Goal: Task Accomplishment & Management: Use online tool/utility

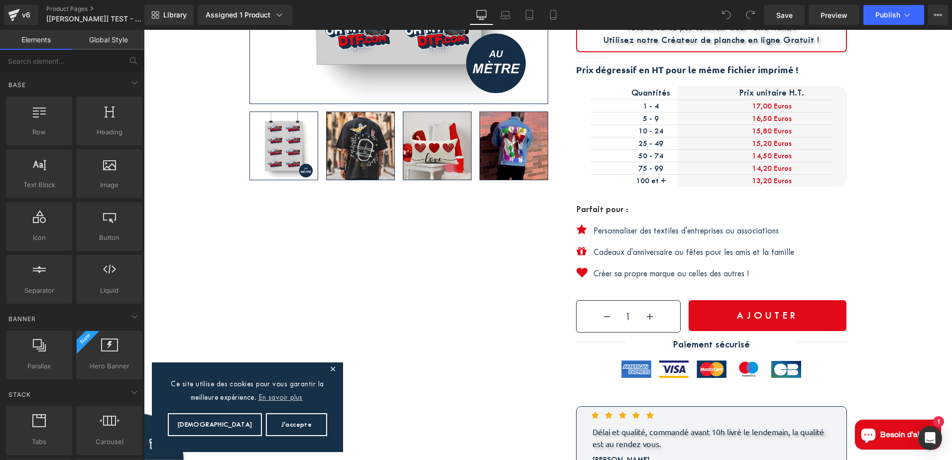
click at [582, 228] on span at bounding box center [586, 232] width 10 height 12
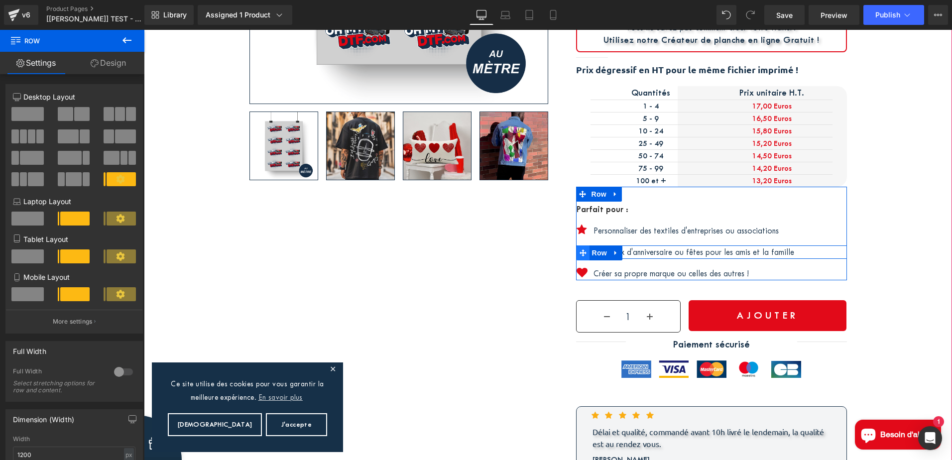
click at [580, 251] on icon at bounding box center [583, 252] width 7 height 7
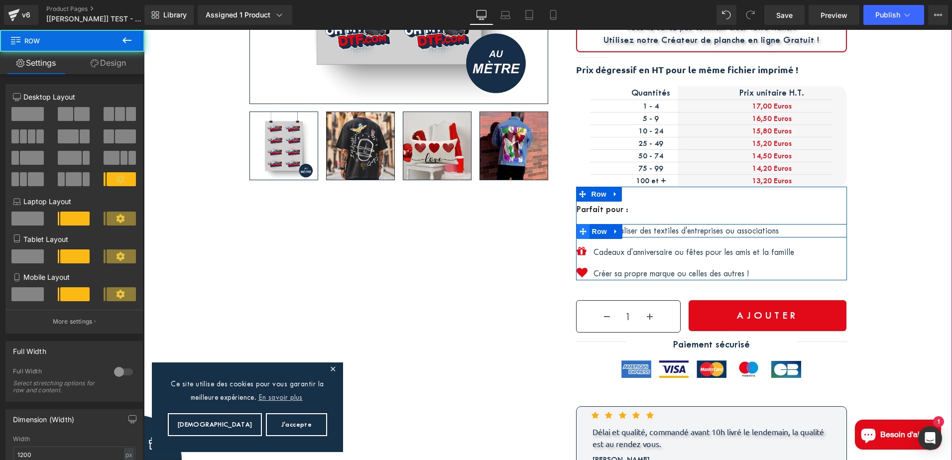
click at [580, 234] on icon at bounding box center [583, 231] width 7 height 7
click at [631, 229] on p "Personnaliser des textiles d'entreprises ou associations" at bounding box center [719, 230] width 253 height 13
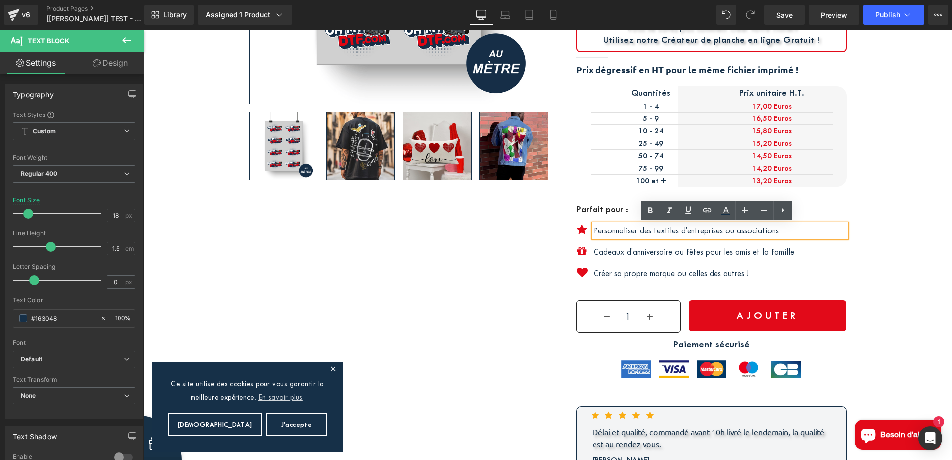
click at [581, 230] on span at bounding box center [586, 232] width 10 height 12
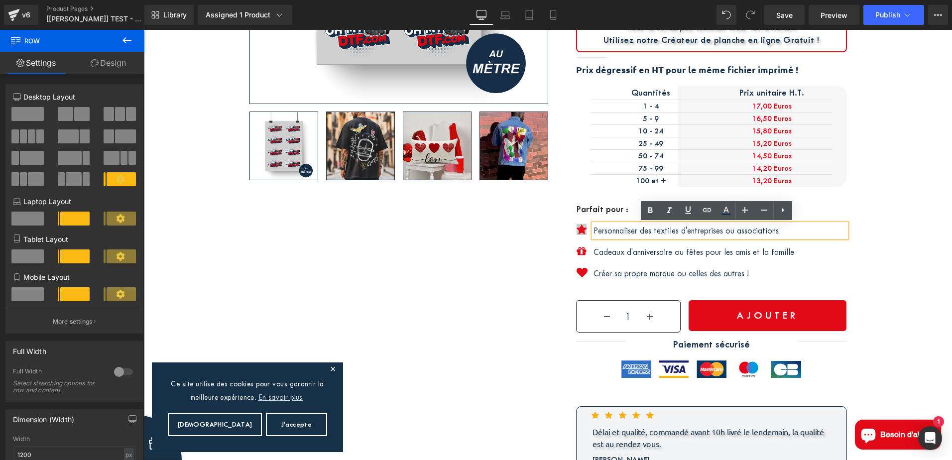
click at [577, 231] on div "Icon" at bounding box center [588, 230] width 22 height 13
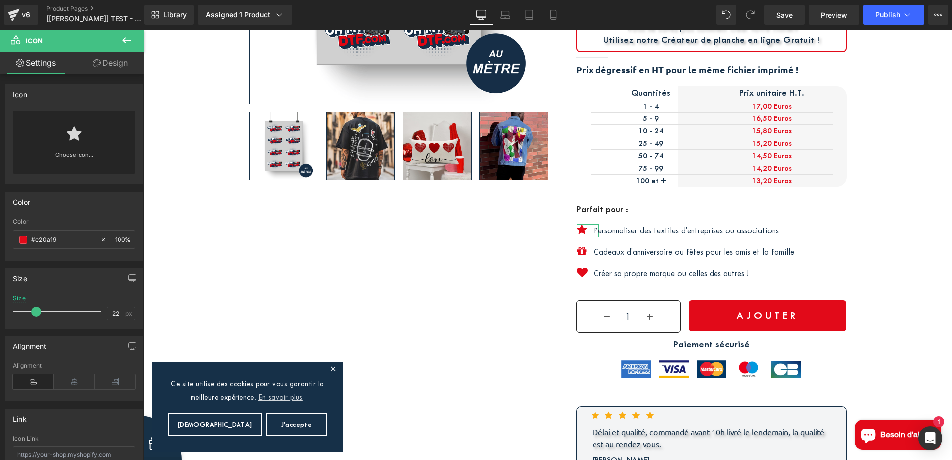
drag, startPoint x: 103, startPoint y: 65, endPoint x: 67, endPoint y: 183, distance: 123.8
click at [104, 65] on link "Design" at bounding box center [110, 63] width 72 height 22
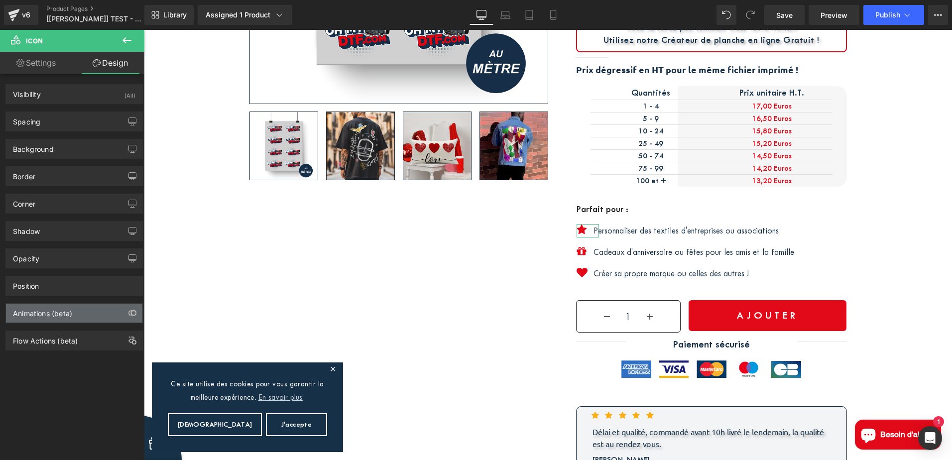
click at [46, 319] on div "Animations (beta)" at bounding box center [74, 313] width 136 height 19
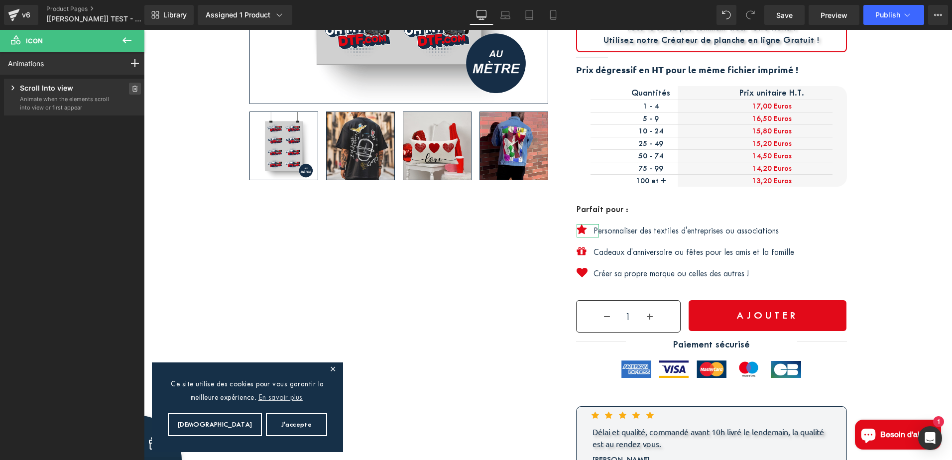
click at [131, 88] on icon at bounding box center [134, 89] width 7 height 6
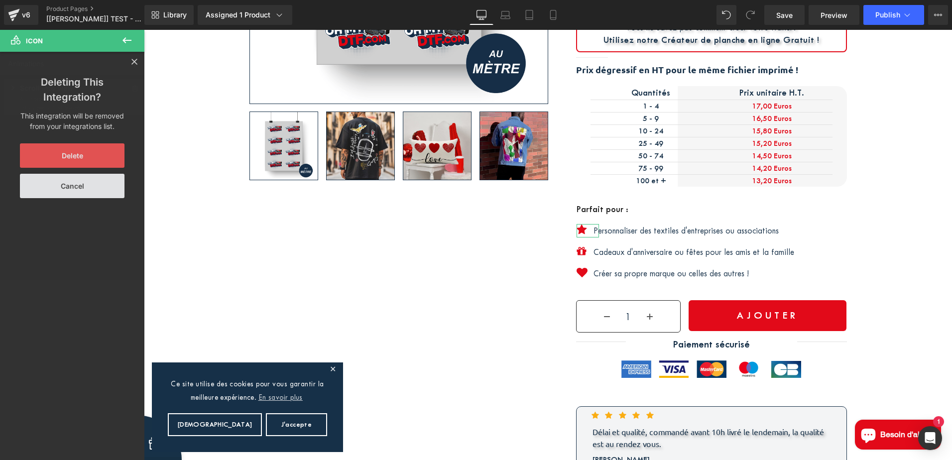
click at [73, 154] on button "Delete" at bounding box center [72, 155] width 105 height 24
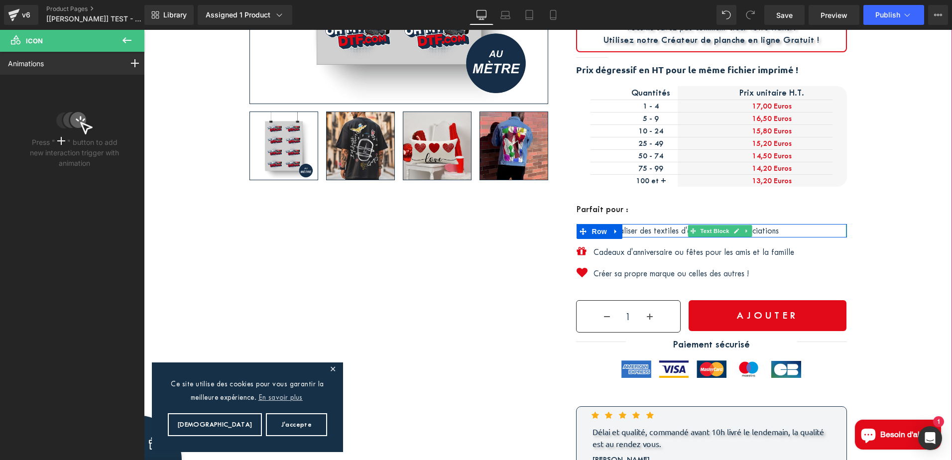
click at [628, 227] on p "Personnaliser des textiles d'entreprises ou associations" at bounding box center [719, 230] width 253 height 13
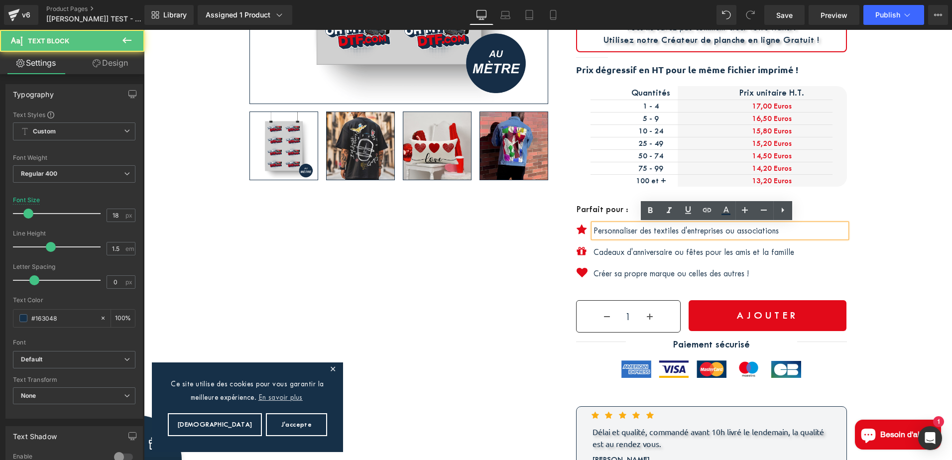
click at [583, 229] on icon at bounding box center [585, 232] width 5 height 6
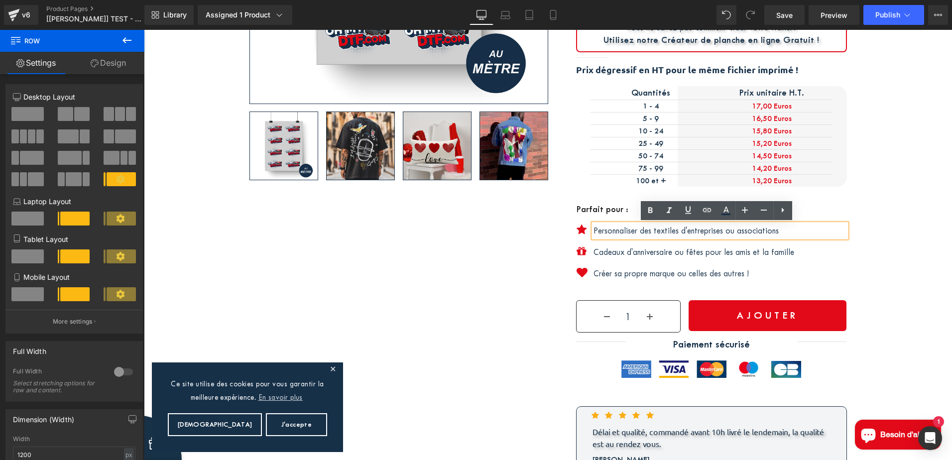
click at [581, 229] on span at bounding box center [586, 232] width 10 height 12
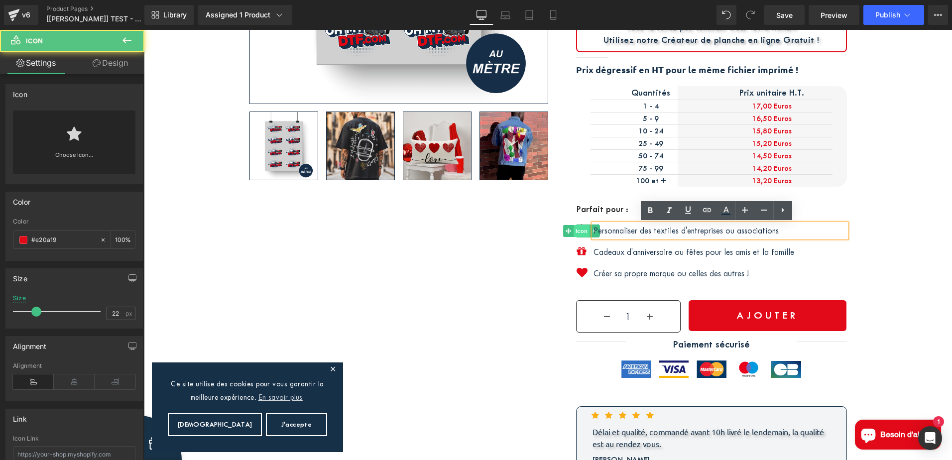
click at [577, 228] on div "Icon" at bounding box center [588, 230] width 22 height 13
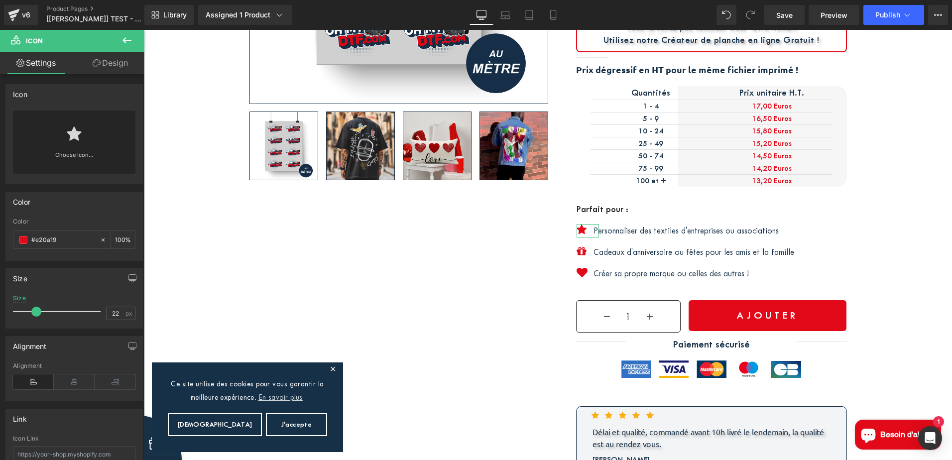
click at [109, 61] on link "Design" at bounding box center [110, 63] width 72 height 22
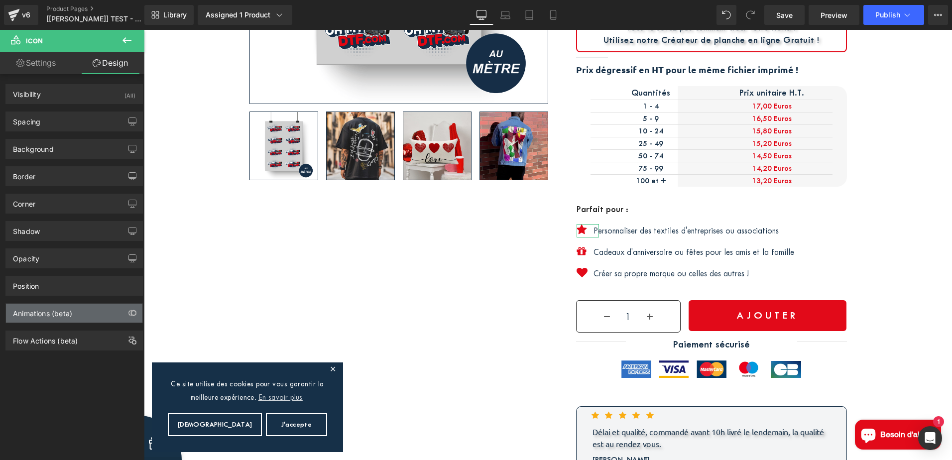
click at [72, 307] on div "Animations (beta)" at bounding box center [42, 311] width 59 height 14
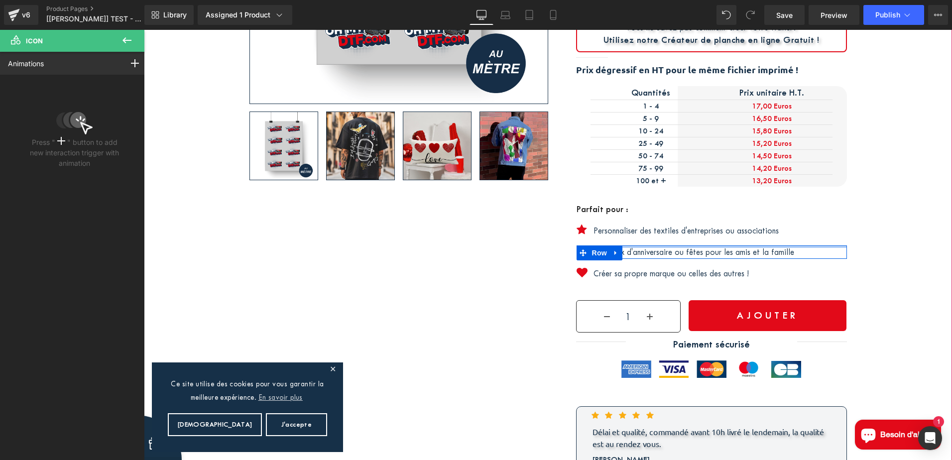
click at [691, 246] on div at bounding box center [712, 246] width 270 height 2
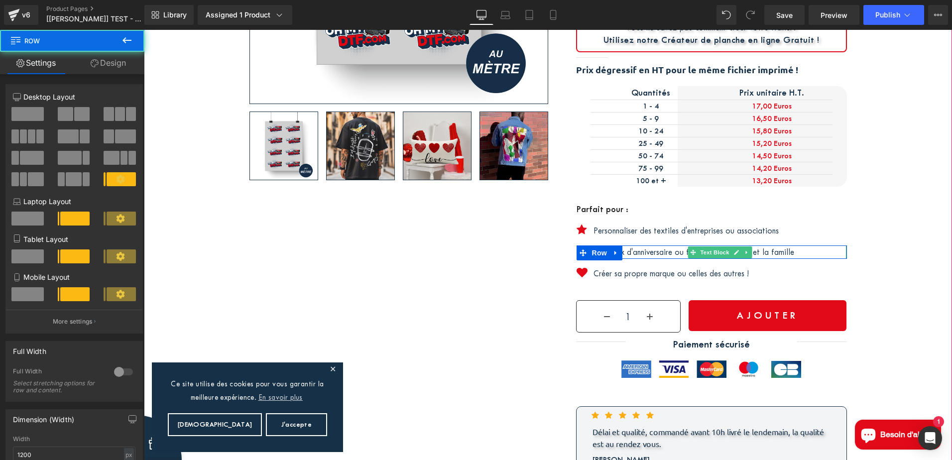
click at [670, 254] on p "Cadeaux d'anniversaire ou fêtes pour les amis et la famille" at bounding box center [719, 251] width 253 height 13
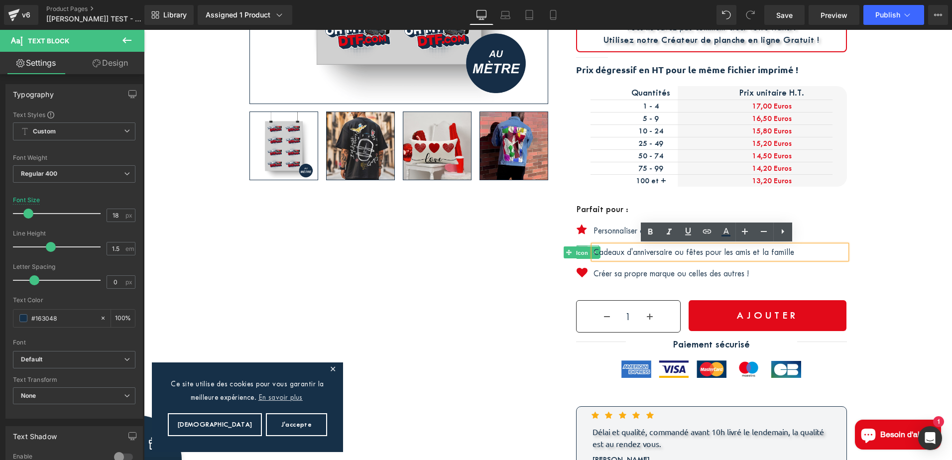
click at [577, 252] on div "Icon" at bounding box center [588, 251] width 22 height 13
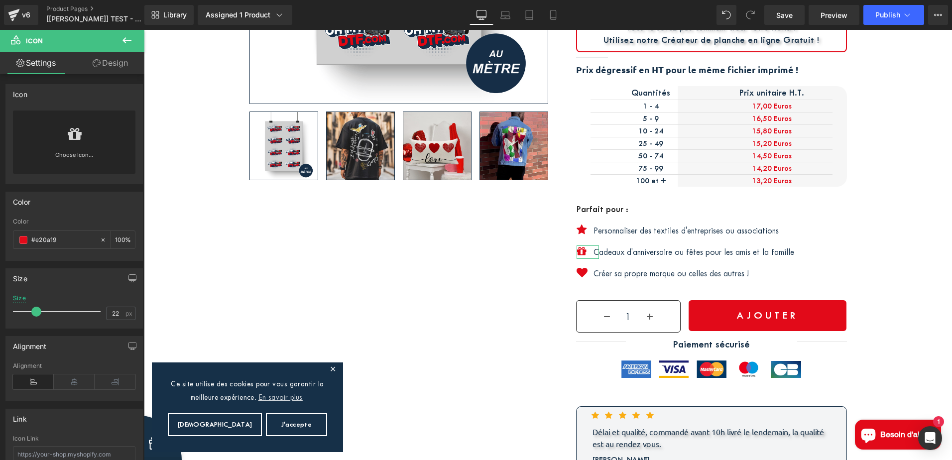
click at [102, 59] on link "Design" at bounding box center [110, 63] width 72 height 22
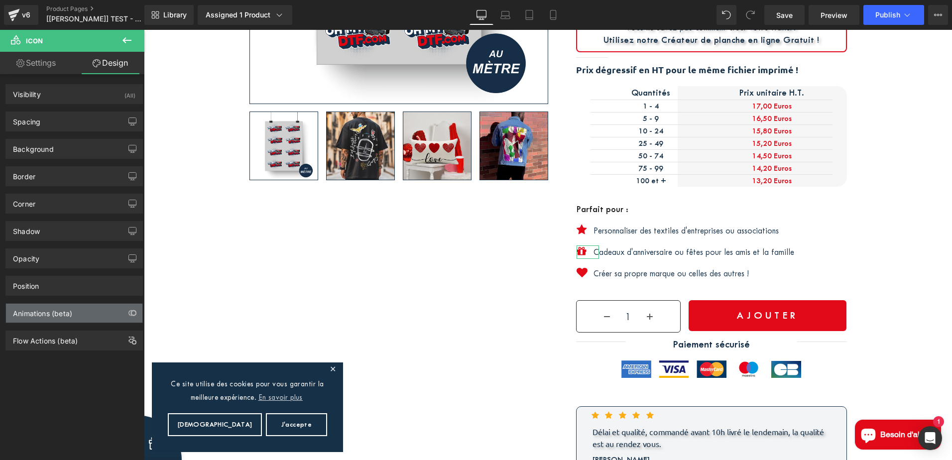
click at [70, 315] on div "Animations (beta)" at bounding box center [42, 311] width 59 height 14
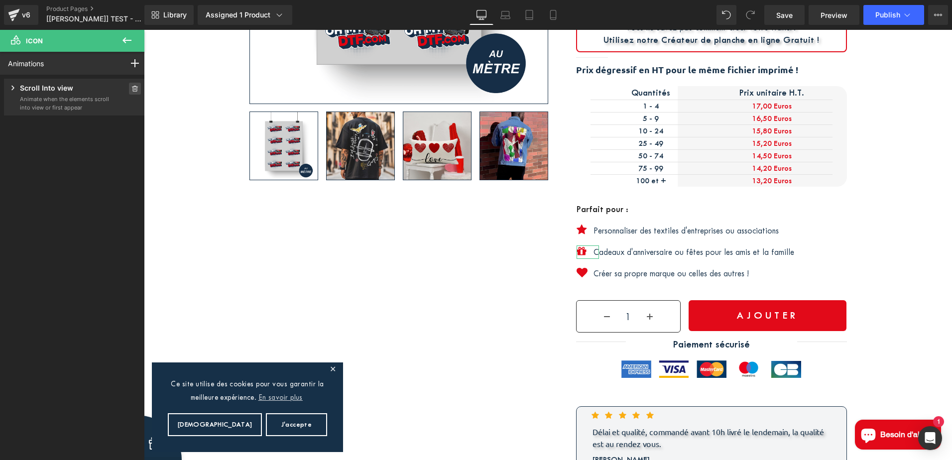
click at [131, 88] on icon at bounding box center [134, 89] width 7 height 6
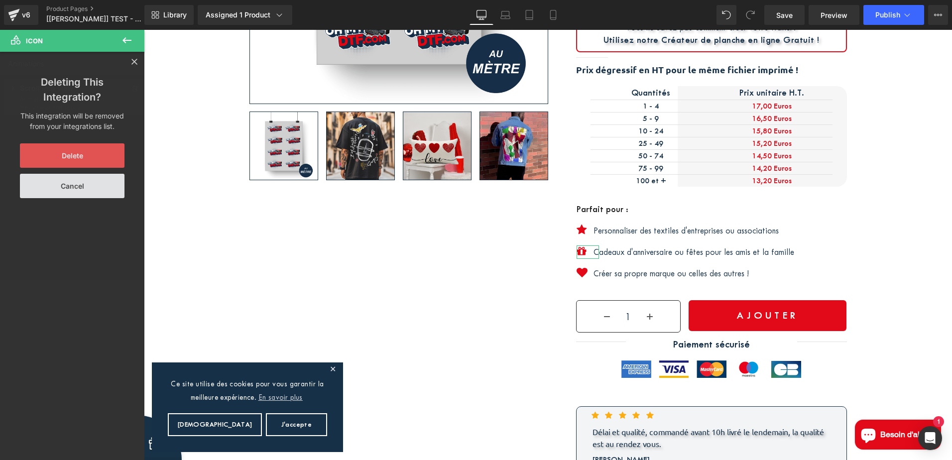
click at [80, 153] on button "Delete" at bounding box center [72, 155] width 105 height 24
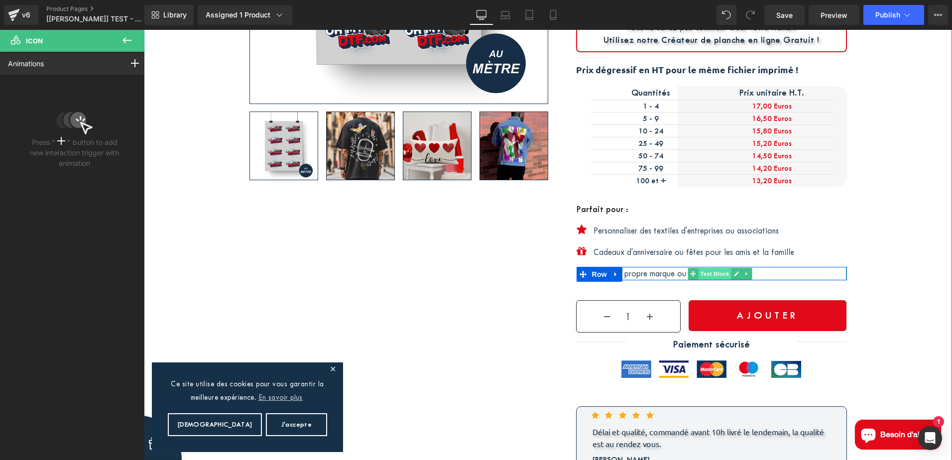
click at [702, 271] on div "Créer sa propre marque ou celles des autres ! Text Block" at bounding box center [719, 273] width 253 height 13
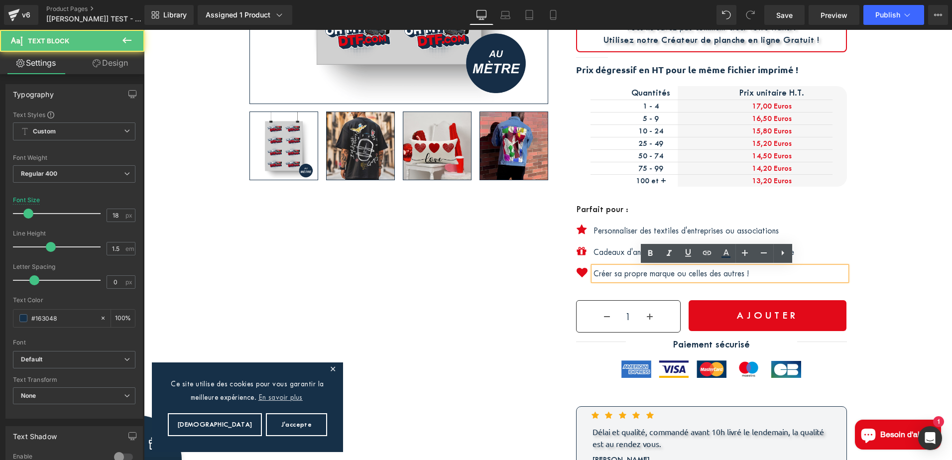
click at [678, 271] on p "Créer sa propre marque ou celles des autres !" at bounding box center [719, 273] width 253 height 13
click at [581, 271] on span at bounding box center [586, 274] width 10 height 12
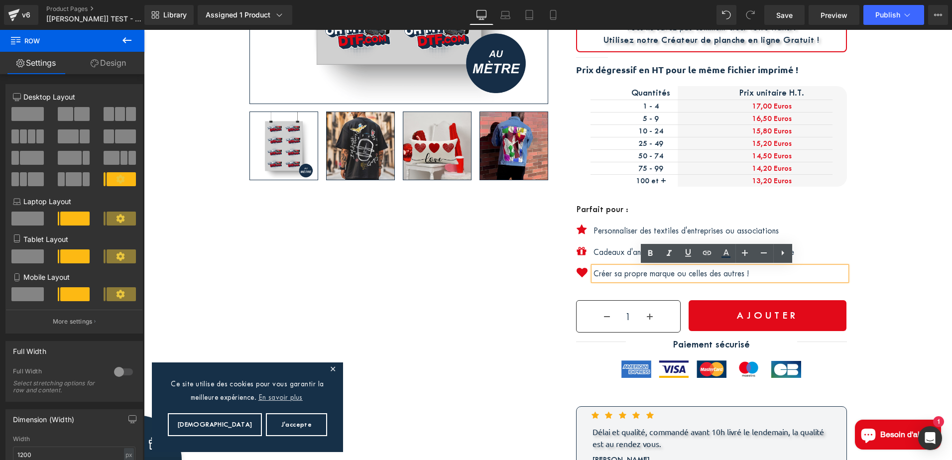
click at [581, 272] on span at bounding box center [586, 274] width 10 height 12
click at [577, 269] on div "Icon" at bounding box center [588, 273] width 22 height 13
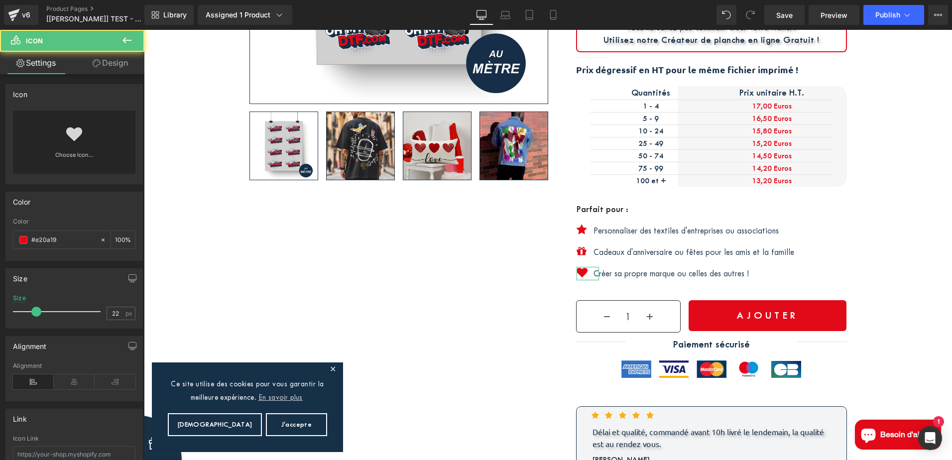
click at [116, 61] on link "Design" at bounding box center [110, 63] width 72 height 22
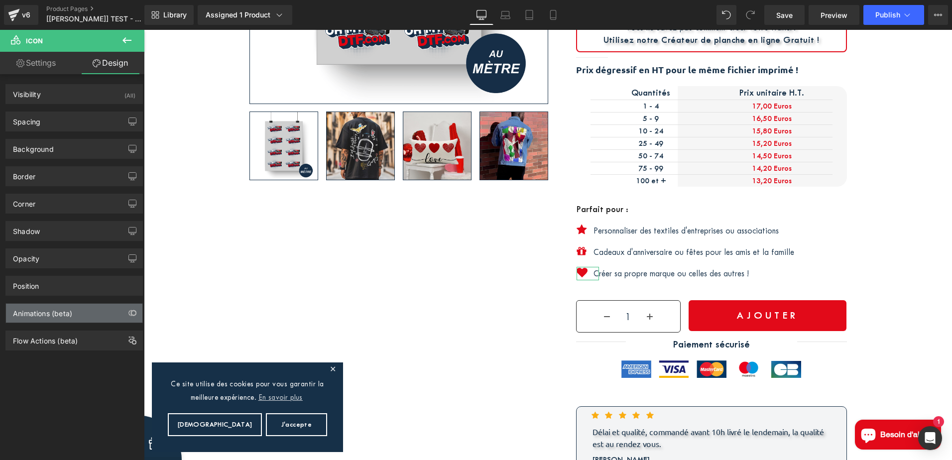
click at [76, 311] on div "Animations (beta)" at bounding box center [74, 313] width 136 height 19
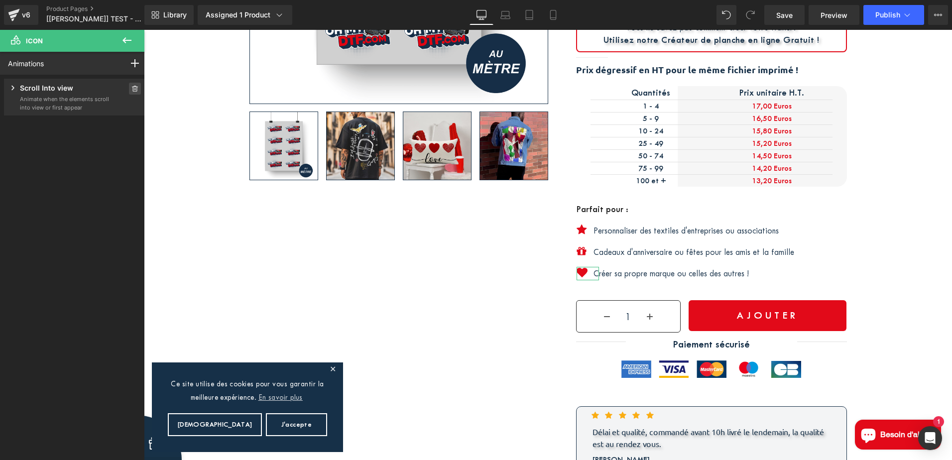
click at [133, 87] on icon at bounding box center [135, 89] width 6 height 6
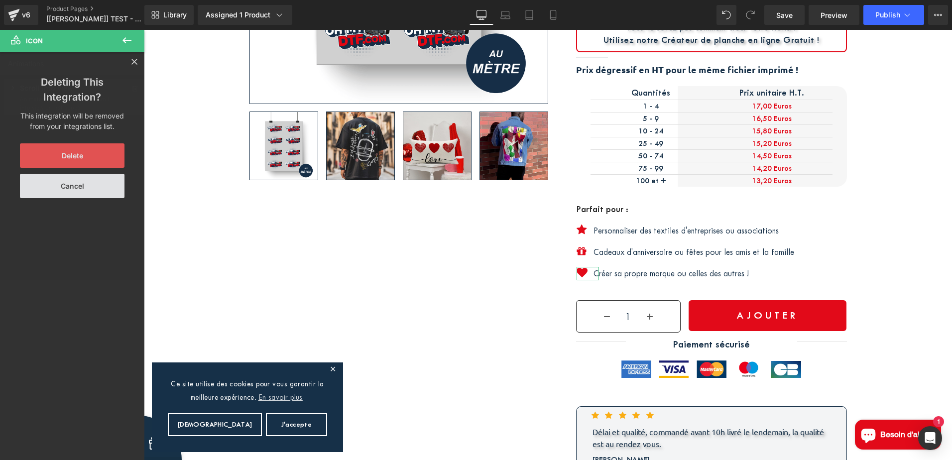
click at [77, 158] on button "Delete" at bounding box center [72, 155] width 105 height 24
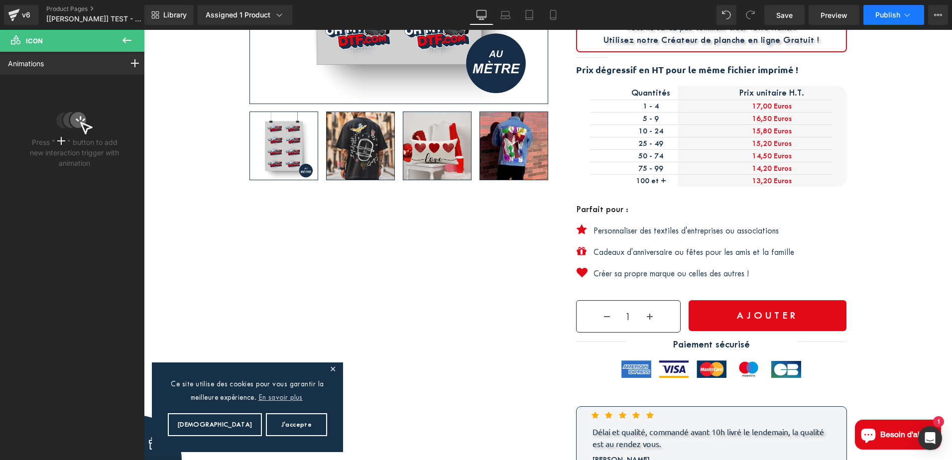
click at [883, 15] on span "Publish" at bounding box center [887, 15] width 25 height 8
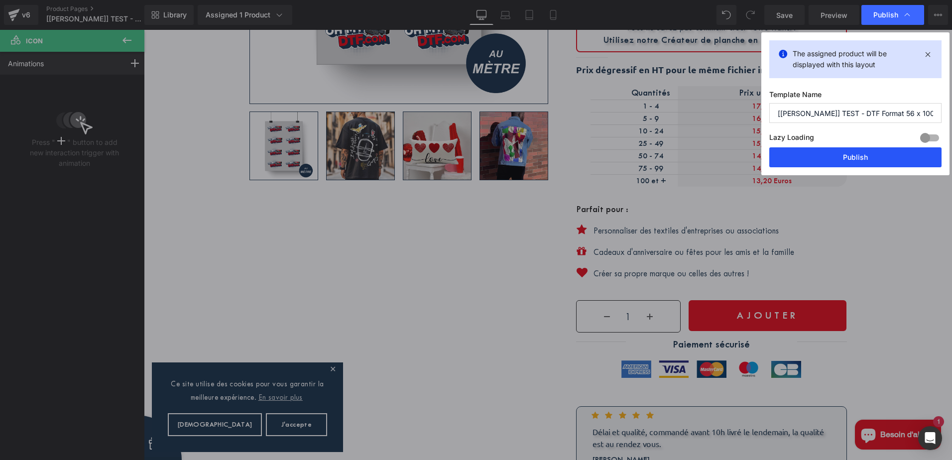
click at [861, 153] on button "Publish" at bounding box center [855, 157] width 172 height 20
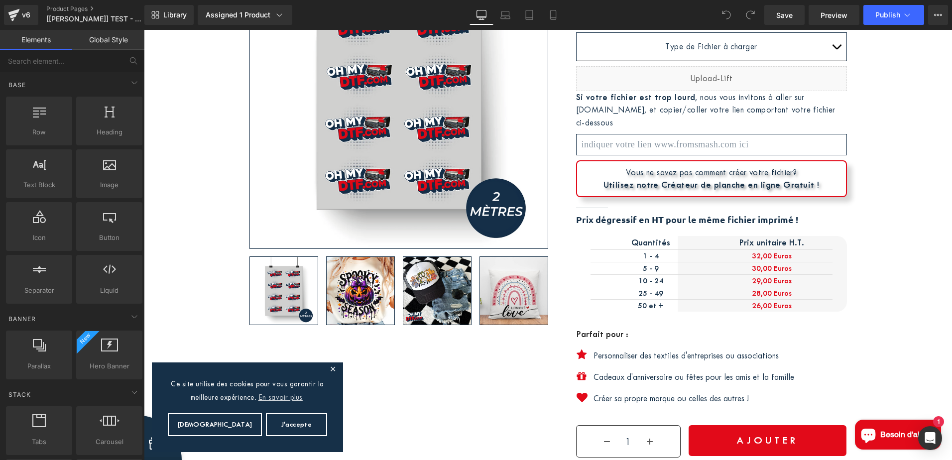
scroll to position [249, 0]
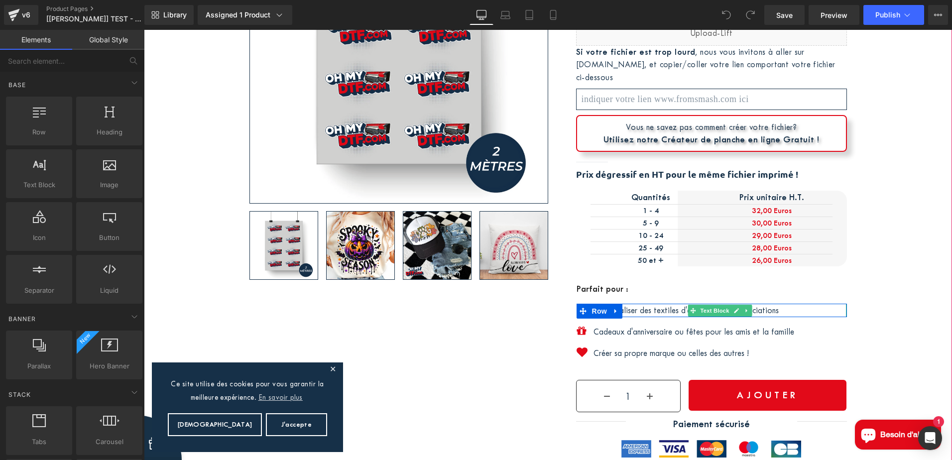
drag, startPoint x: 639, startPoint y: 311, endPoint x: 632, endPoint y: 311, distance: 6.5
click at [639, 311] on p "Personnaliser des textiles d'entreprises ou associations" at bounding box center [719, 310] width 253 height 13
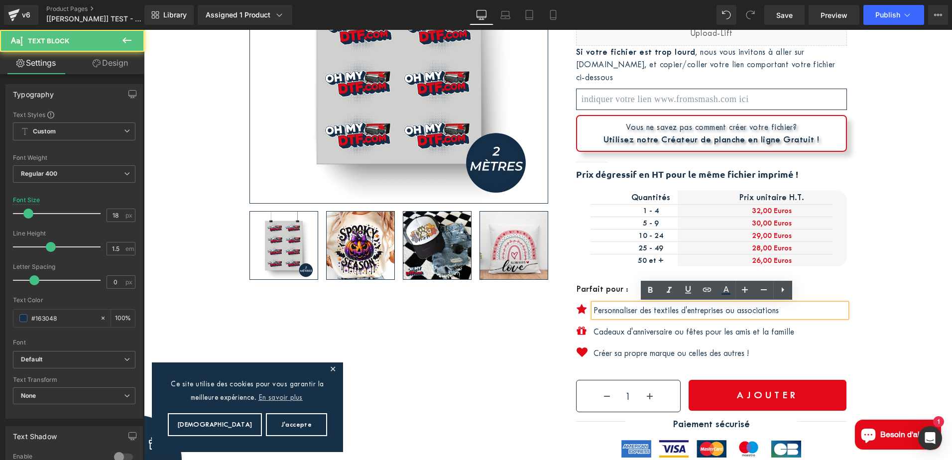
click at [583, 309] on icon at bounding box center [585, 311] width 5 height 6
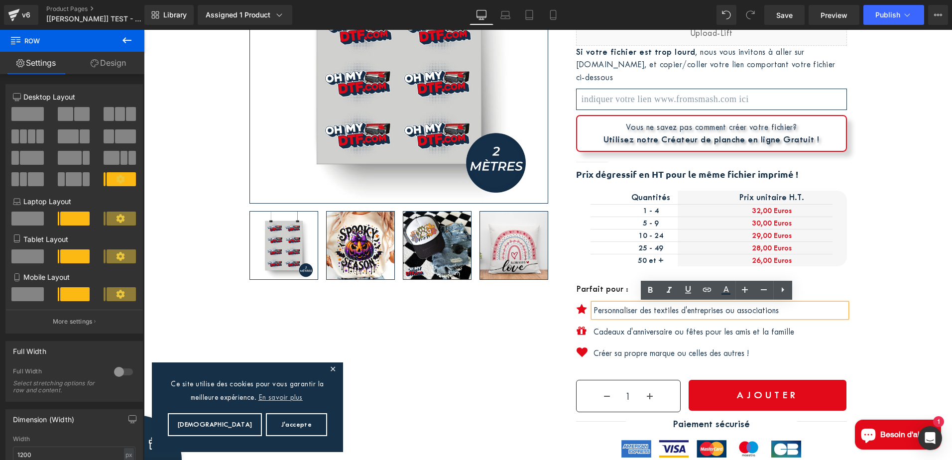
click at [581, 310] on span at bounding box center [586, 311] width 10 height 12
click at [581, 308] on span at bounding box center [586, 311] width 10 height 12
click at [583, 309] on icon at bounding box center [585, 311] width 5 height 6
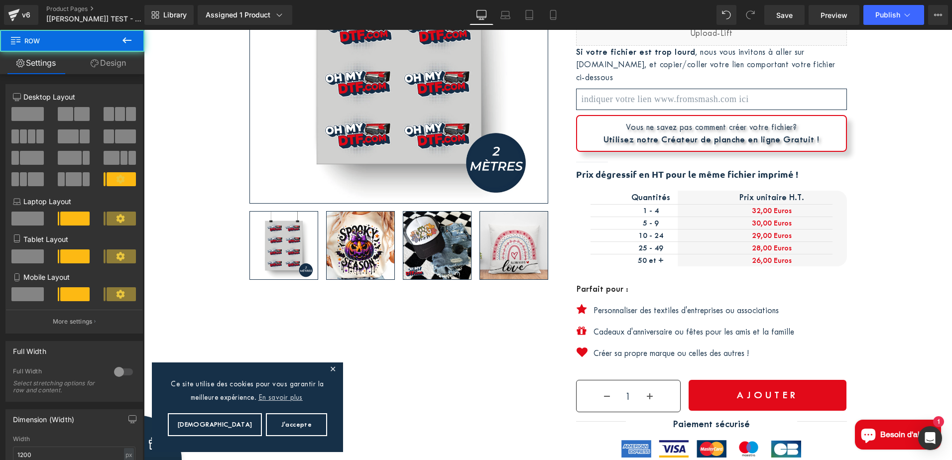
click at [103, 64] on link "Design" at bounding box center [108, 63] width 72 height 22
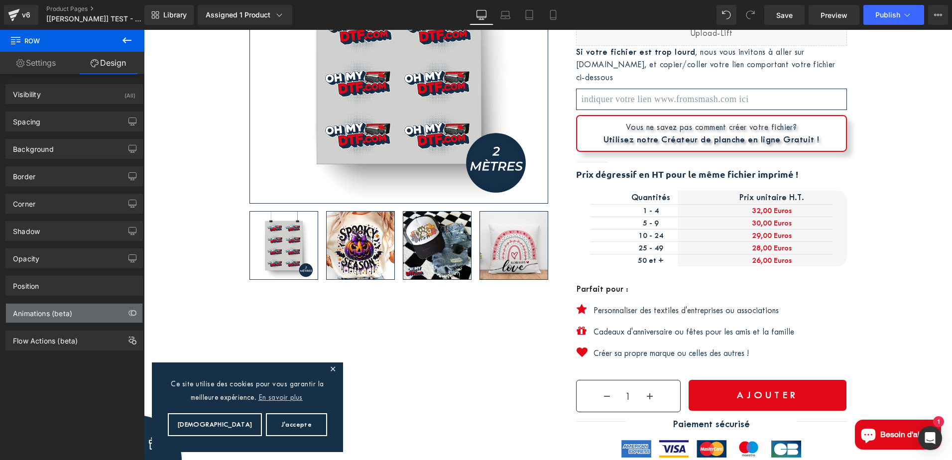
click at [70, 308] on div "Animations (beta)" at bounding box center [42, 311] width 59 height 14
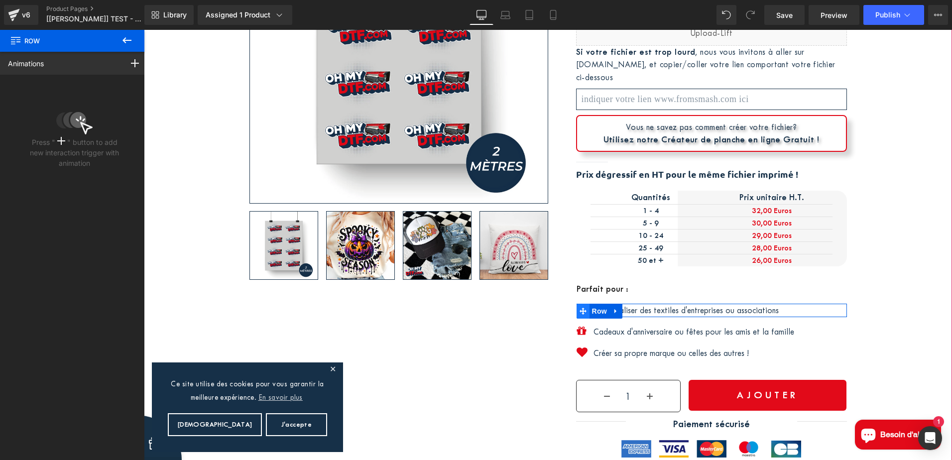
click at [580, 308] on icon at bounding box center [583, 311] width 7 height 7
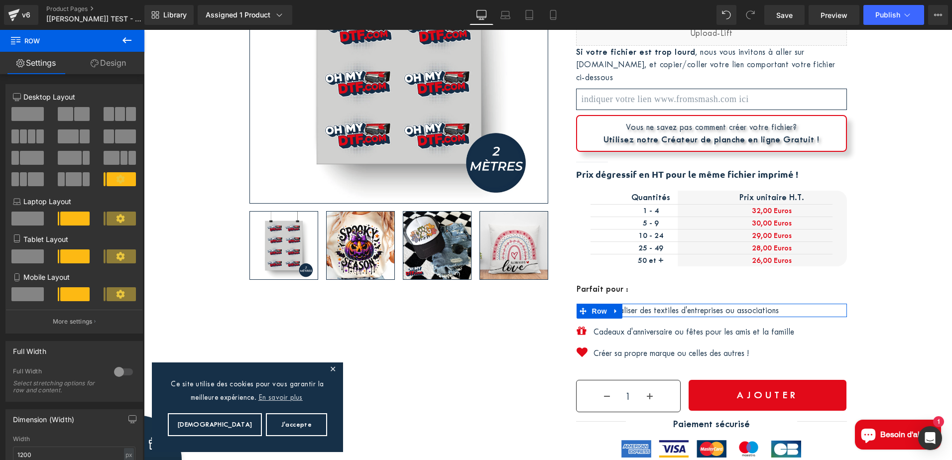
click at [116, 56] on link "Design" at bounding box center [108, 63] width 72 height 22
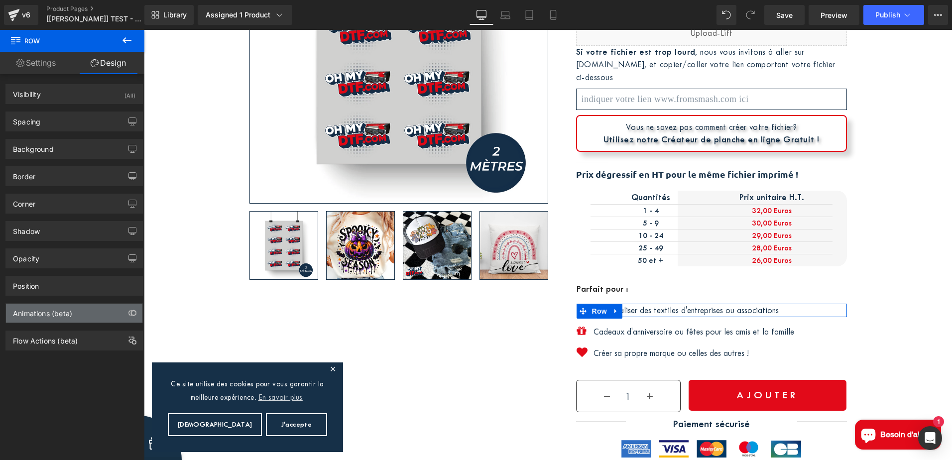
click at [61, 310] on div "Animations (beta)" at bounding box center [42, 311] width 59 height 14
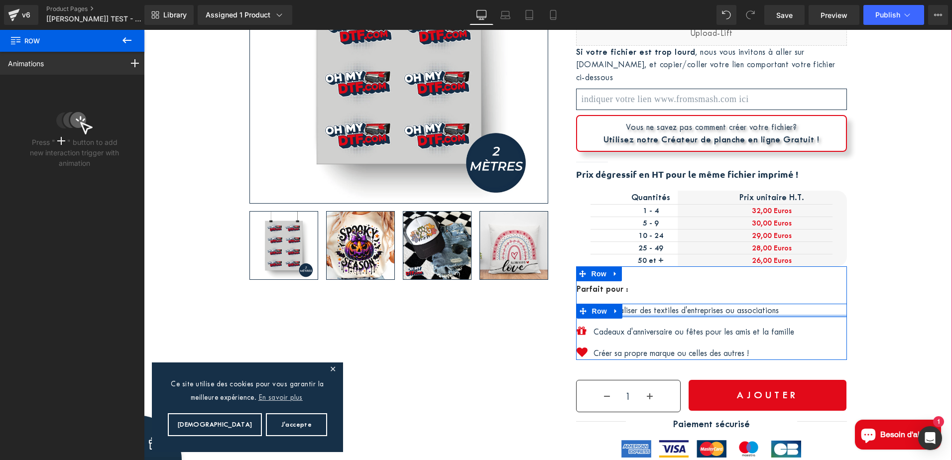
click at [640, 313] on p "Personnaliser des textiles d'entreprises ou associations" at bounding box center [719, 310] width 253 height 13
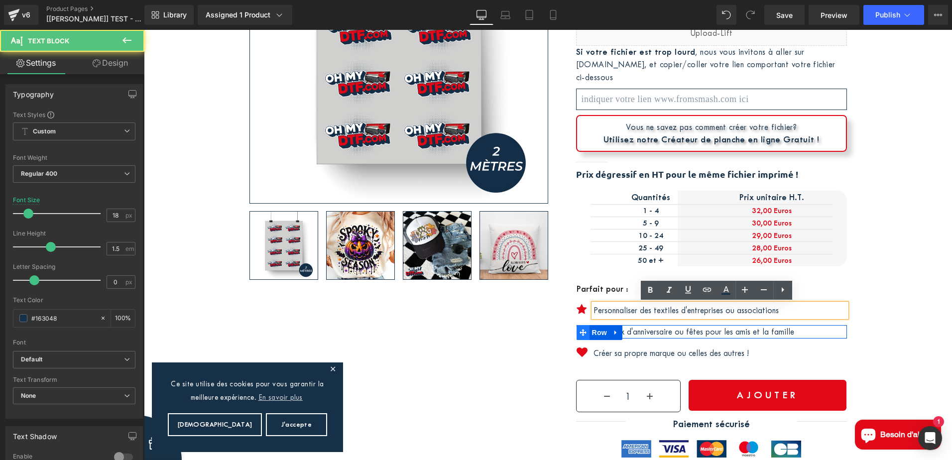
click at [580, 331] on icon at bounding box center [583, 332] width 7 height 7
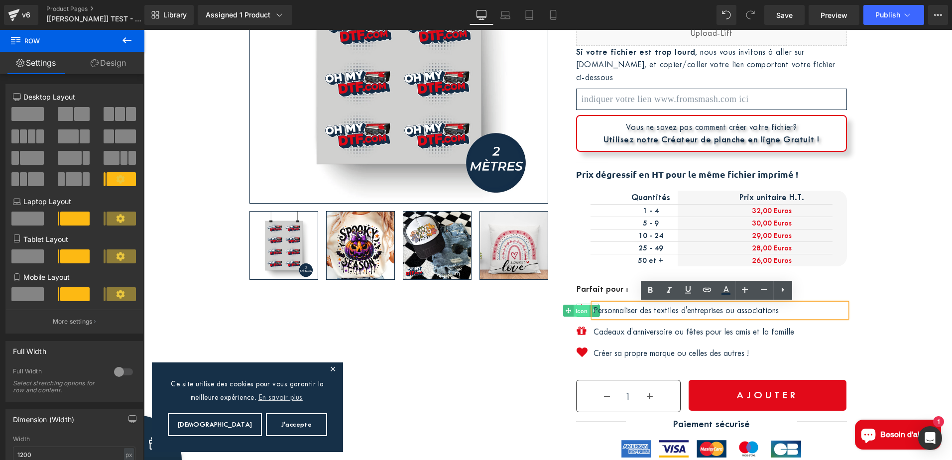
click at [577, 308] on div "Icon" at bounding box center [588, 310] width 22 height 13
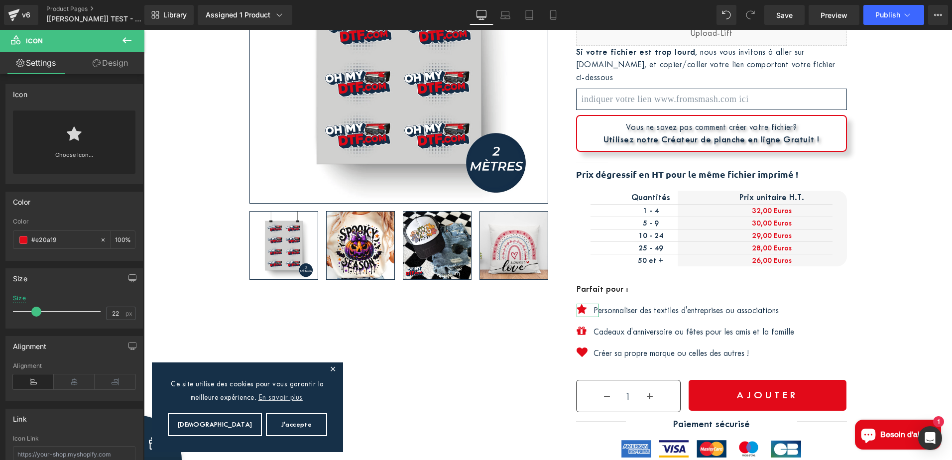
click at [114, 62] on link "Design" at bounding box center [110, 63] width 72 height 22
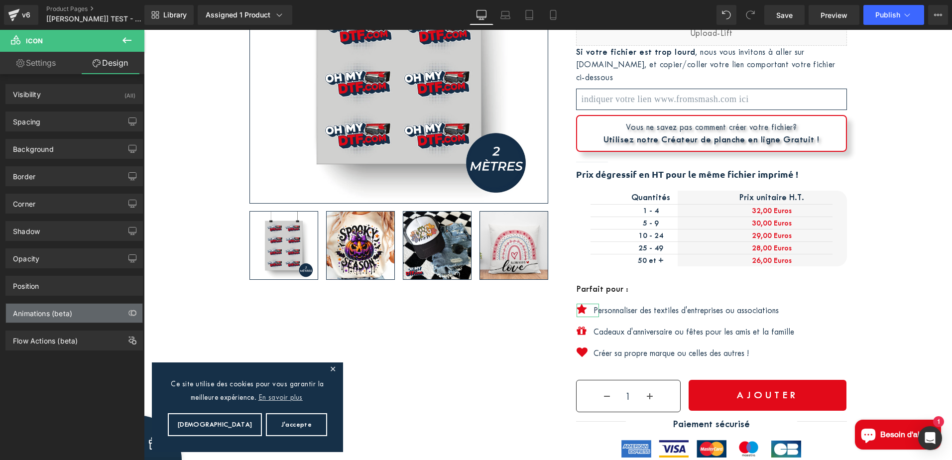
click at [68, 309] on div "Animations (beta)" at bounding box center [42, 311] width 59 height 14
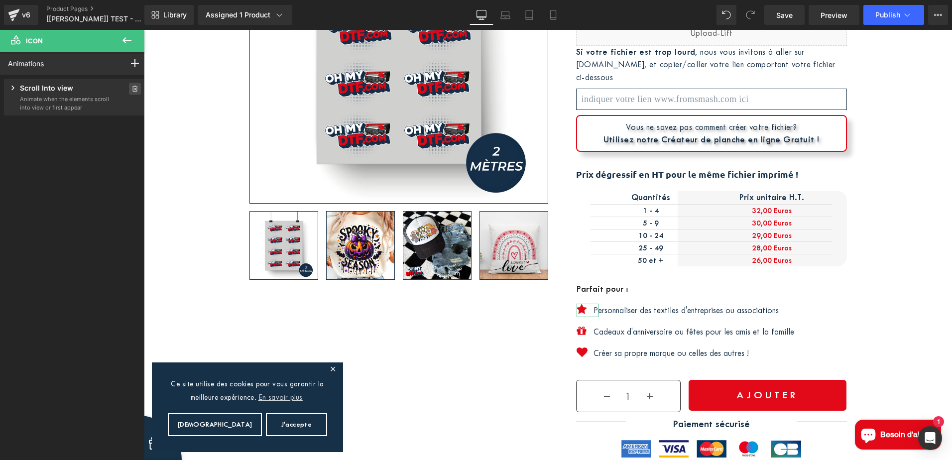
click at [131, 88] on icon at bounding box center [134, 89] width 7 height 6
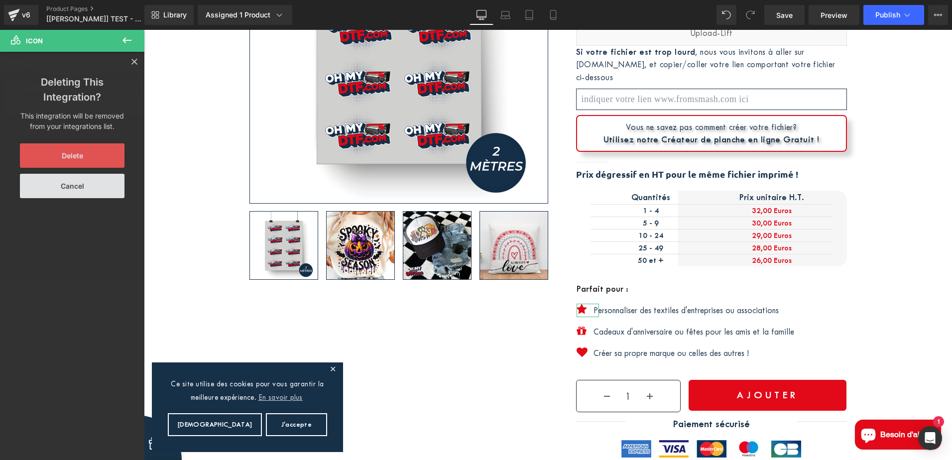
click at [77, 161] on button "Delete" at bounding box center [72, 155] width 105 height 24
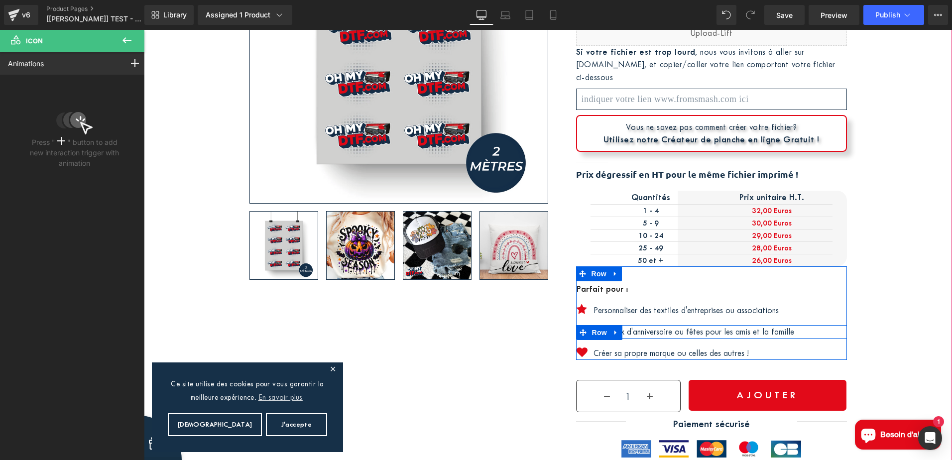
click at [625, 330] on p "Cadeaux d'anniversaire ou fêtes pour les amis et la famille" at bounding box center [719, 331] width 253 height 13
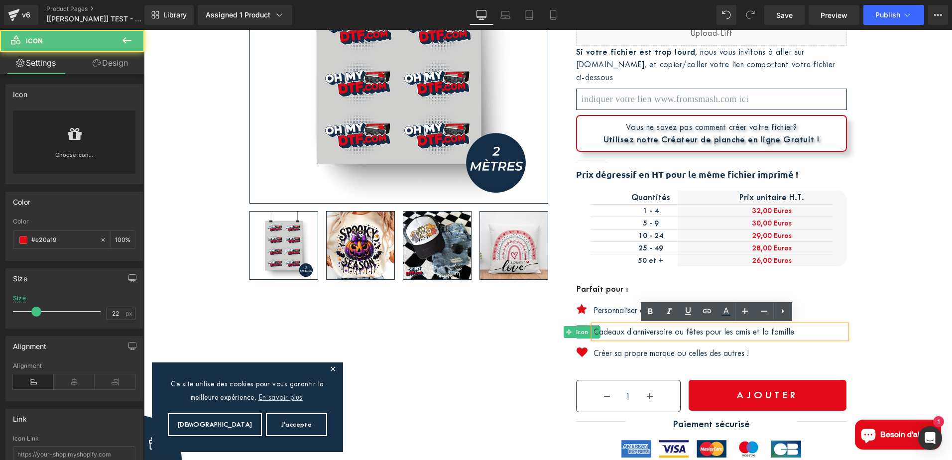
click at [577, 331] on div "Icon" at bounding box center [588, 331] width 22 height 13
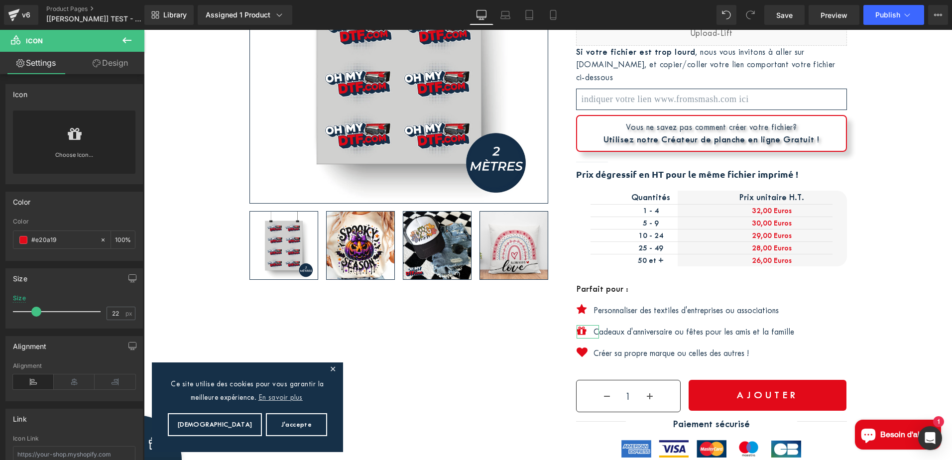
drag, startPoint x: 109, startPoint y: 64, endPoint x: 52, endPoint y: 325, distance: 267.1
click at [109, 64] on link "Design" at bounding box center [110, 63] width 72 height 22
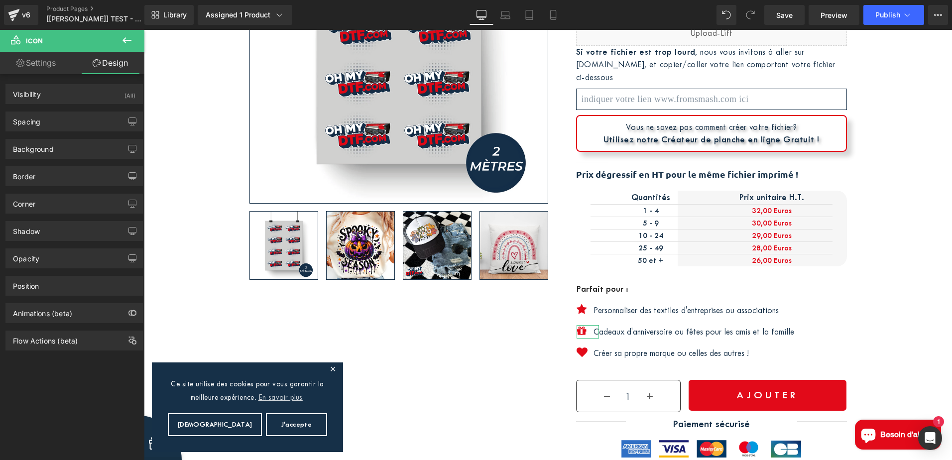
click at [66, 303] on div "Animations (beta)" at bounding box center [74, 309] width 149 height 27
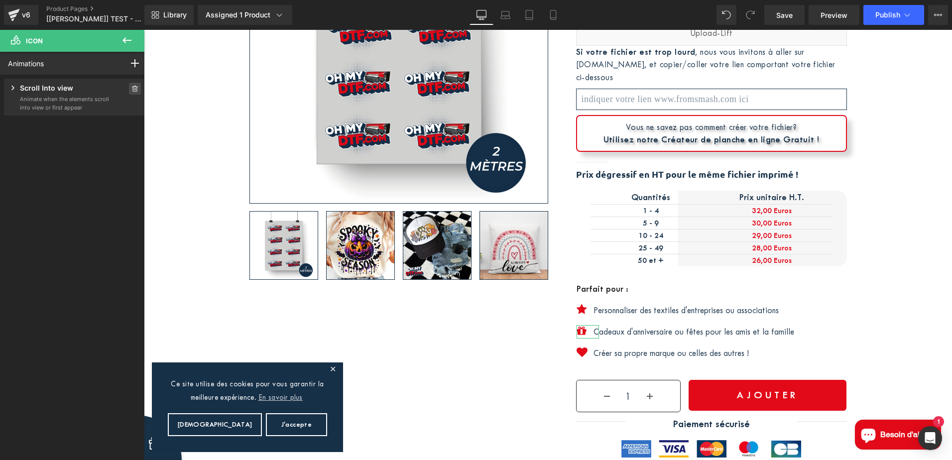
click at [132, 91] on icon at bounding box center [135, 89] width 6 height 6
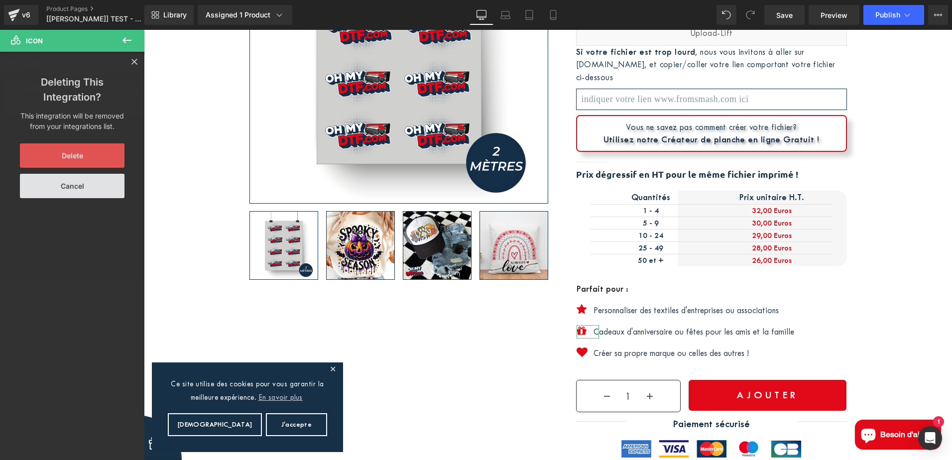
click at [84, 151] on button "Delete" at bounding box center [72, 155] width 105 height 24
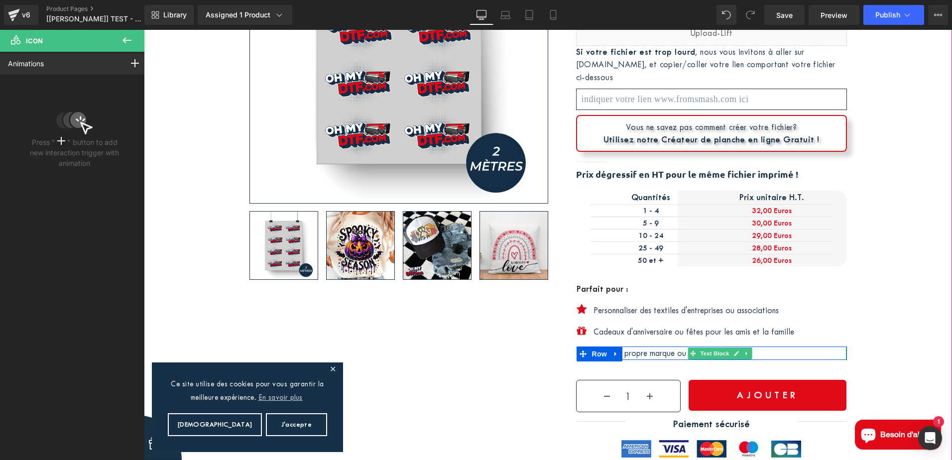
click at [641, 352] on p "Créer sa propre marque ou celles des autres !" at bounding box center [719, 353] width 253 height 13
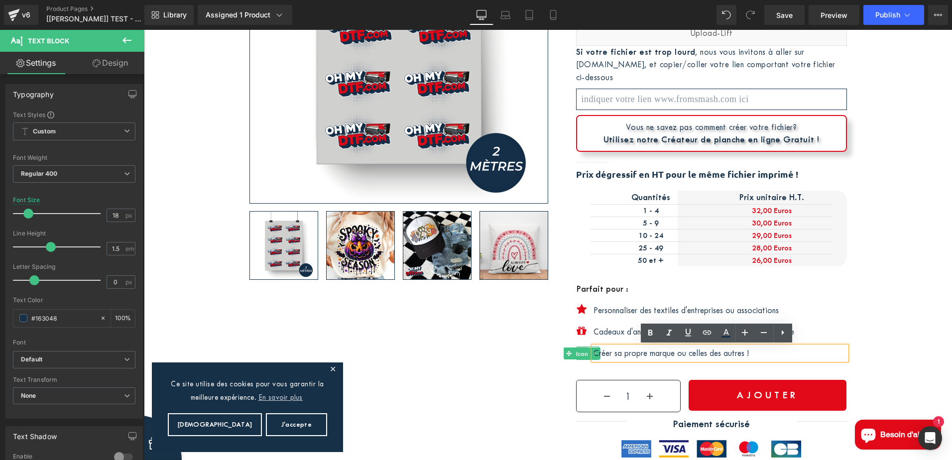
click at [577, 351] on div "Icon" at bounding box center [588, 353] width 22 height 13
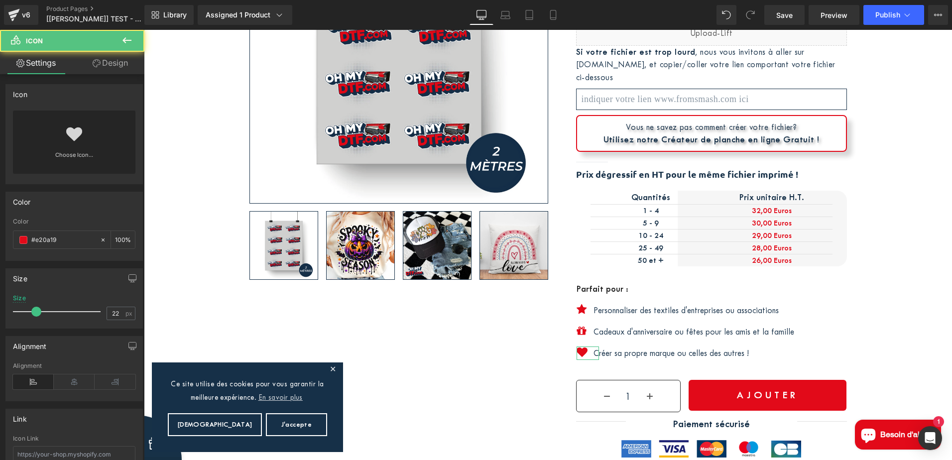
click at [111, 66] on link "Design" at bounding box center [110, 63] width 72 height 22
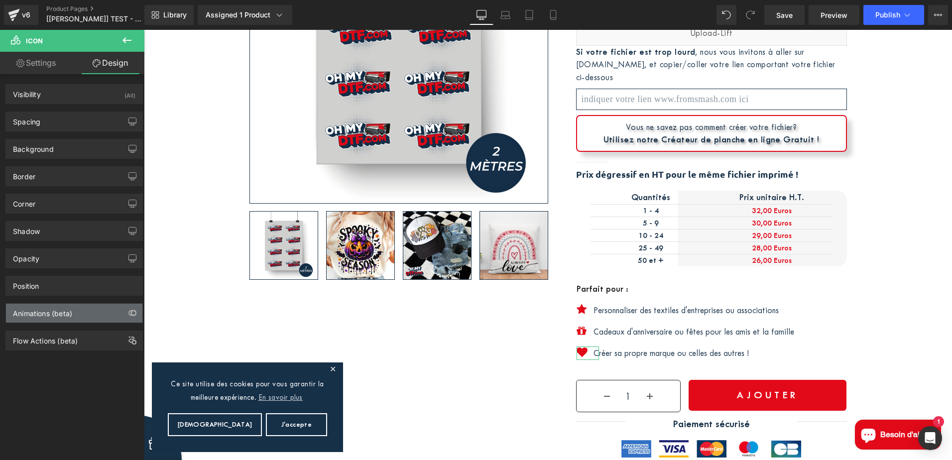
click at [72, 310] on div "Animations (beta)" at bounding box center [42, 311] width 59 height 14
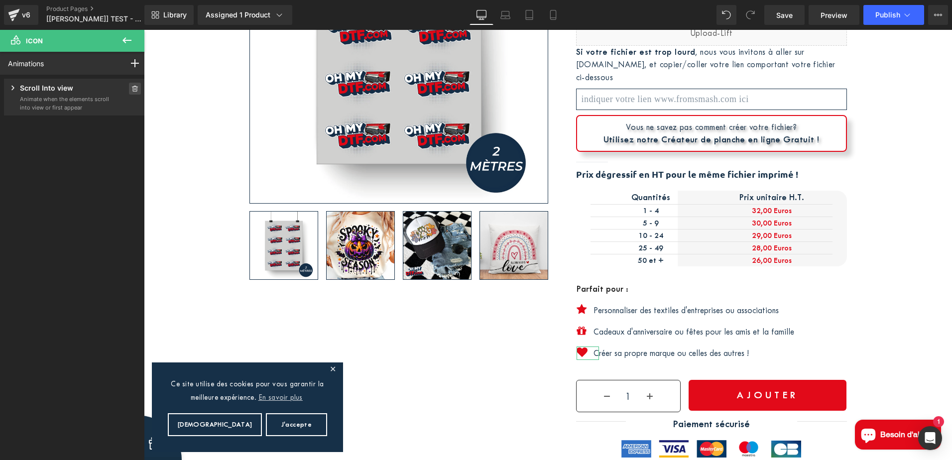
click at [132, 86] on icon at bounding box center [134, 89] width 7 height 6
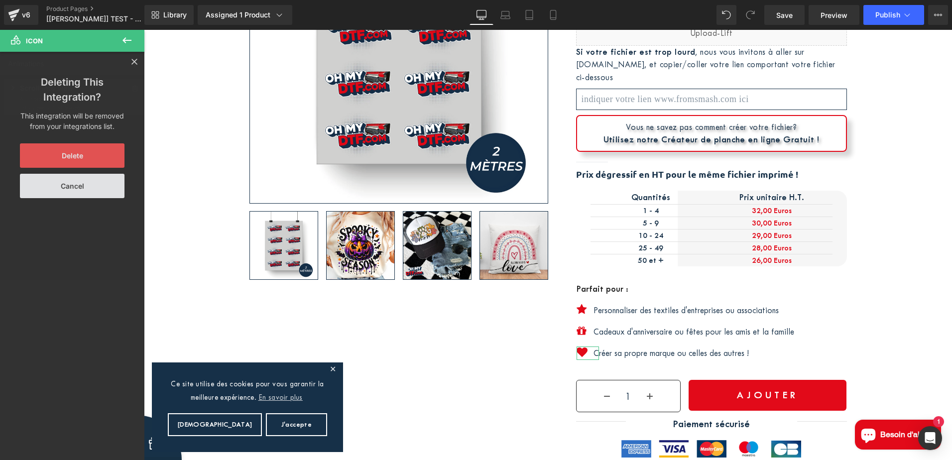
click at [80, 153] on button "Delete" at bounding box center [72, 155] width 105 height 24
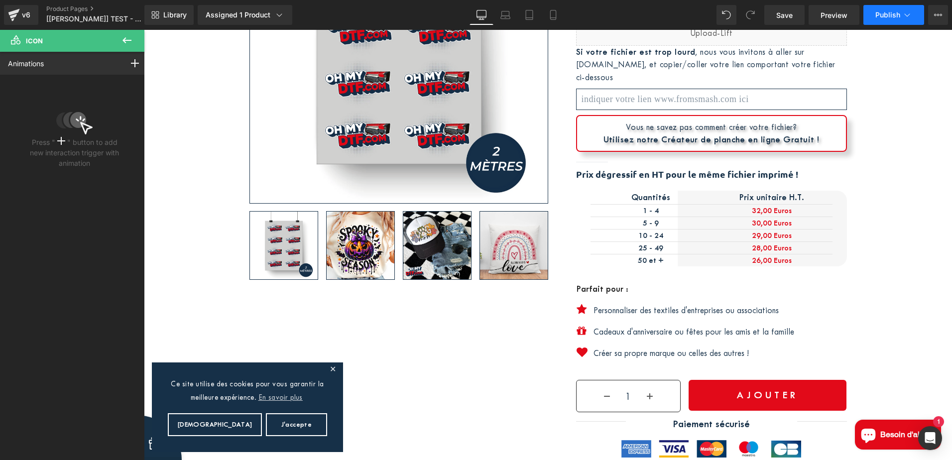
click at [894, 13] on span "Publish" at bounding box center [887, 15] width 25 height 8
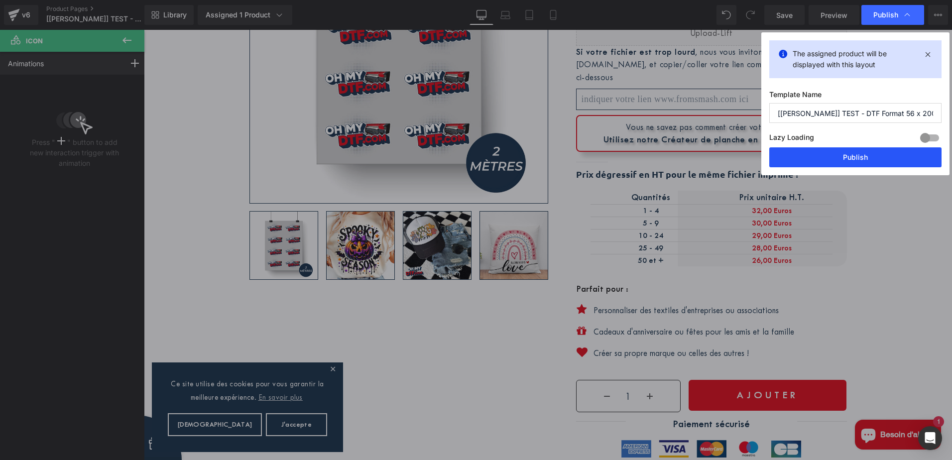
click at [880, 163] on button "Publish" at bounding box center [855, 157] width 172 height 20
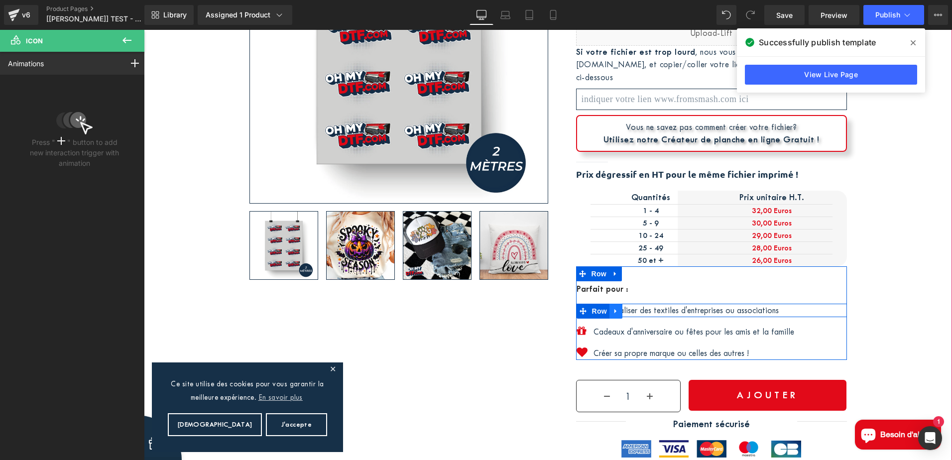
click at [616, 309] on link at bounding box center [615, 311] width 13 height 15
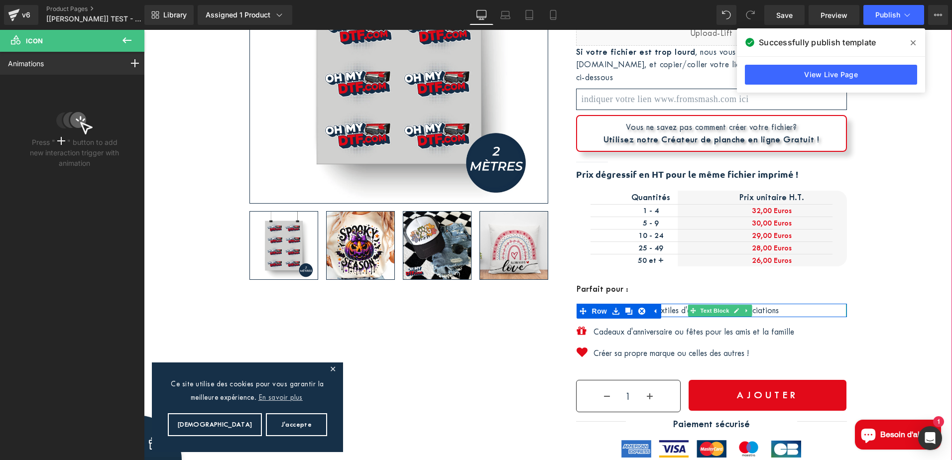
click at [670, 310] on p "Personnaliser des textiles d'entreprises ou associations" at bounding box center [719, 310] width 253 height 13
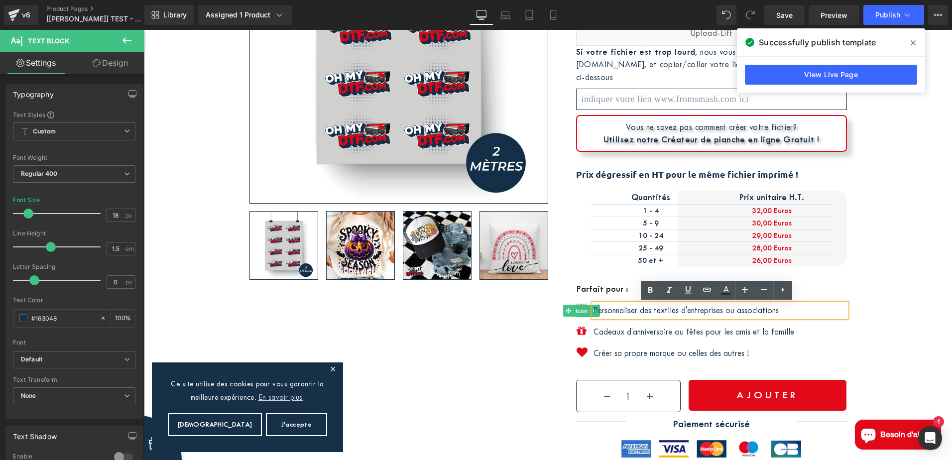
click at [577, 309] on div "Icon" at bounding box center [588, 310] width 22 height 13
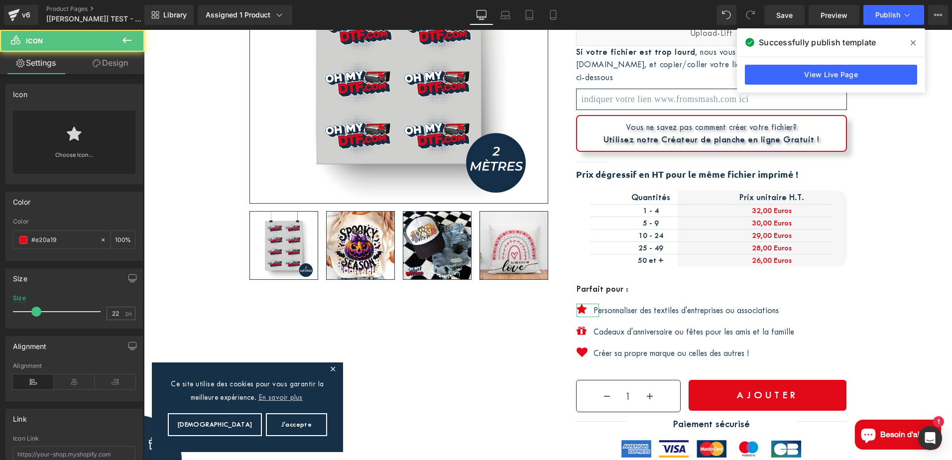
drag, startPoint x: 101, startPoint y: 64, endPoint x: 71, endPoint y: 288, distance: 226.0
click at [101, 64] on link "Design" at bounding box center [110, 63] width 72 height 22
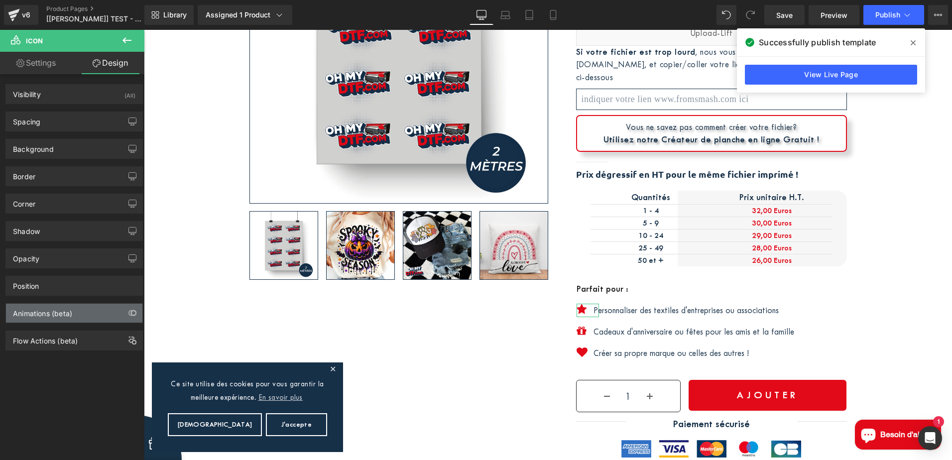
click at [73, 310] on div "Animations (beta)" at bounding box center [74, 313] width 136 height 19
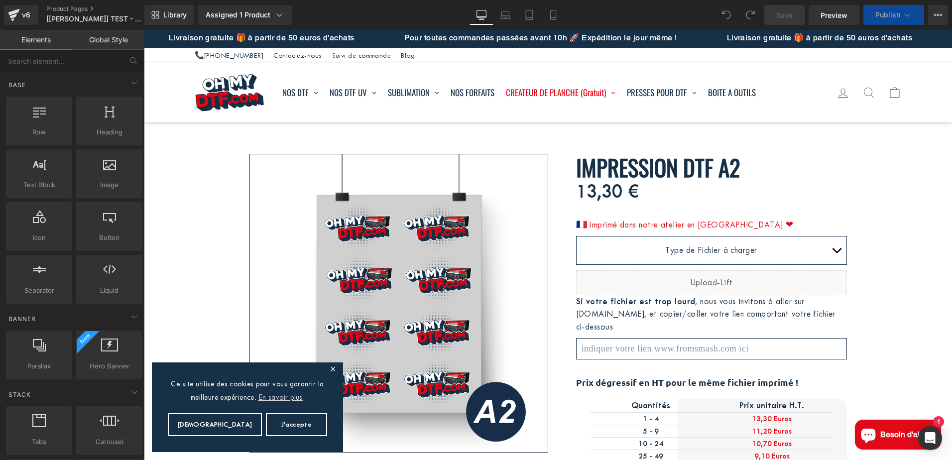
scroll to position [349, 0]
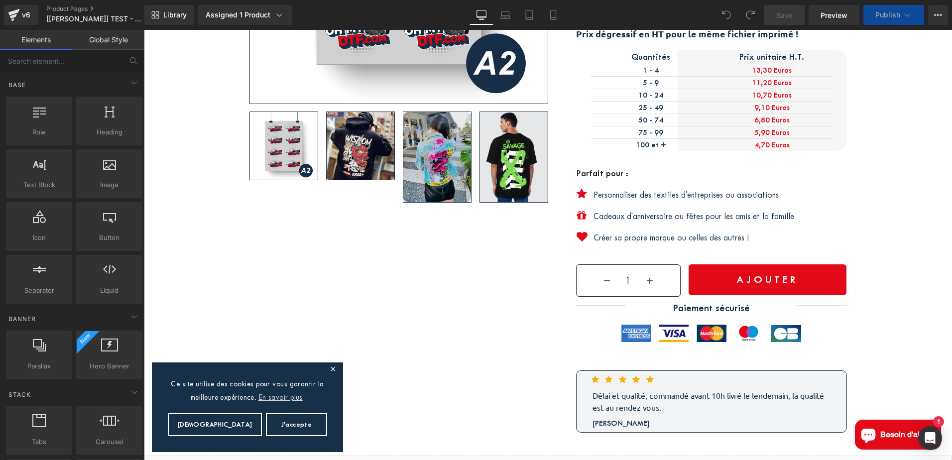
click at [616, 192] on div "Icon Personnaliser des textiles d'entreprises ou associations Text Block Row" at bounding box center [712, 194] width 270 height 13
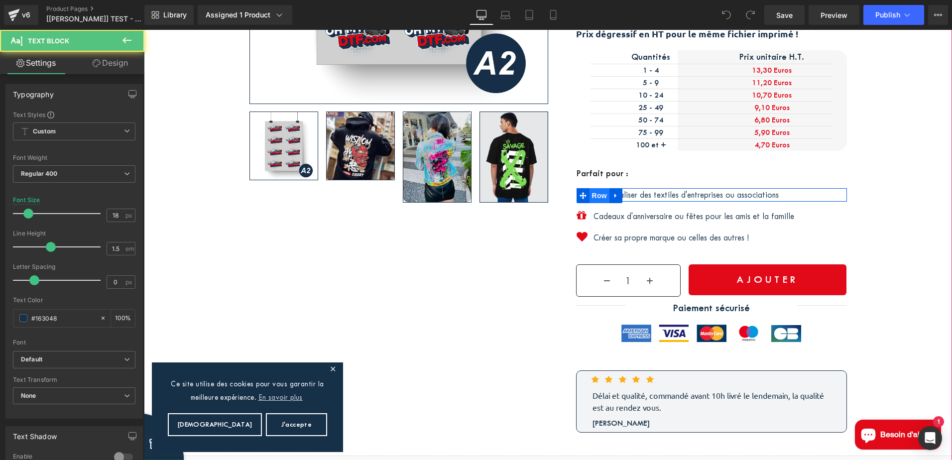
scroll to position [0, 0]
click at [640, 192] on p "Personnaliser des textiles d'entreprises ou associations" at bounding box center [719, 194] width 253 height 13
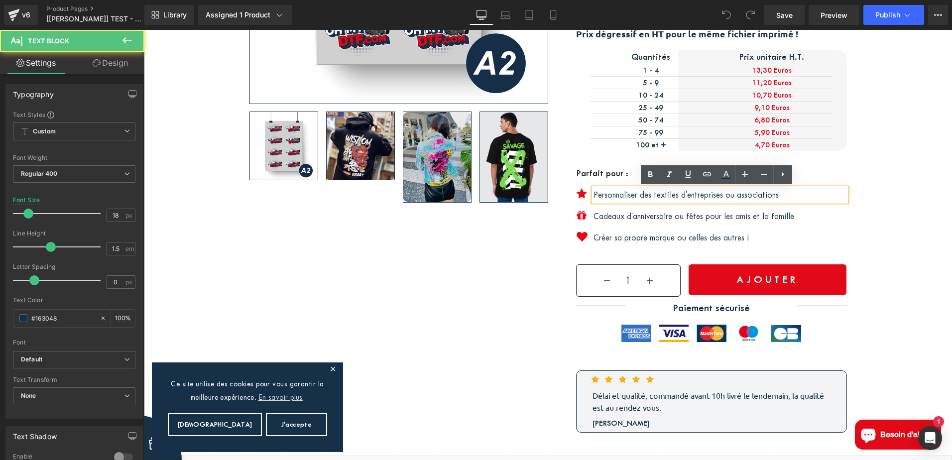
click at [581, 193] on span at bounding box center [586, 196] width 10 height 12
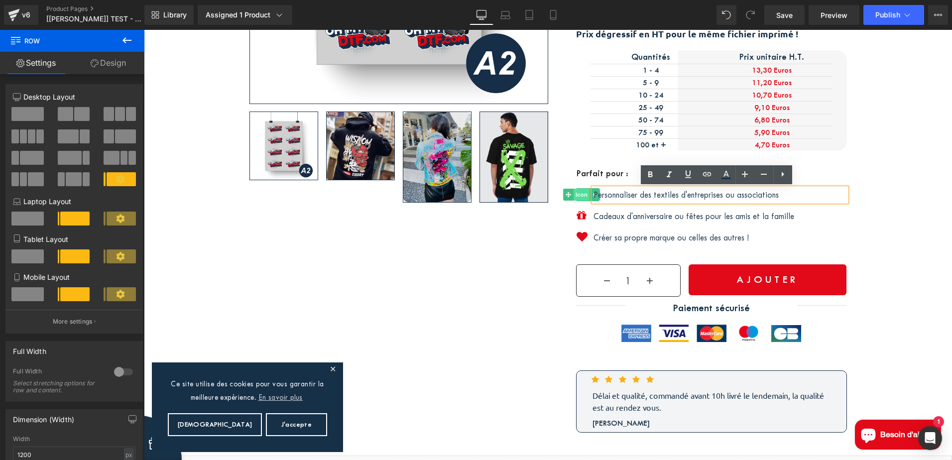
click at [577, 192] on div "Icon" at bounding box center [588, 194] width 22 height 13
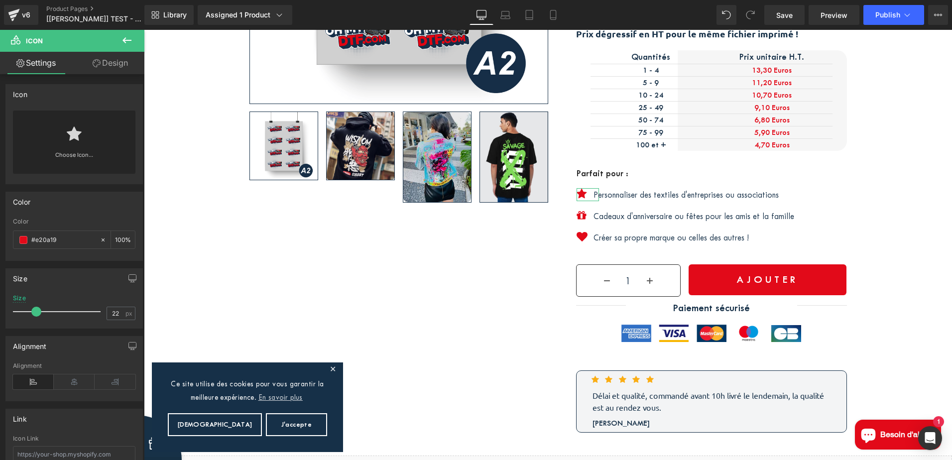
click at [115, 68] on link "Design" at bounding box center [110, 63] width 72 height 22
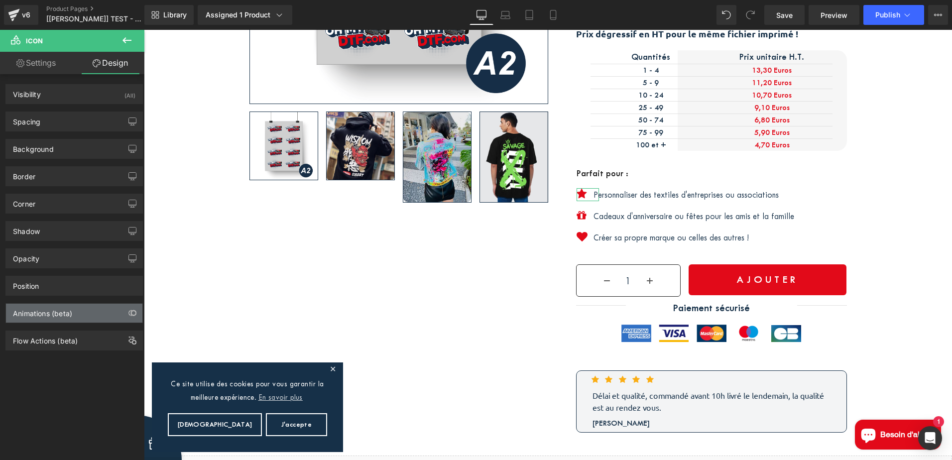
click at [70, 310] on div "Animations (beta)" at bounding box center [42, 311] width 59 height 14
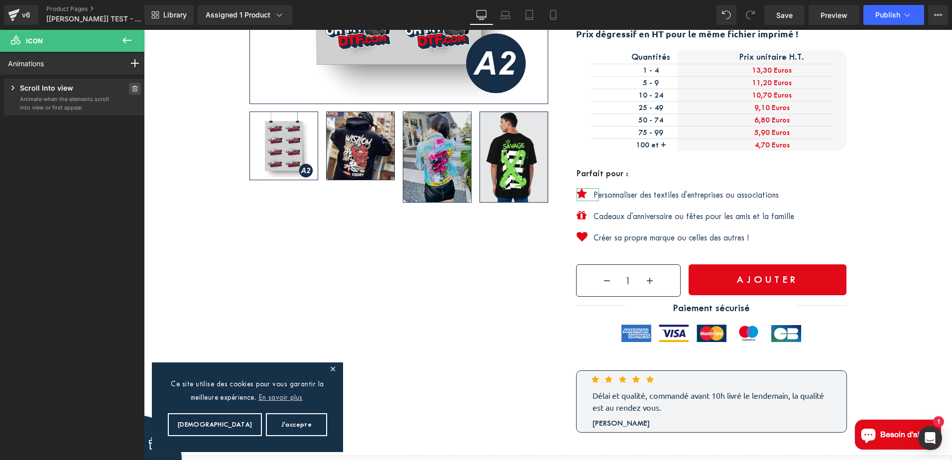
click at [130, 93] on span at bounding box center [135, 89] width 12 height 12
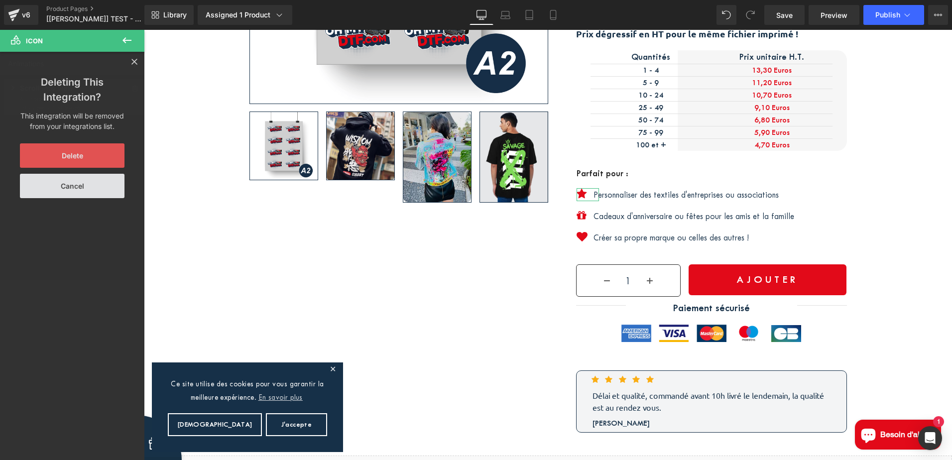
click at [82, 158] on button "Delete" at bounding box center [72, 155] width 105 height 24
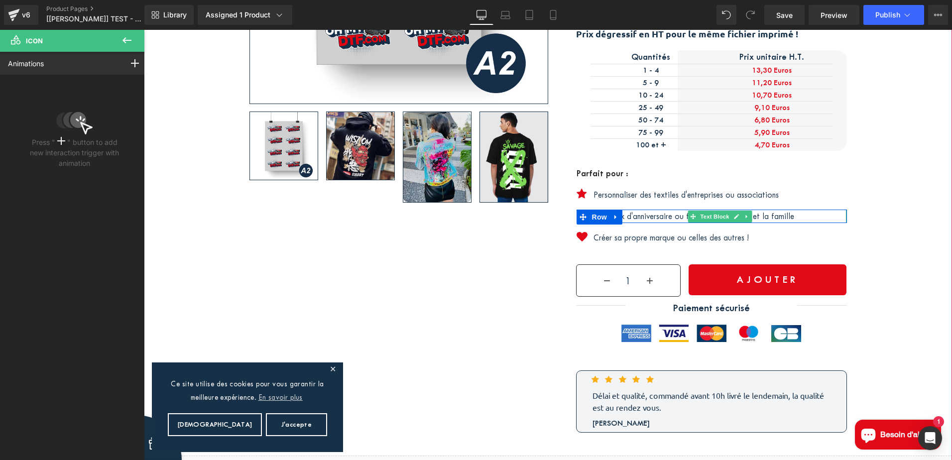
click at [666, 217] on p "Cadeaux d'anniversaire ou fêtes pour les amis et la famille" at bounding box center [719, 216] width 253 height 13
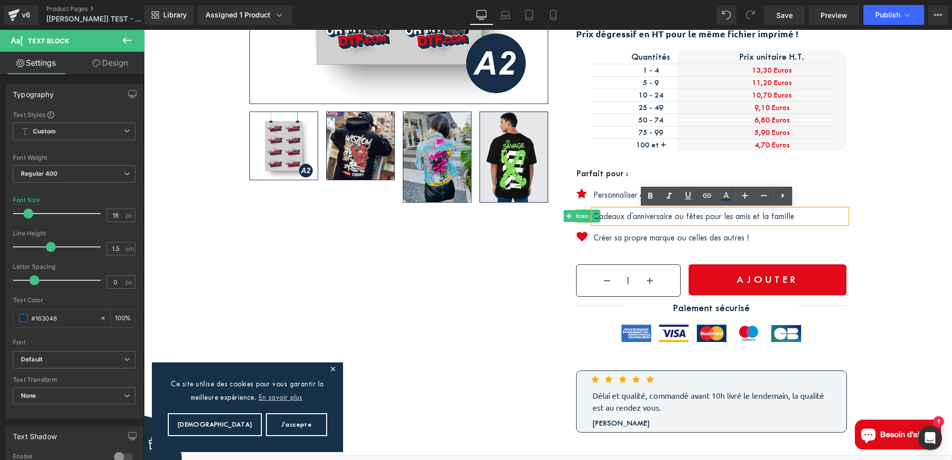
click at [577, 215] on div "Icon" at bounding box center [588, 216] width 22 height 13
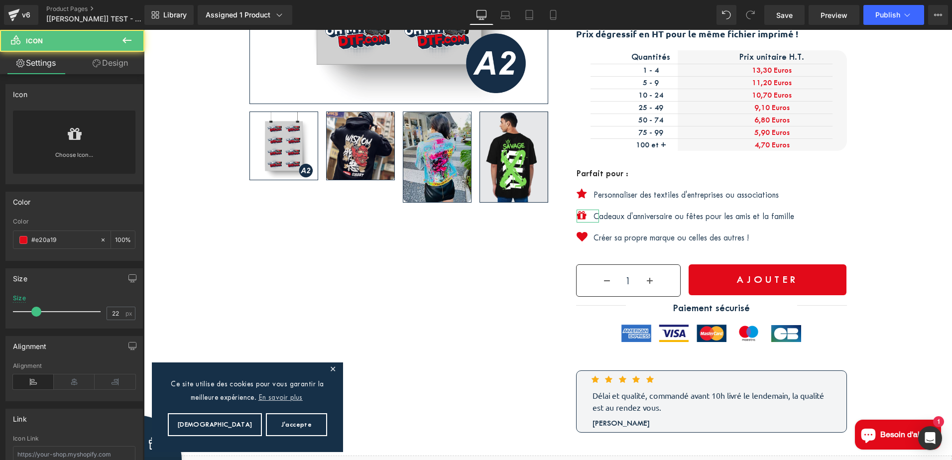
click at [106, 68] on link "Design" at bounding box center [110, 63] width 72 height 22
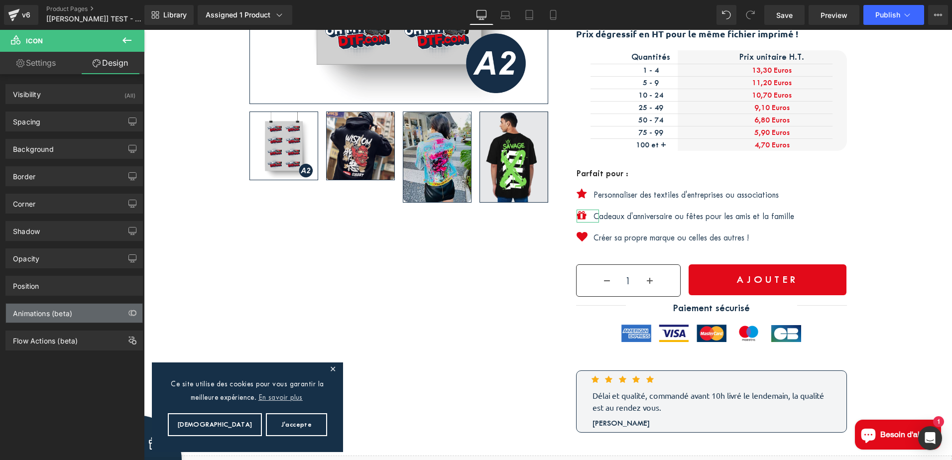
click at [58, 317] on div "Animations (beta)" at bounding box center [42, 311] width 59 height 14
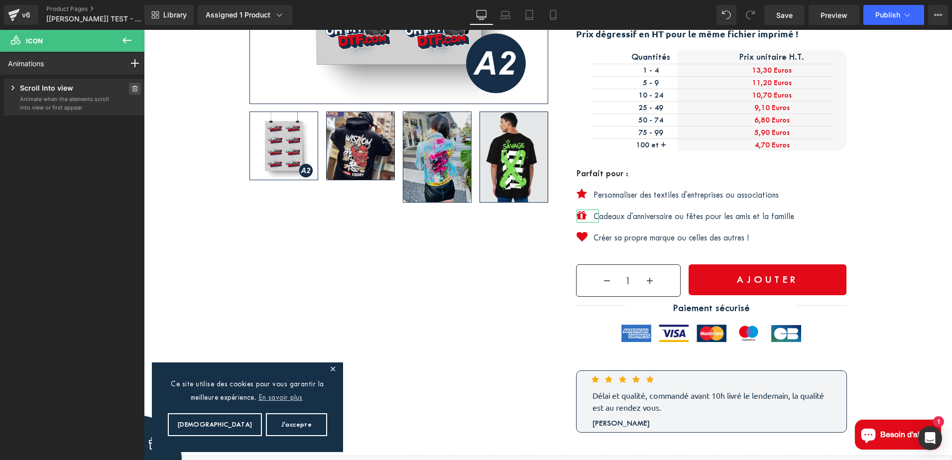
click at [129, 92] on span at bounding box center [135, 89] width 12 height 12
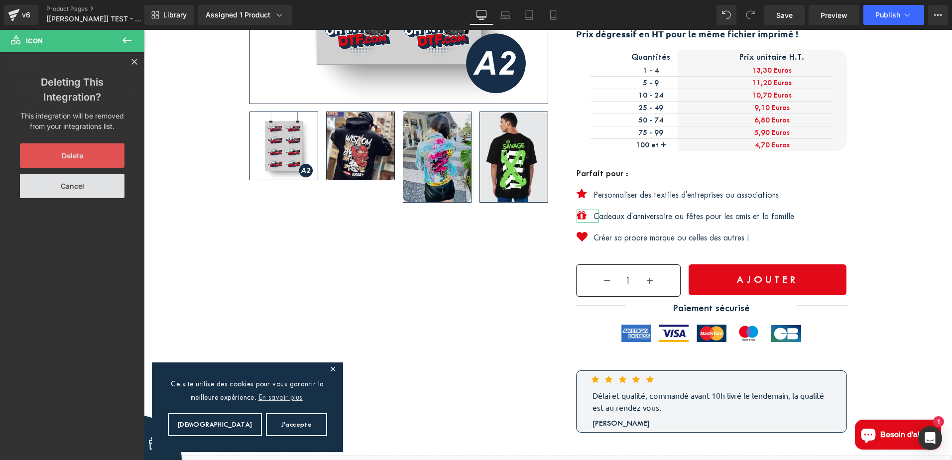
click at [75, 158] on button "Delete" at bounding box center [72, 155] width 105 height 24
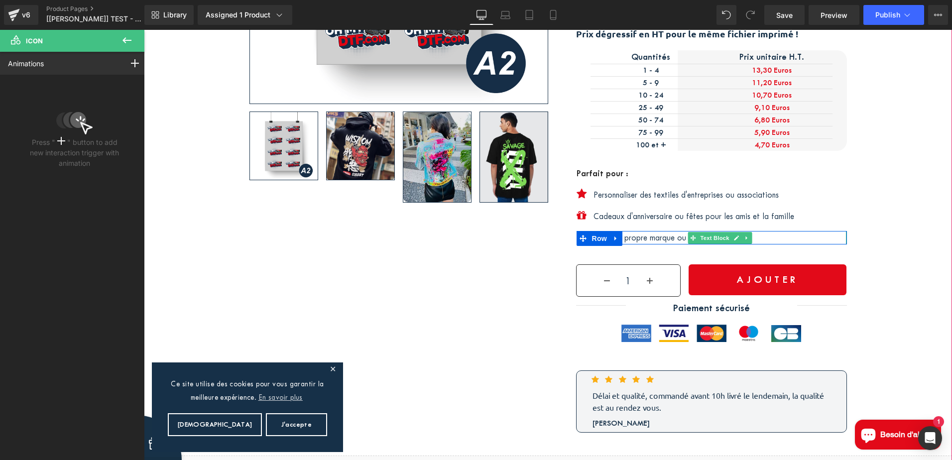
click at [653, 238] on p "Créer sa propre marque ou celles des autres !" at bounding box center [719, 237] width 253 height 13
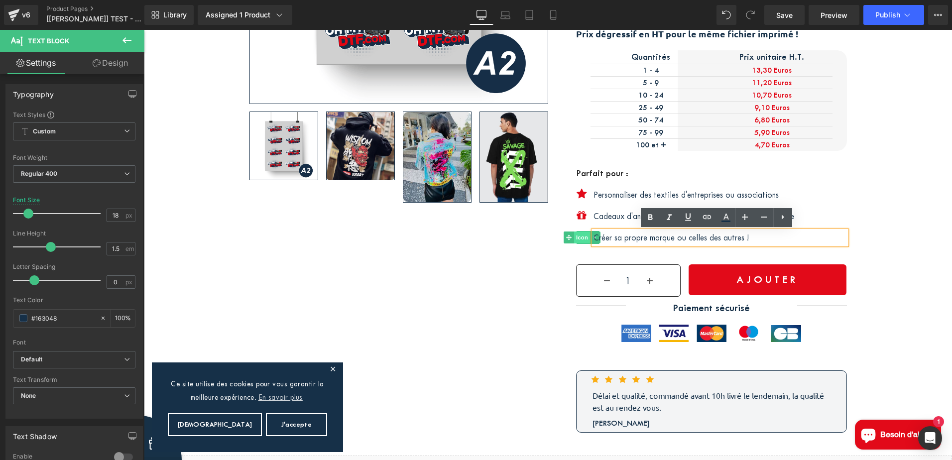
click at [577, 236] on div "Icon" at bounding box center [588, 237] width 22 height 13
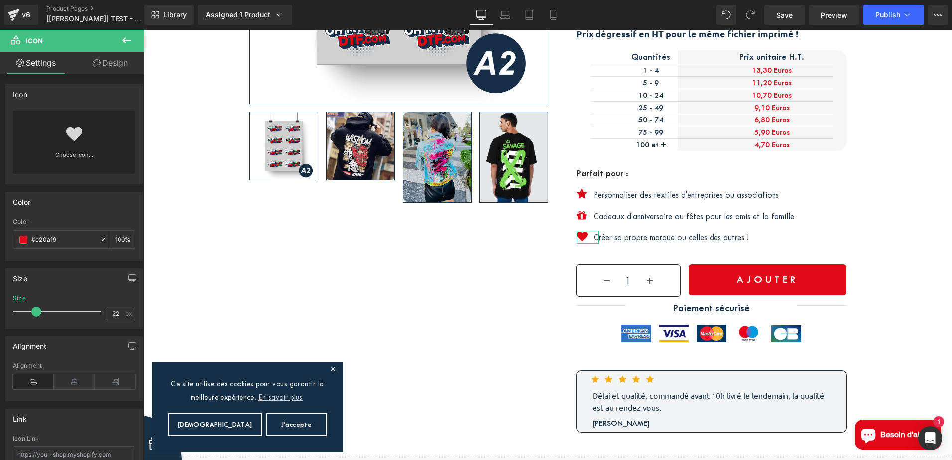
click at [107, 61] on link "Design" at bounding box center [110, 63] width 72 height 22
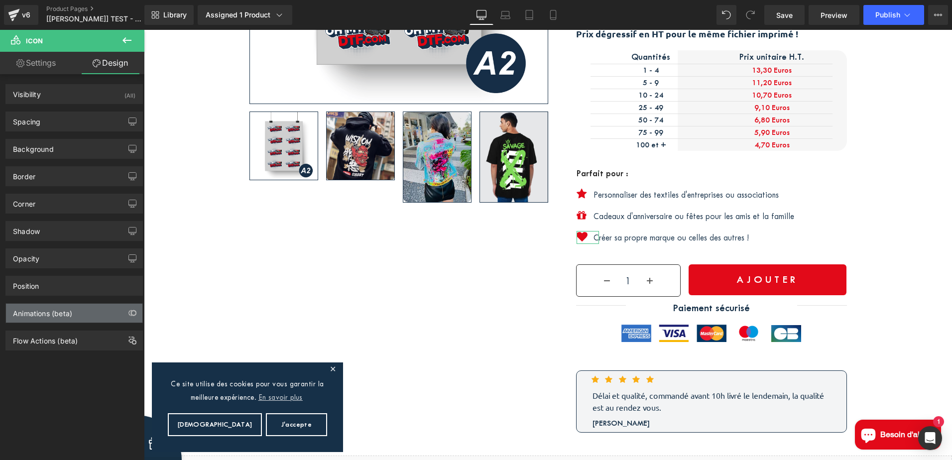
click at [75, 312] on div "Animations (beta)" at bounding box center [74, 313] width 136 height 19
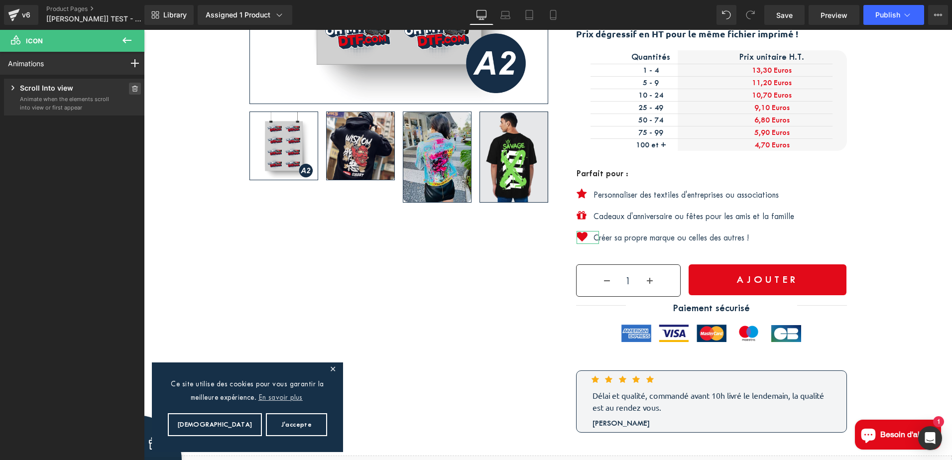
click at [129, 90] on span at bounding box center [135, 89] width 12 height 12
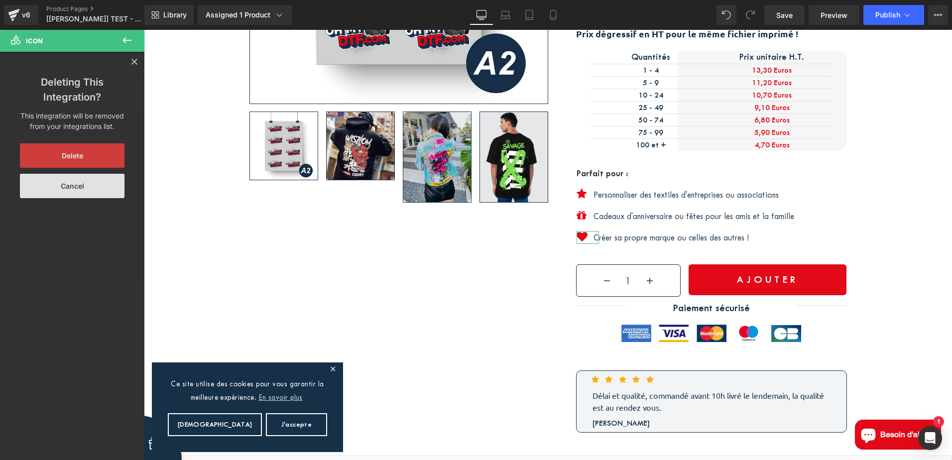
click at [80, 159] on button "Delete" at bounding box center [72, 155] width 105 height 24
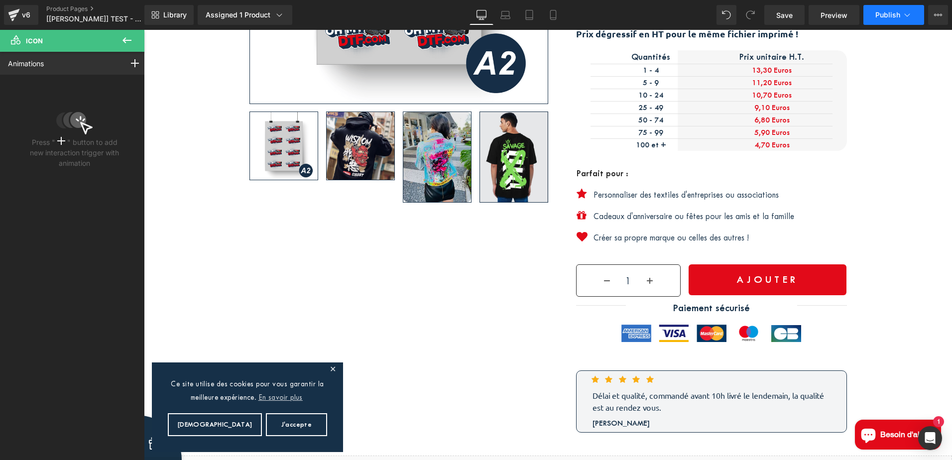
click at [899, 13] on span "Publish" at bounding box center [887, 15] width 25 height 8
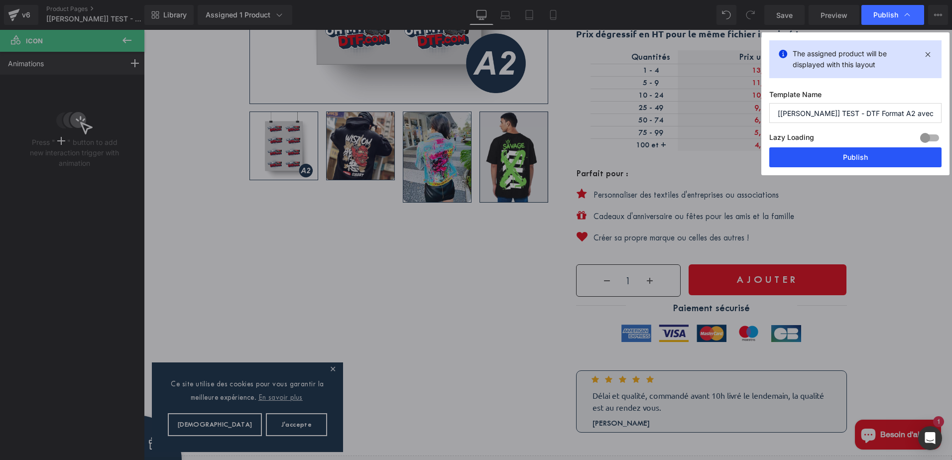
click at [906, 163] on button "Publish" at bounding box center [855, 157] width 172 height 20
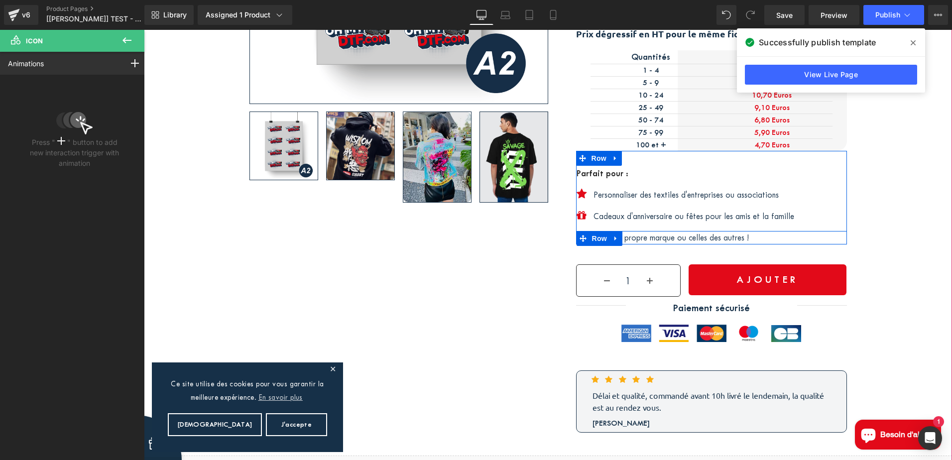
click at [660, 235] on p "Créer sa propre marque ou celles des autres !" at bounding box center [719, 237] width 253 height 13
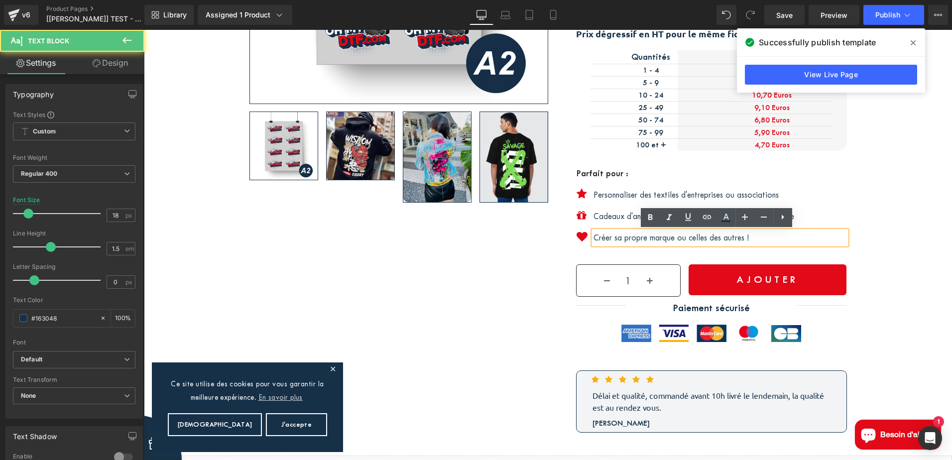
click at [581, 235] on span at bounding box center [586, 238] width 10 height 12
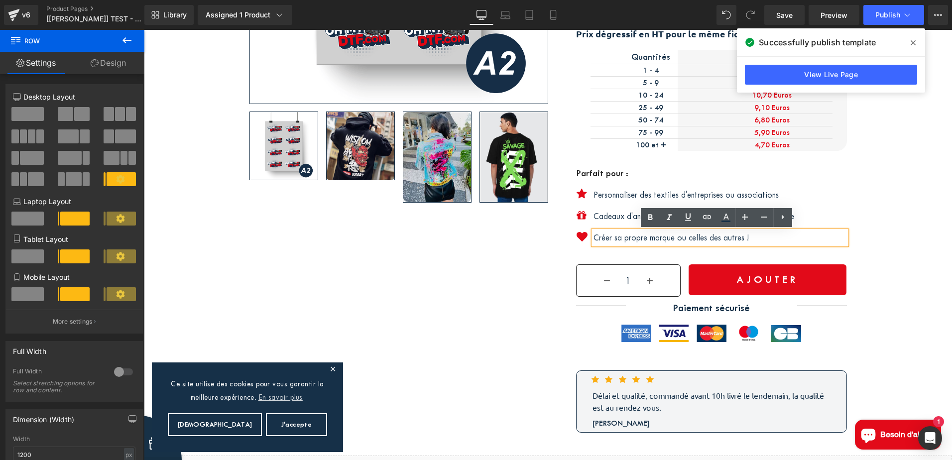
click at [581, 235] on span at bounding box center [586, 238] width 10 height 12
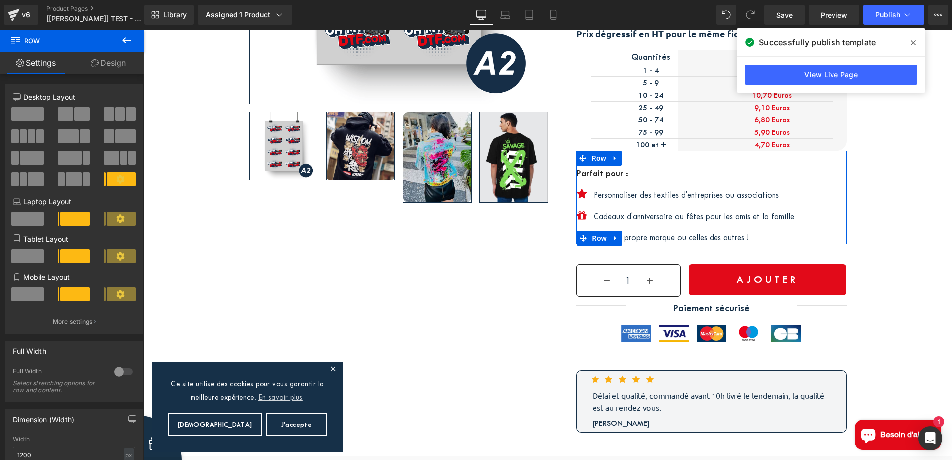
click at [657, 235] on p "Créer sa propre marque ou celles des autres !" at bounding box center [719, 237] width 253 height 13
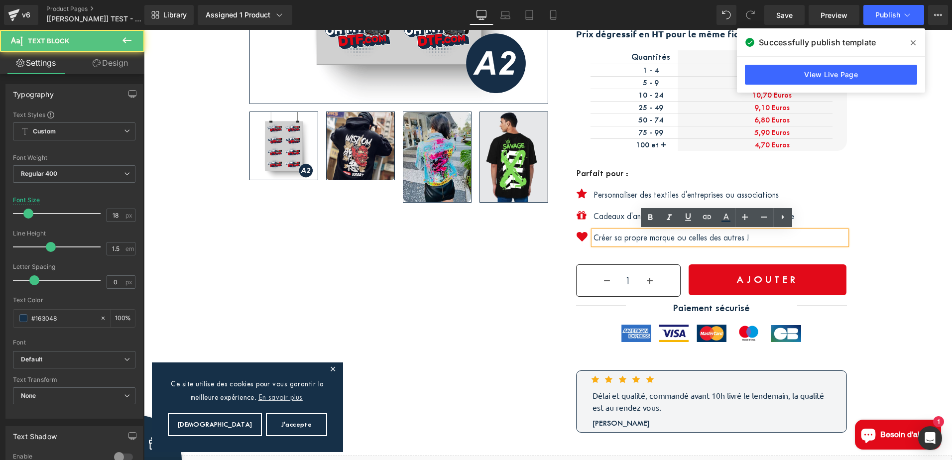
click at [581, 234] on span at bounding box center [586, 238] width 10 height 12
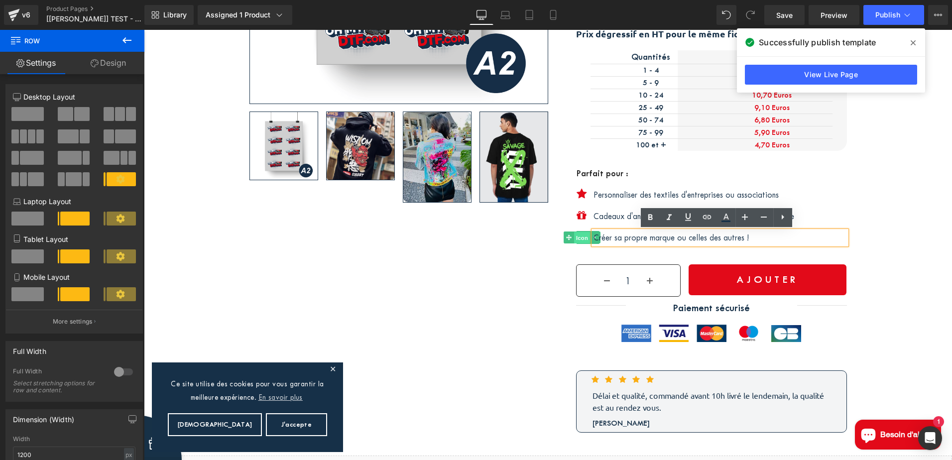
click at [577, 236] on div "Icon" at bounding box center [588, 237] width 22 height 13
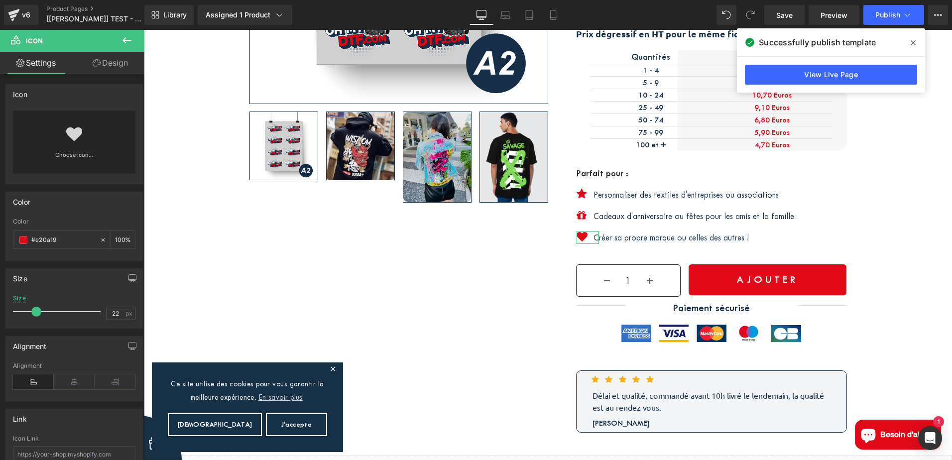
click at [111, 63] on link "Design" at bounding box center [110, 63] width 72 height 22
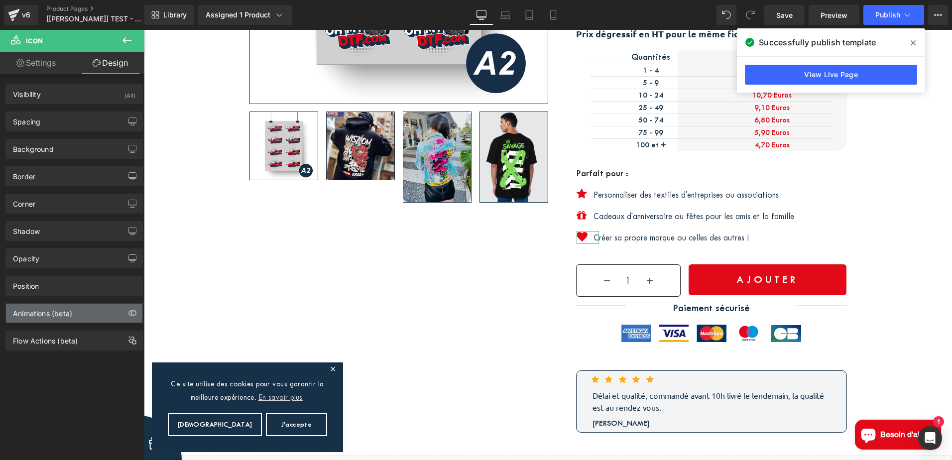
click at [77, 308] on div "Animations (beta)" at bounding box center [74, 313] width 136 height 19
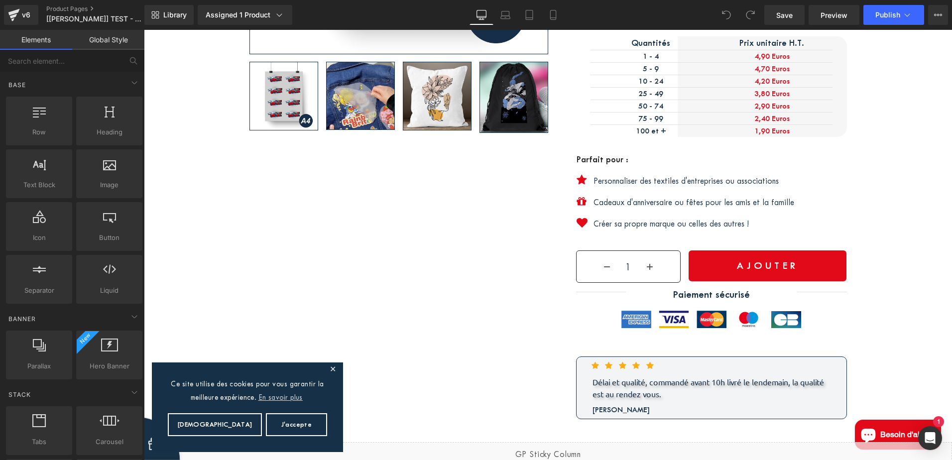
click at [618, 179] on p "Personnaliser des textiles d'entreprises ou associations" at bounding box center [719, 180] width 253 height 13
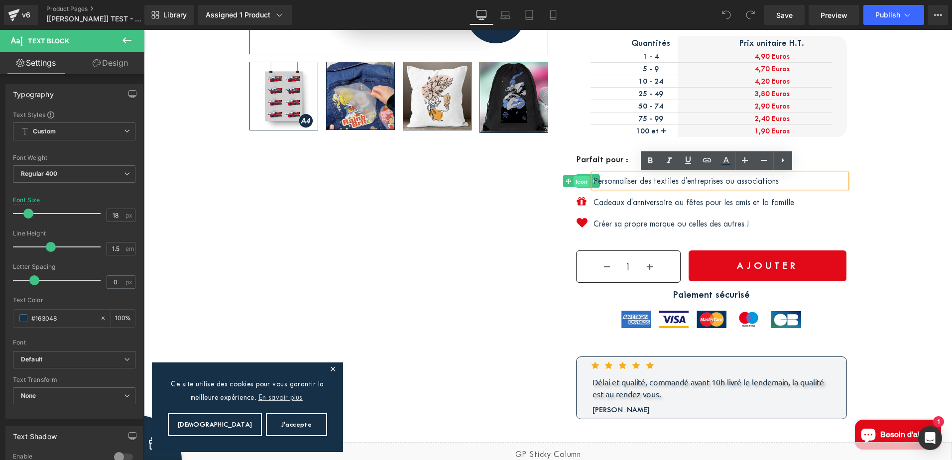
click at [577, 180] on div "Icon" at bounding box center [588, 180] width 22 height 13
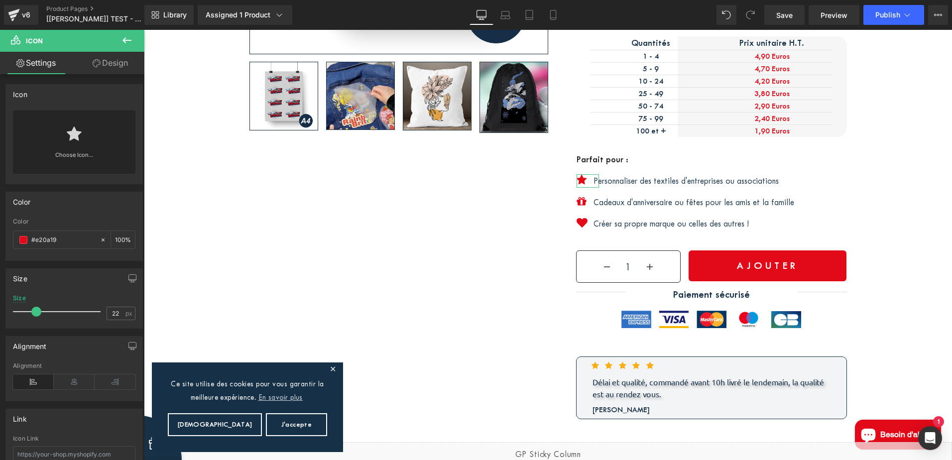
click at [115, 63] on link "Design" at bounding box center [110, 63] width 72 height 22
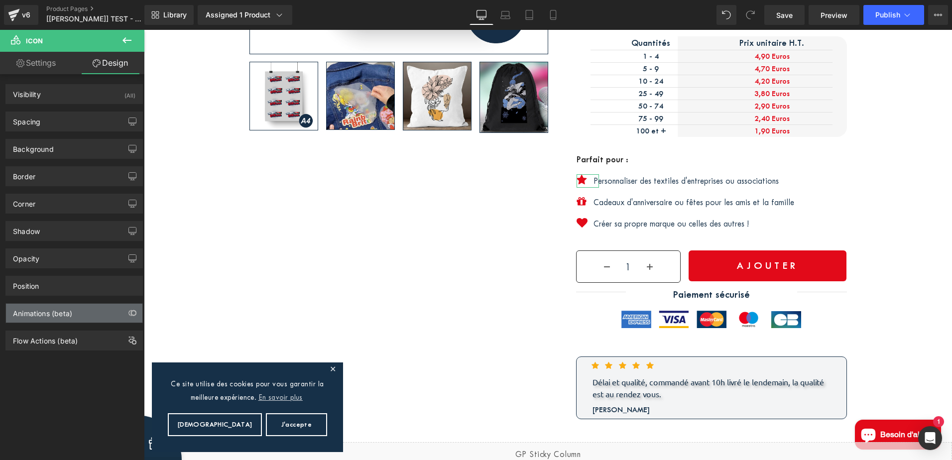
click at [61, 311] on div "Animations (beta)" at bounding box center [42, 311] width 59 height 14
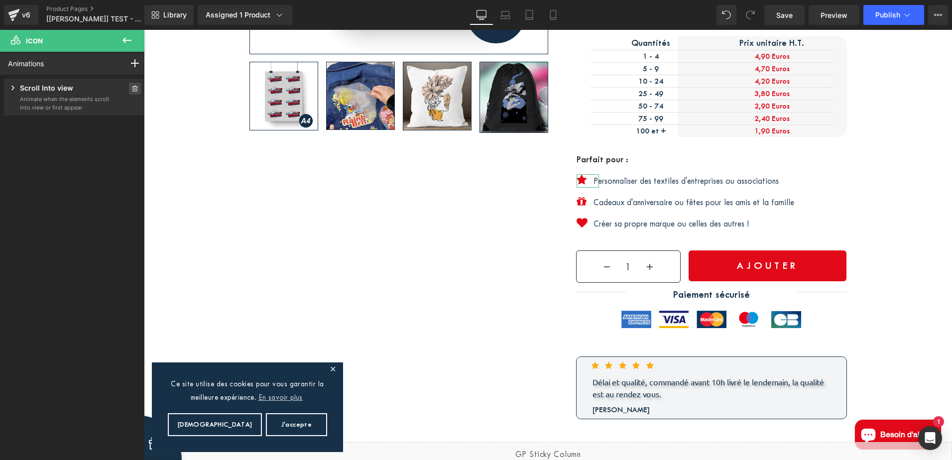
click at [132, 86] on icon at bounding box center [134, 89] width 7 height 6
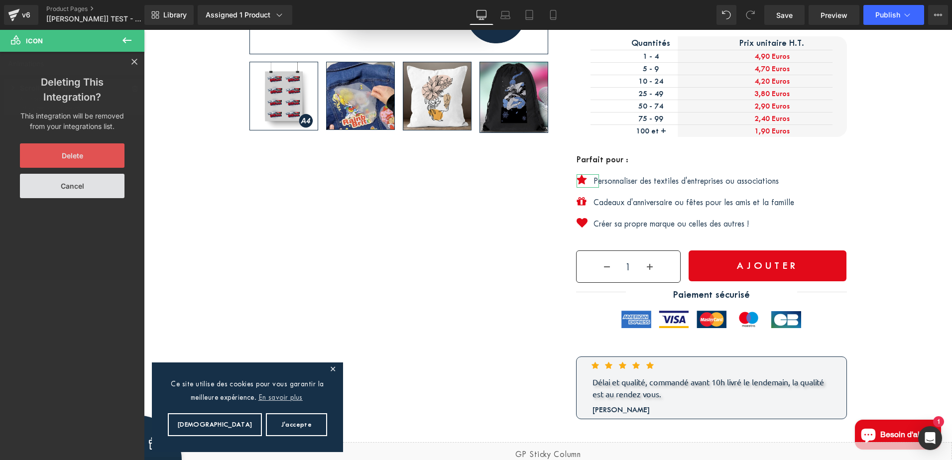
click at [82, 159] on button "Delete" at bounding box center [72, 155] width 105 height 24
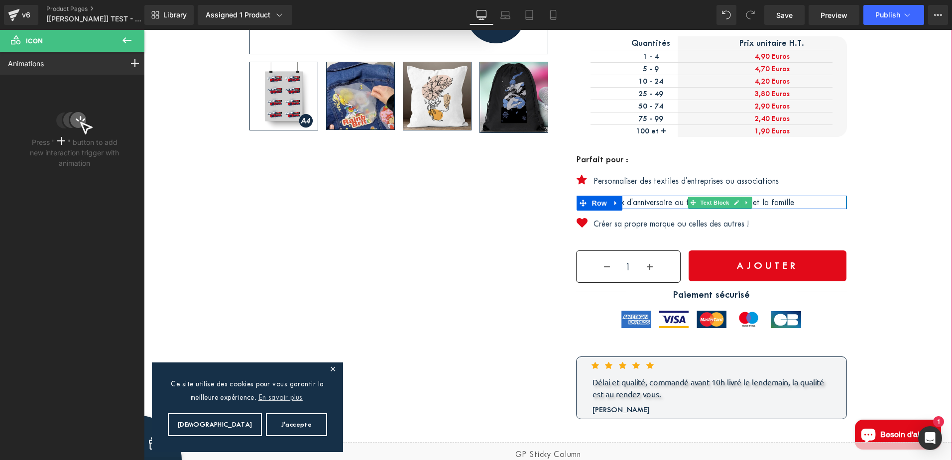
click at [680, 200] on p "Cadeaux d'anniversaire ou fêtes pour les amis et la famille" at bounding box center [719, 202] width 253 height 13
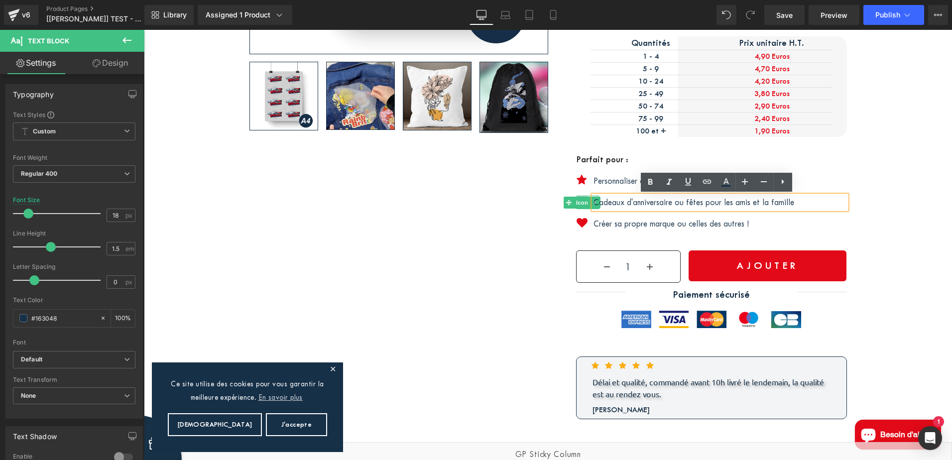
click at [577, 201] on div "Icon" at bounding box center [588, 202] width 22 height 13
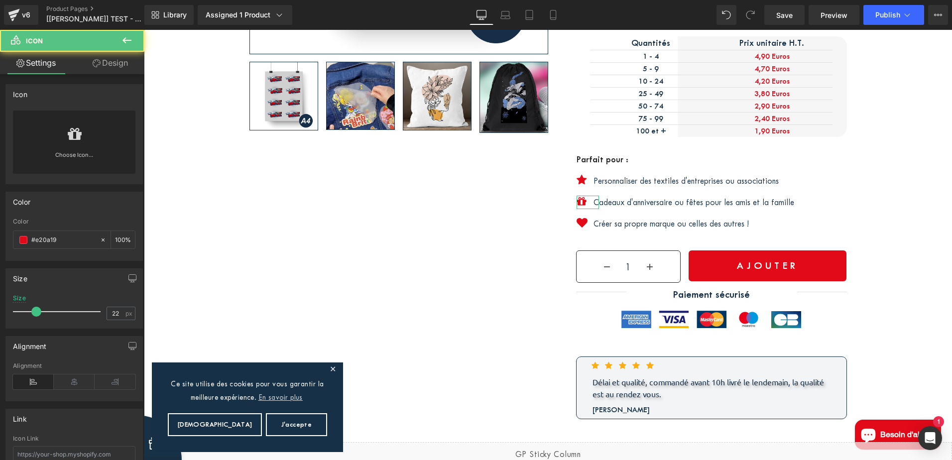
click at [122, 56] on link "Design" at bounding box center [110, 63] width 72 height 22
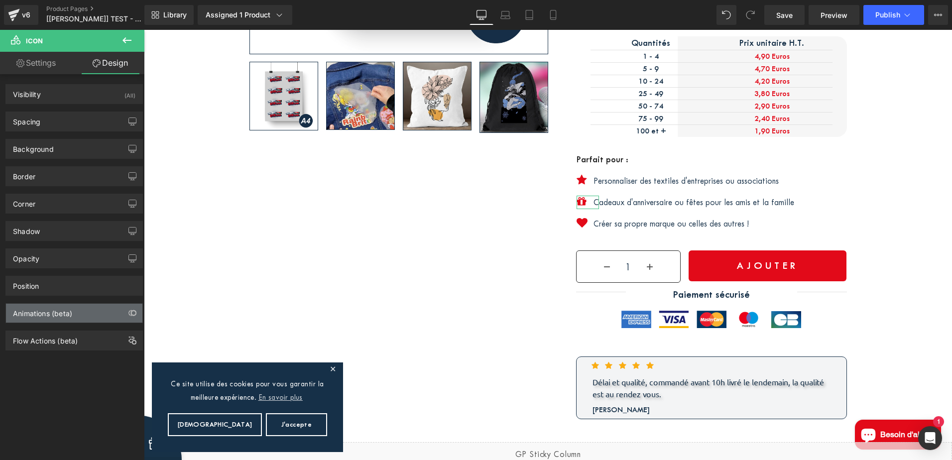
click at [61, 313] on div "Animations (beta)" at bounding box center [42, 311] width 59 height 14
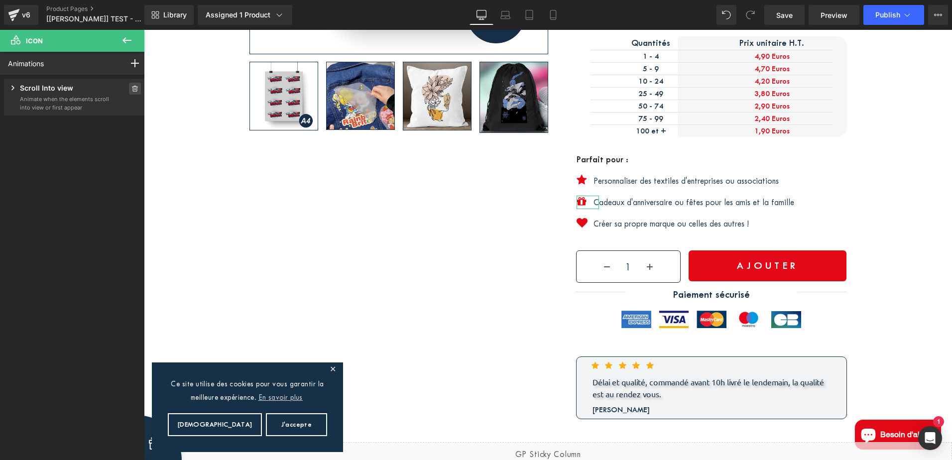
click at [131, 88] on icon at bounding box center [134, 89] width 7 height 6
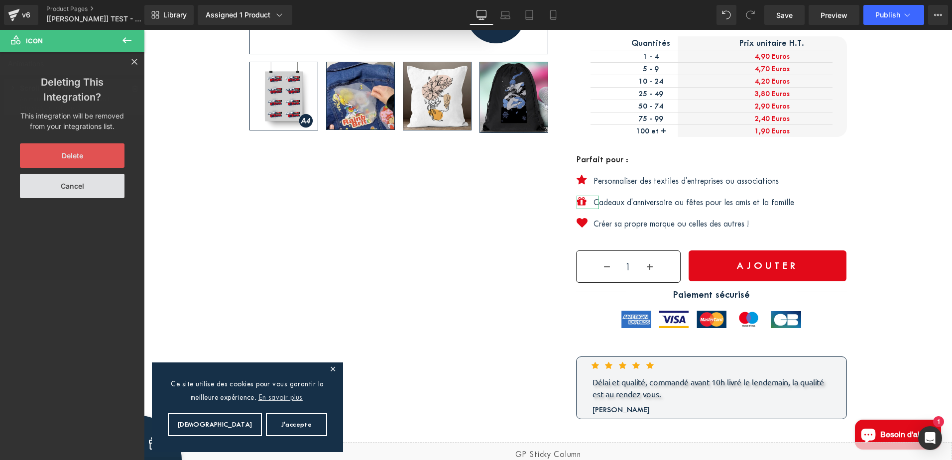
click at [84, 155] on button "Delete" at bounding box center [72, 155] width 105 height 24
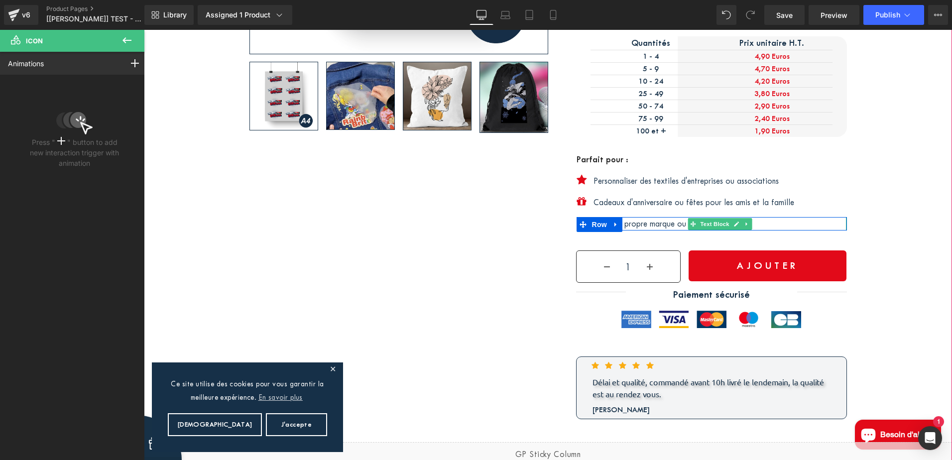
click at [678, 223] on p "Créer sa propre marque ou celles des autres !" at bounding box center [719, 223] width 253 height 13
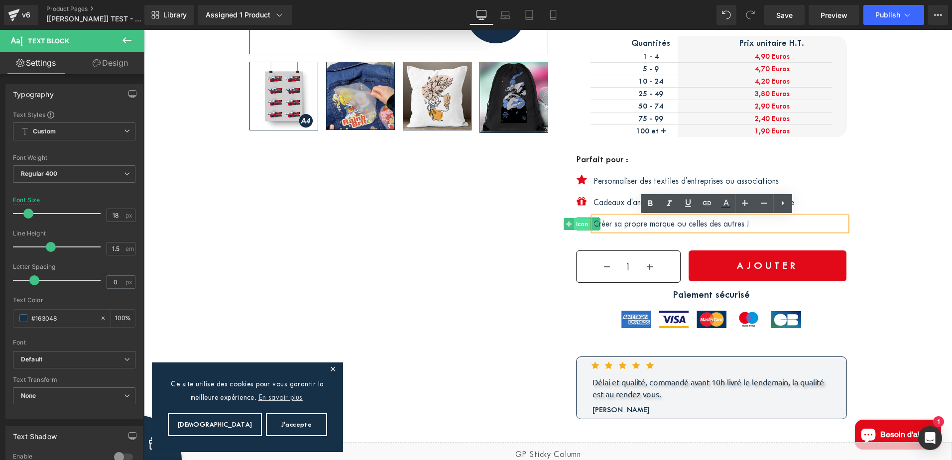
click at [577, 221] on div "Icon" at bounding box center [588, 223] width 22 height 13
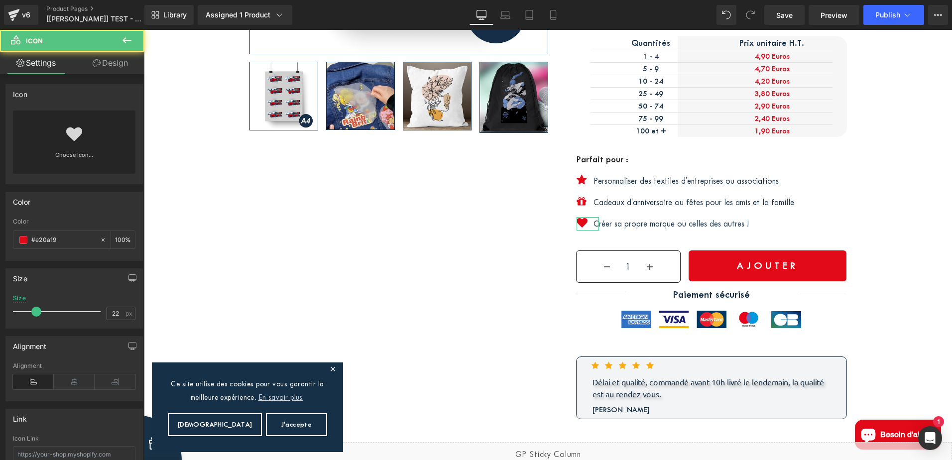
click at [121, 60] on link "Design" at bounding box center [110, 63] width 72 height 22
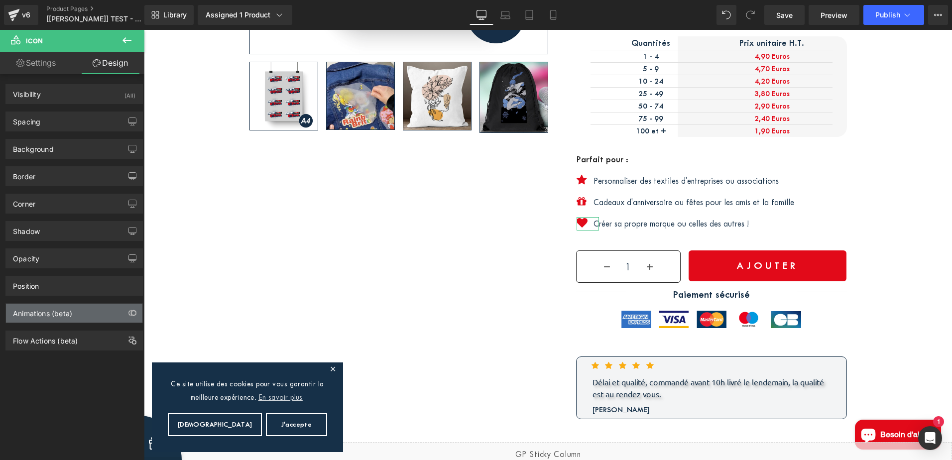
click at [80, 306] on div "Animations (beta)" at bounding box center [74, 313] width 136 height 19
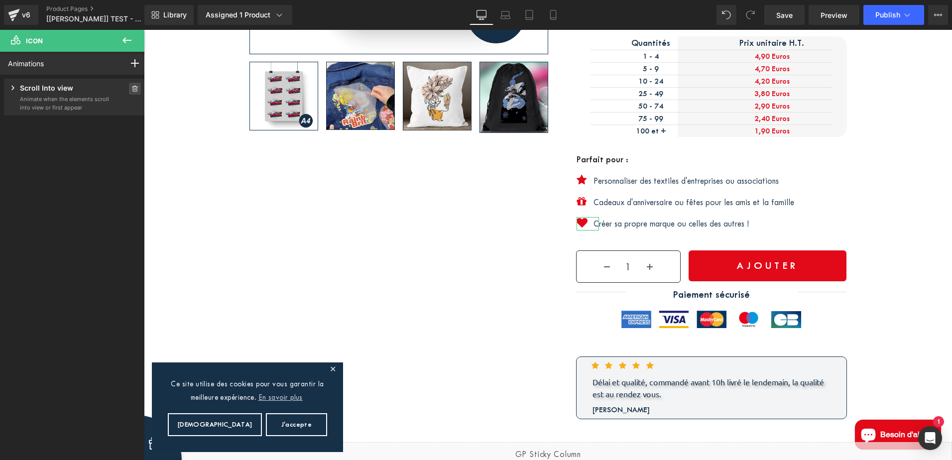
click at [132, 86] on icon at bounding box center [134, 89] width 7 height 6
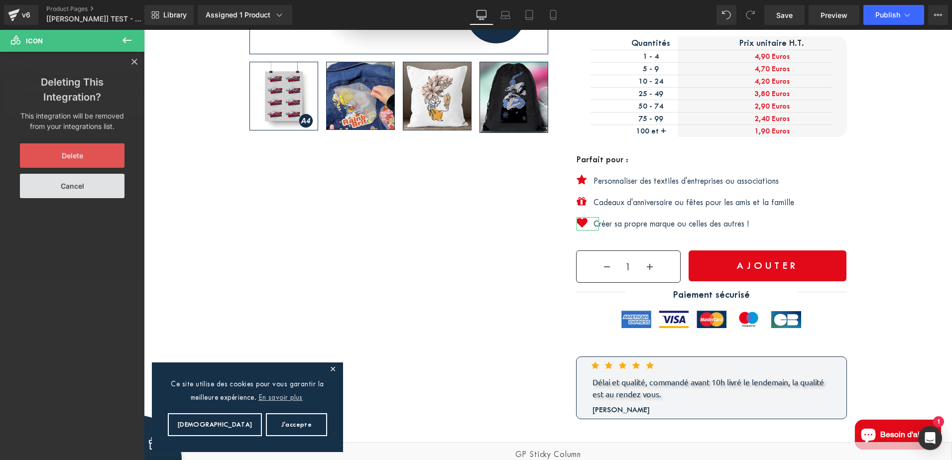
click at [92, 158] on button "Delete" at bounding box center [72, 155] width 105 height 24
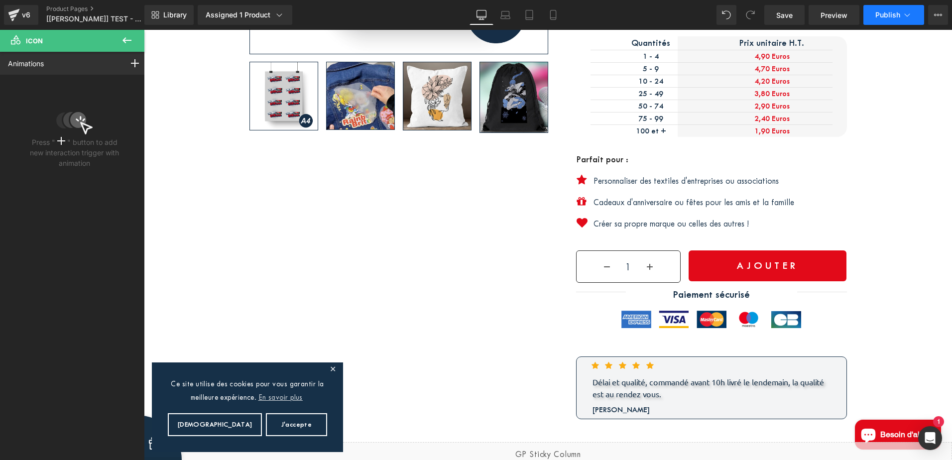
click at [891, 8] on button "Publish" at bounding box center [893, 15] width 61 height 20
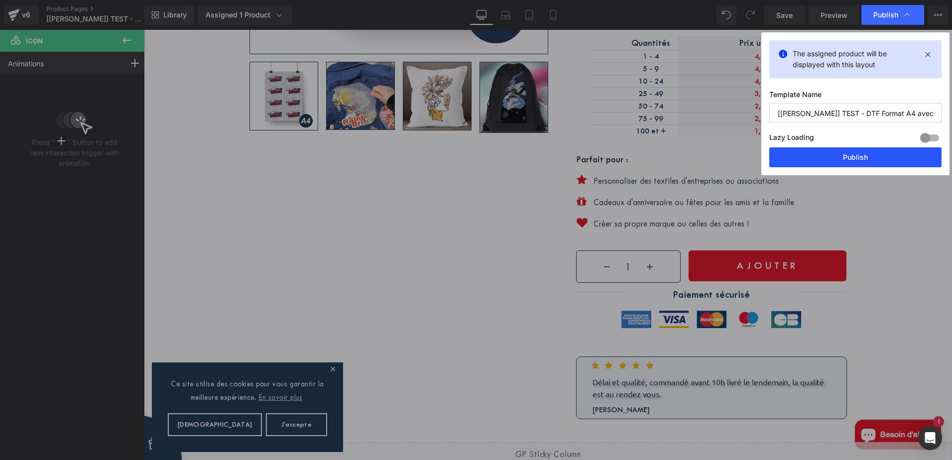
click at [871, 157] on button "Publish" at bounding box center [855, 157] width 172 height 20
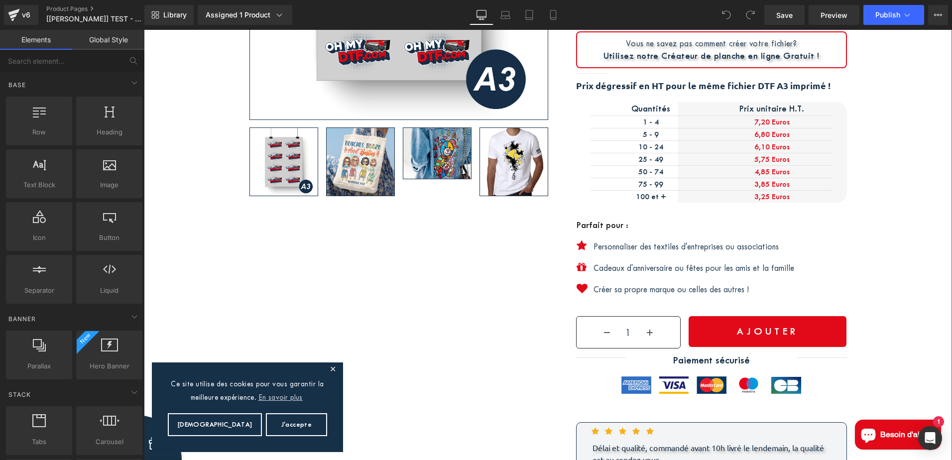
scroll to position [349, 0]
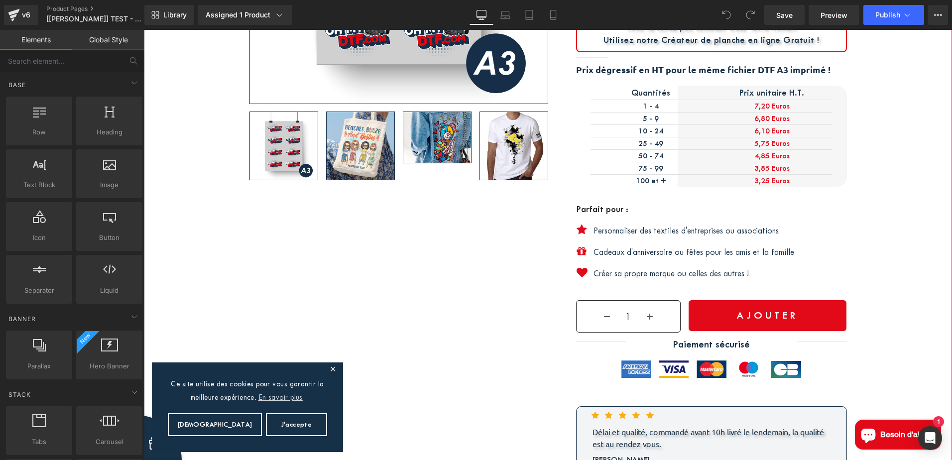
click at [623, 228] on p "Personnaliser des textiles d'entreprises ou associations" at bounding box center [719, 230] width 253 height 13
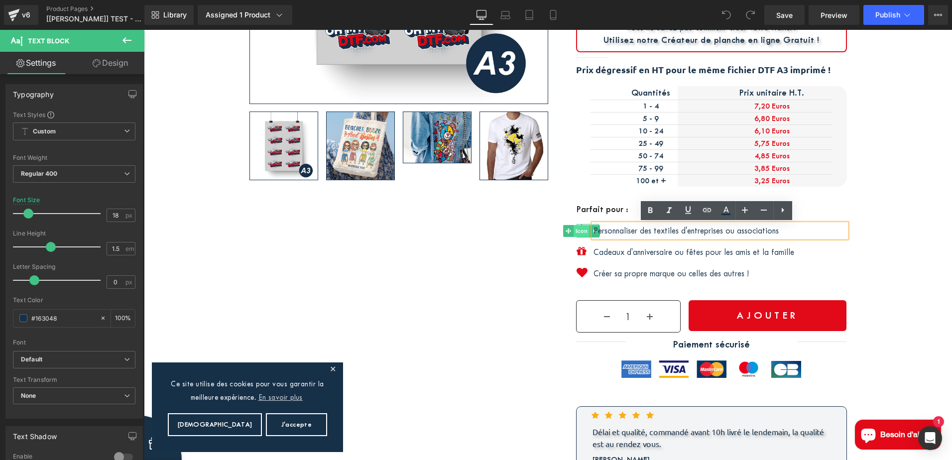
click at [577, 231] on div "Icon" at bounding box center [588, 230] width 22 height 13
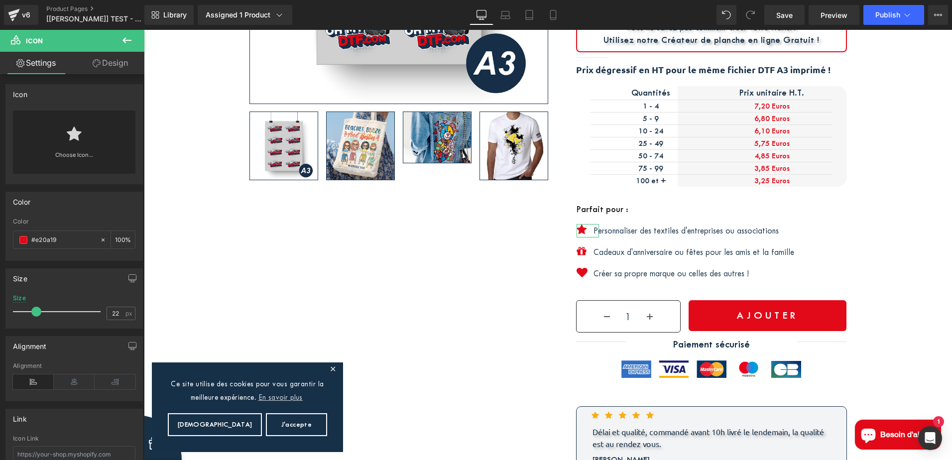
click at [125, 66] on link "Design" at bounding box center [110, 63] width 72 height 22
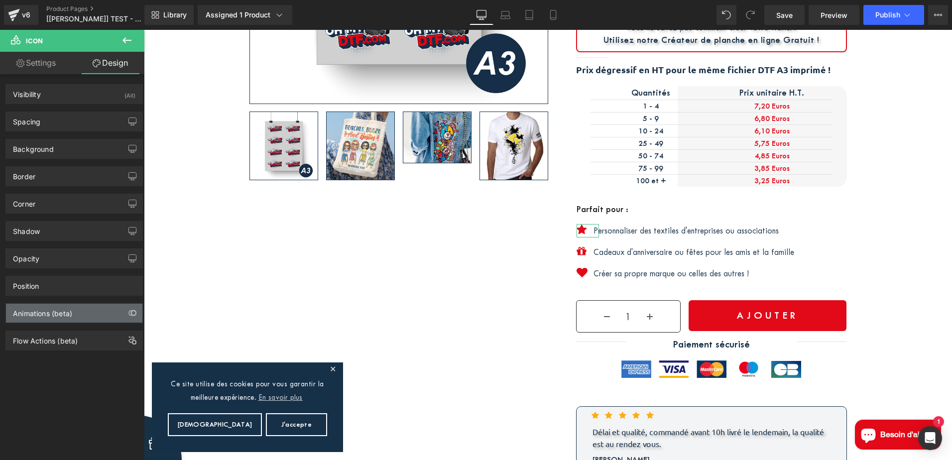
click at [68, 310] on div "Animations (beta)" at bounding box center [42, 311] width 59 height 14
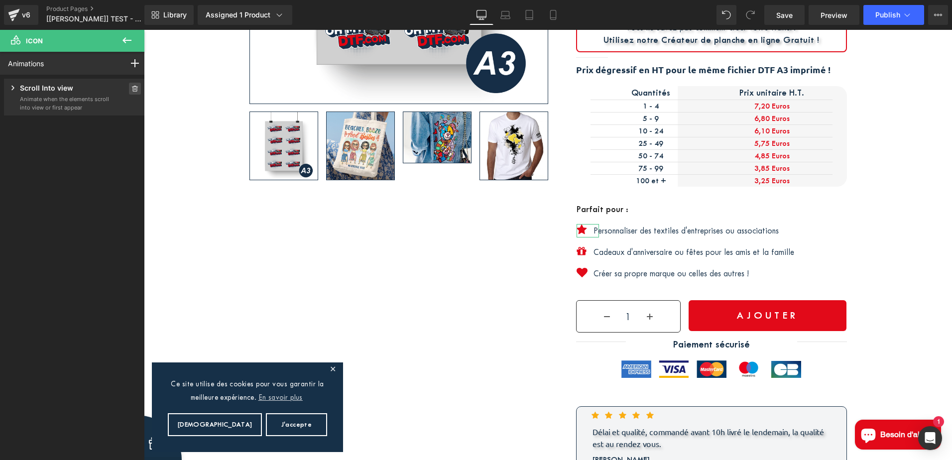
click at [129, 90] on span at bounding box center [135, 89] width 12 height 12
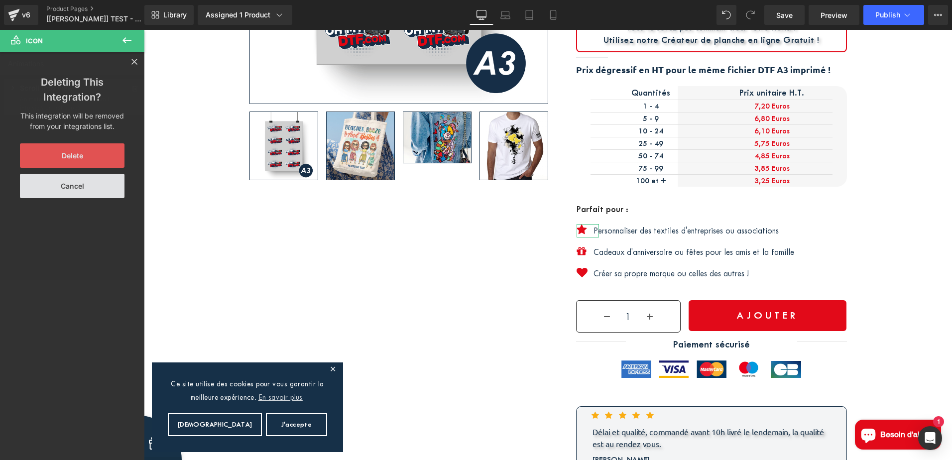
click at [89, 161] on button "Delete" at bounding box center [72, 155] width 105 height 24
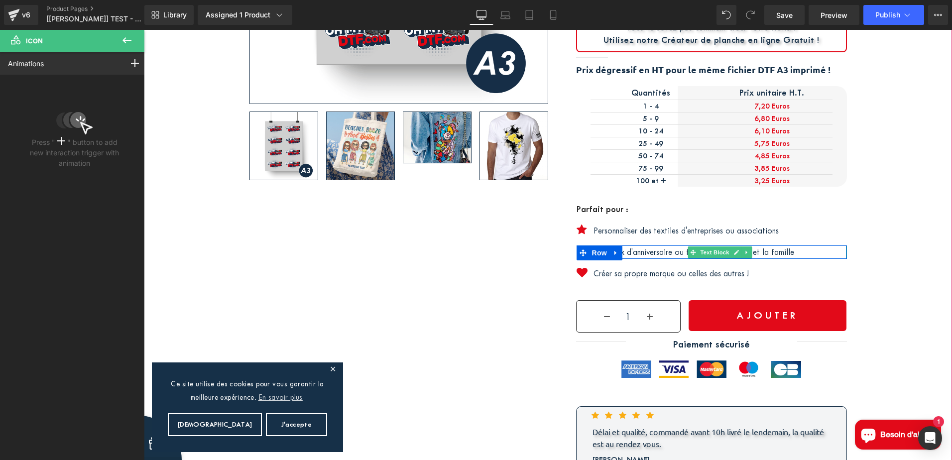
click at [668, 250] on p "Cadeaux d'anniversaire ou fêtes pour les amis et la famille" at bounding box center [719, 251] width 253 height 13
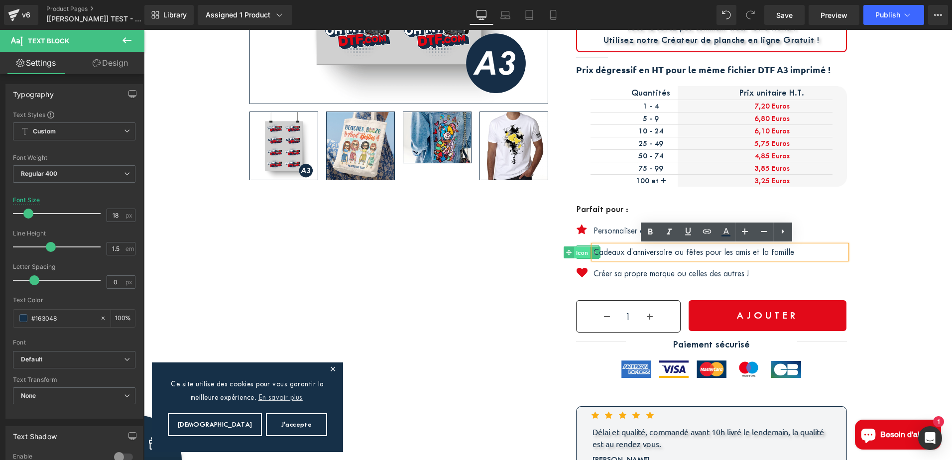
click at [575, 252] on span "Icon" at bounding box center [582, 252] width 16 height 12
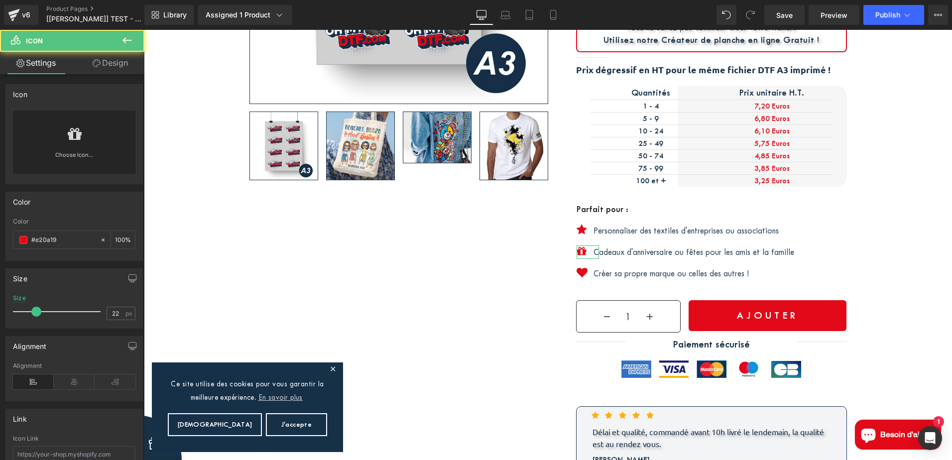
click at [102, 67] on link "Design" at bounding box center [110, 63] width 72 height 22
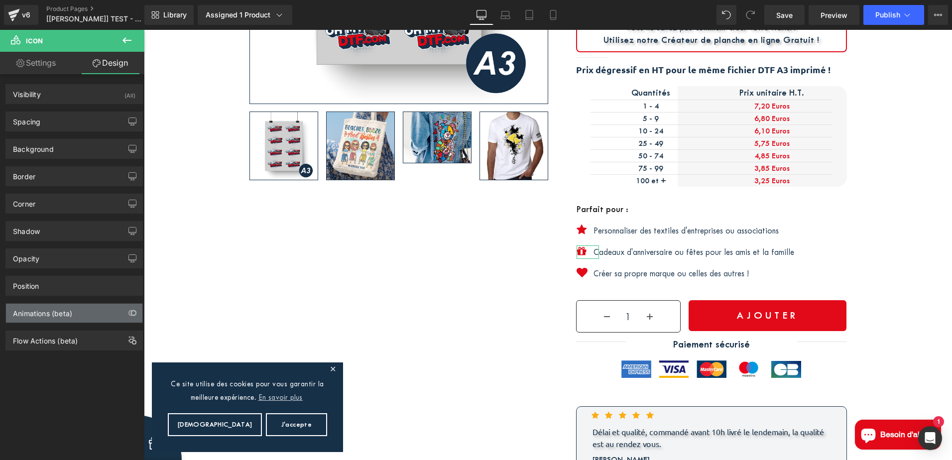
click at [82, 311] on div "Animations (beta)" at bounding box center [74, 313] width 136 height 19
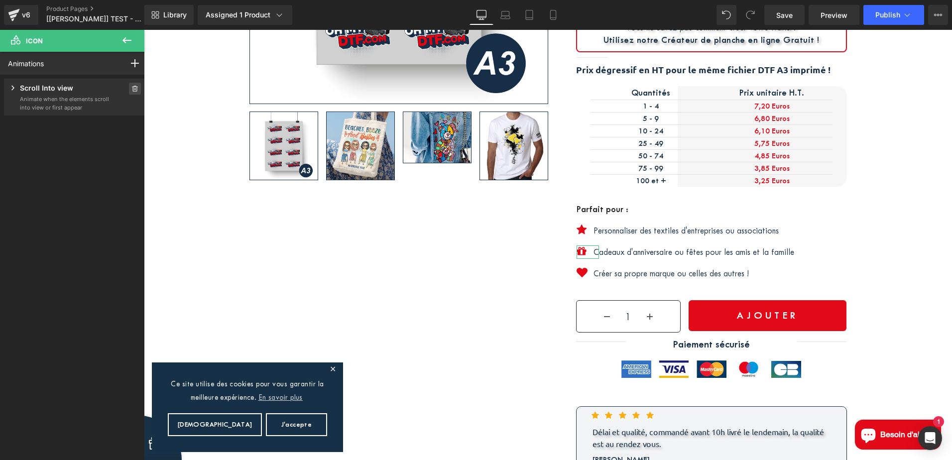
click at [129, 90] on span at bounding box center [135, 89] width 12 height 12
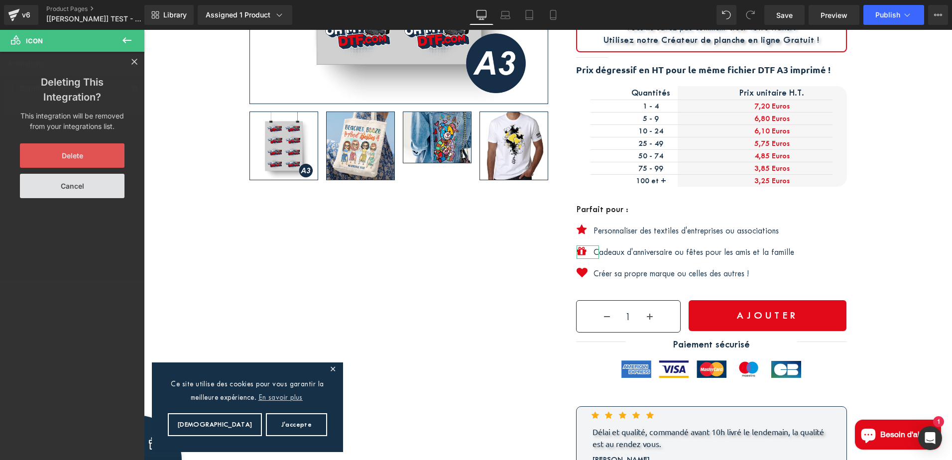
click at [98, 162] on button "Delete" at bounding box center [72, 155] width 105 height 24
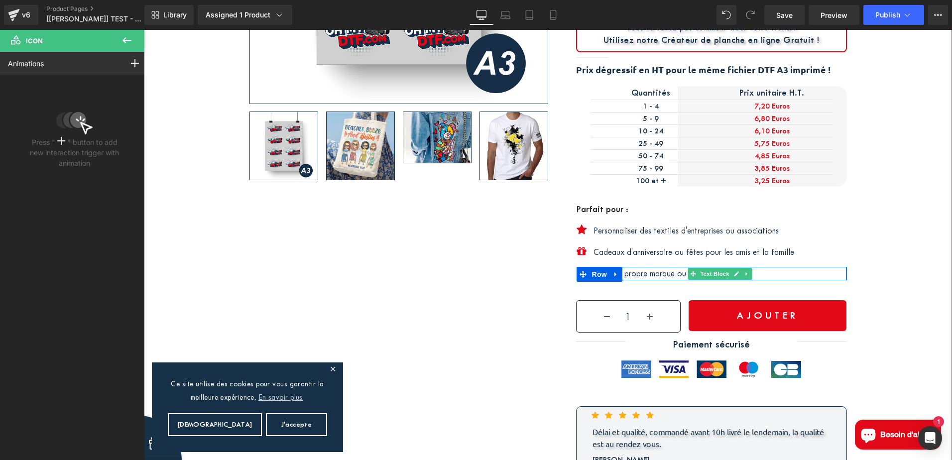
click at [681, 273] on p "Créer sa propre marque ou celles des autres !" at bounding box center [719, 273] width 253 height 13
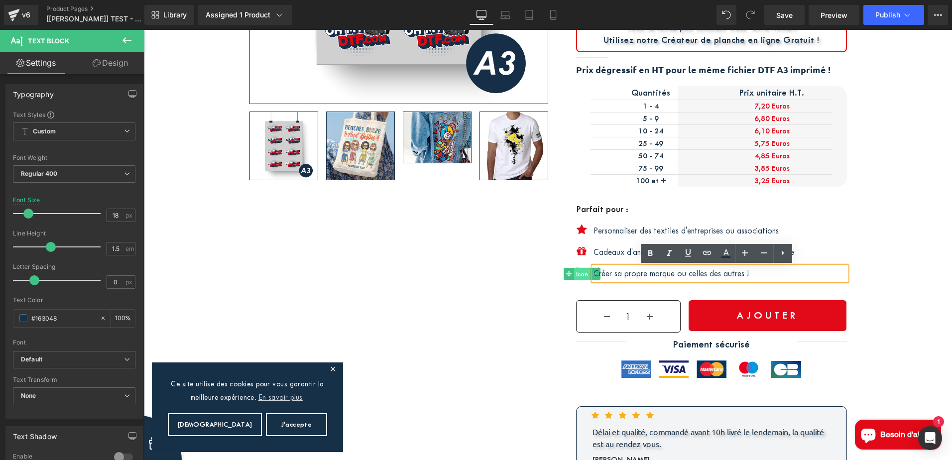
click at [577, 271] on div "Icon" at bounding box center [588, 273] width 22 height 13
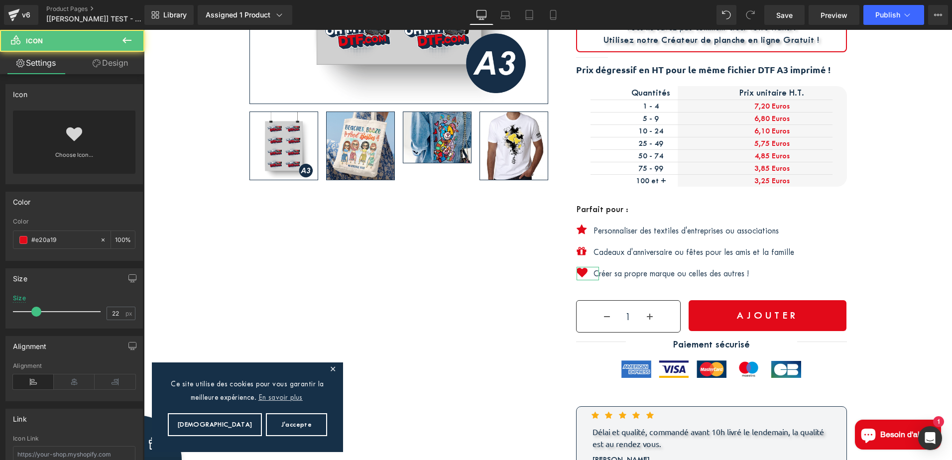
click at [112, 56] on link "Design" at bounding box center [110, 63] width 72 height 22
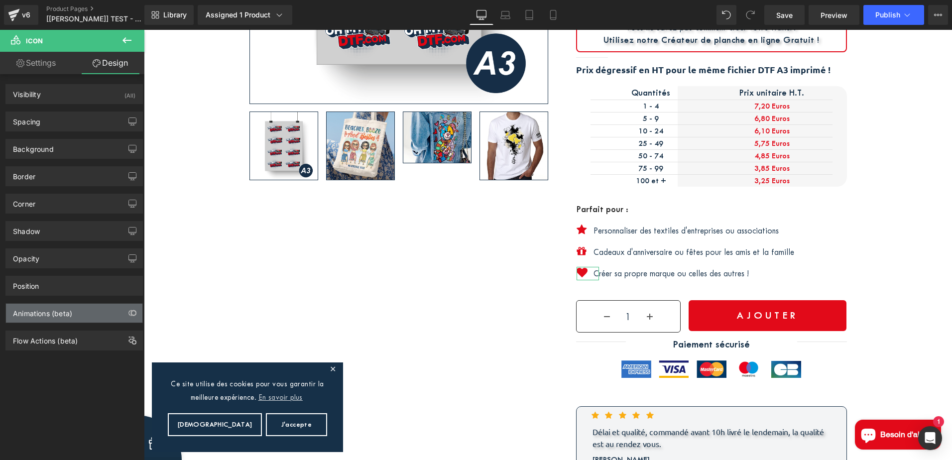
click at [88, 307] on div "Animations (beta)" at bounding box center [74, 313] width 136 height 19
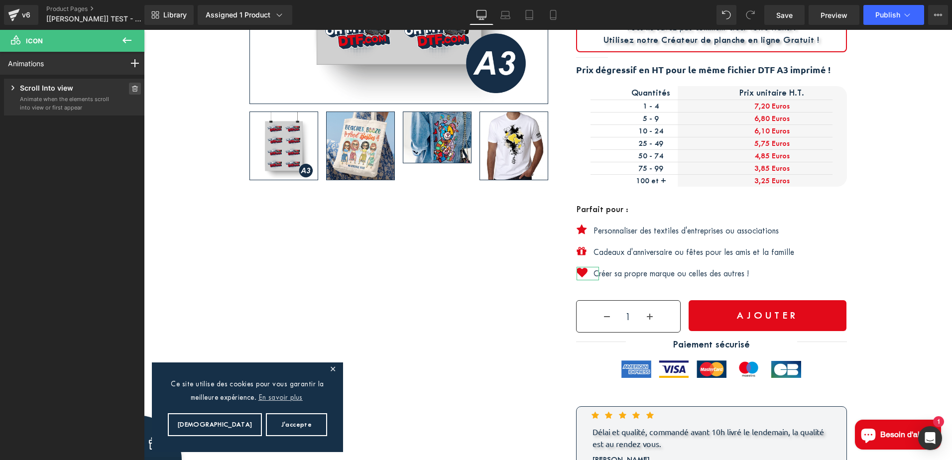
click at [132, 89] on icon at bounding box center [134, 89] width 7 height 6
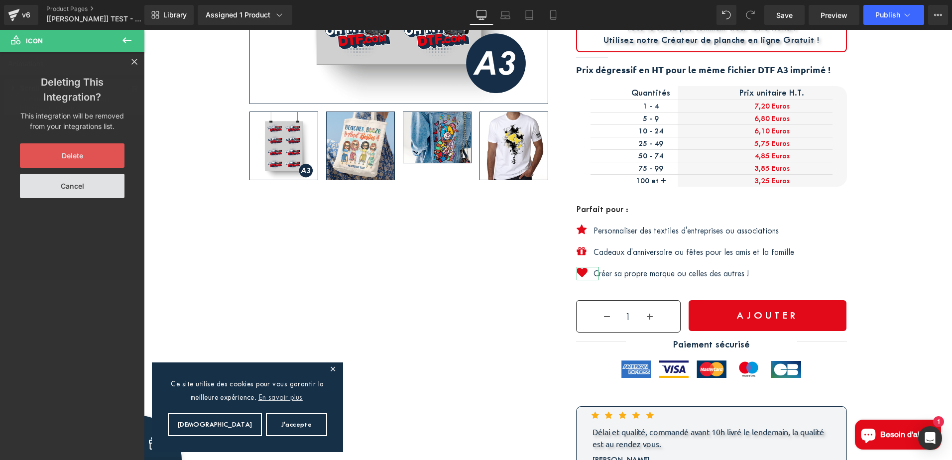
click at [86, 161] on button "Delete" at bounding box center [72, 155] width 105 height 24
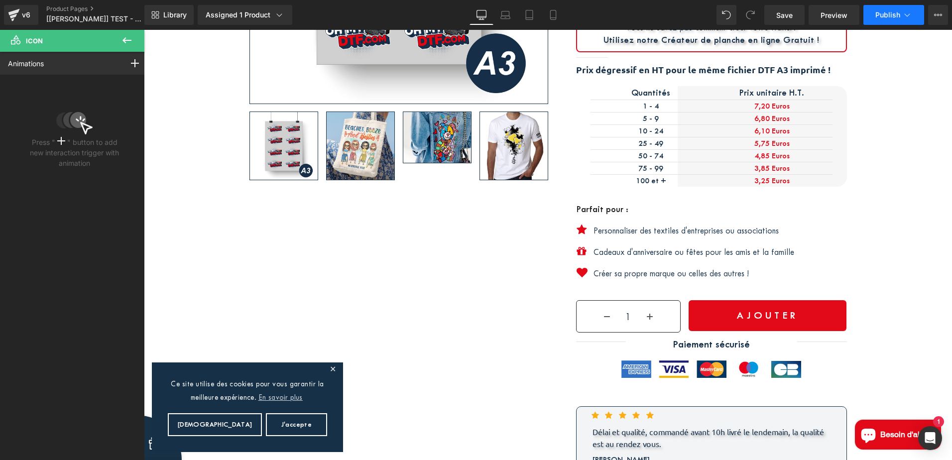
click at [886, 16] on span "Publish" at bounding box center [887, 15] width 25 height 8
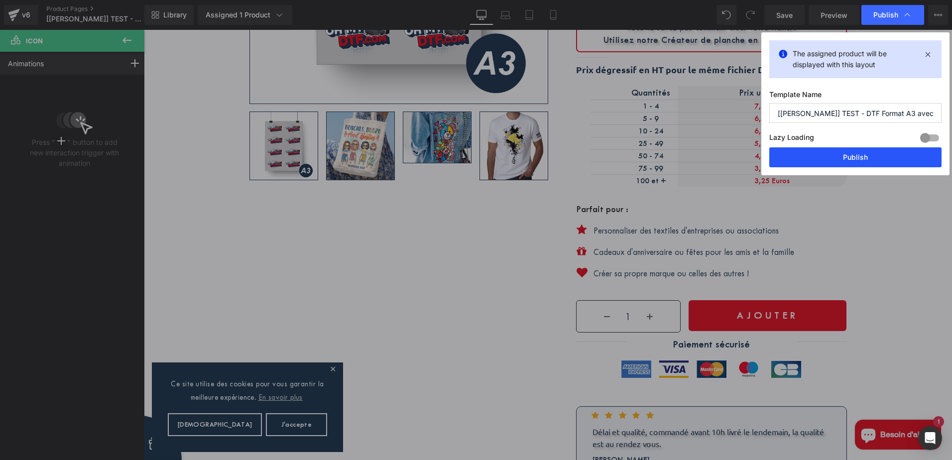
click at [882, 158] on button "Publish" at bounding box center [855, 157] width 172 height 20
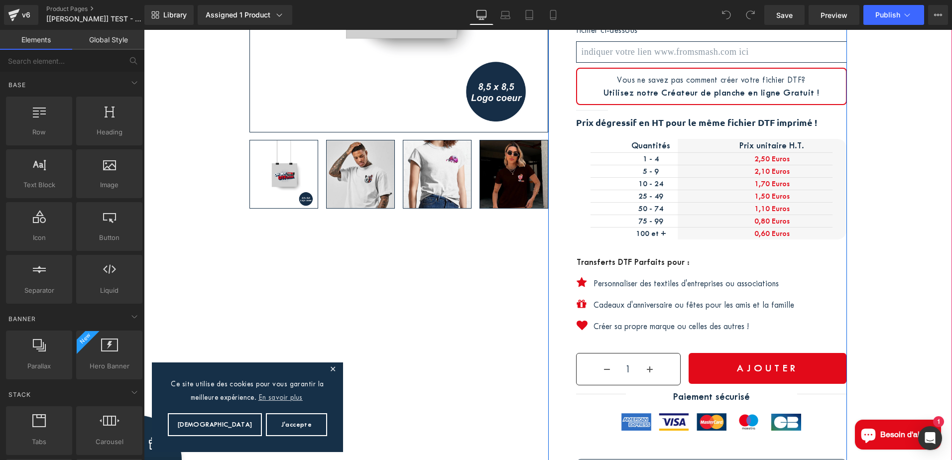
scroll to position [398, 0]
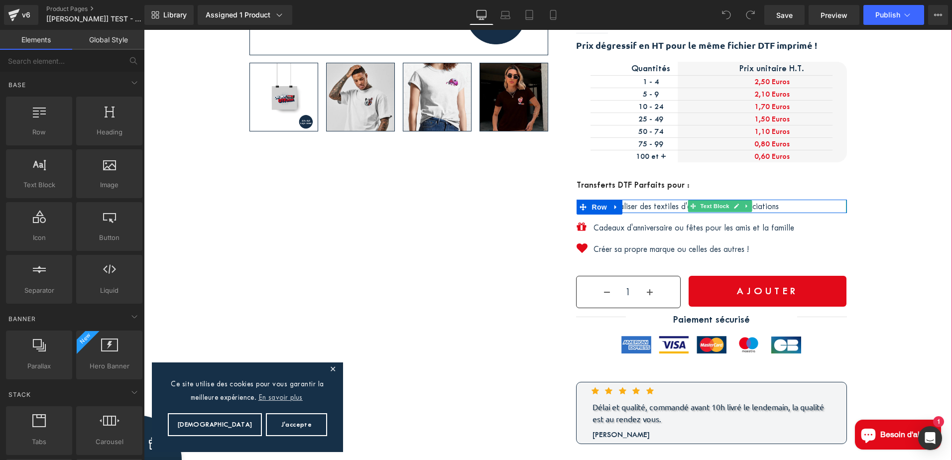
click at [661, 200] on p "Personnaliser des textiles d'entreprises ou associations" at bounding box center [719, 206] width 253 height 13
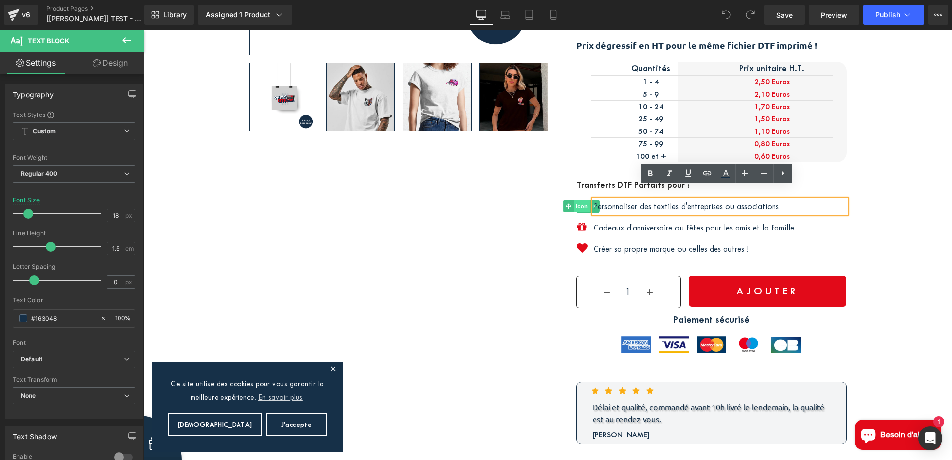
click at [577, 200] on div "Icon" at bounding box center [588, 206] width 22 height 13
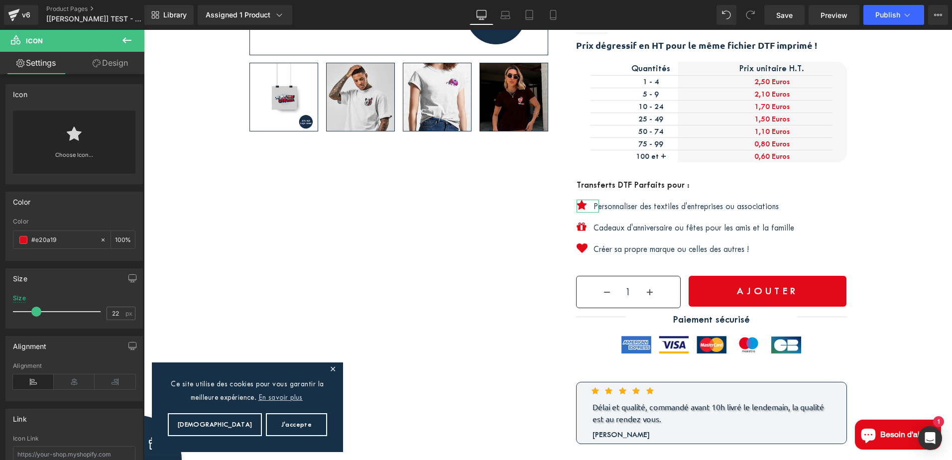
click at [115, 65] on link "Design" at bounding box center [110, 63] width 72 height 22
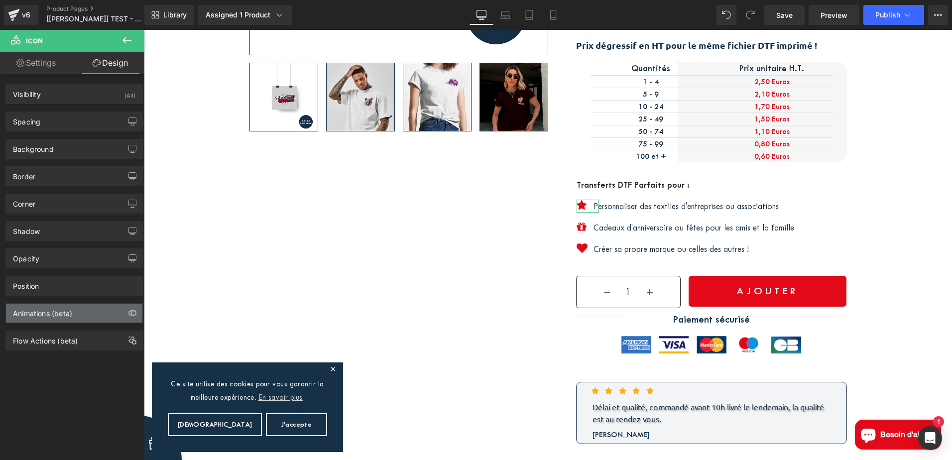
click at [70, 313] on div "Animations (beta)" at bounding box center [42, 311] width 59 height 14
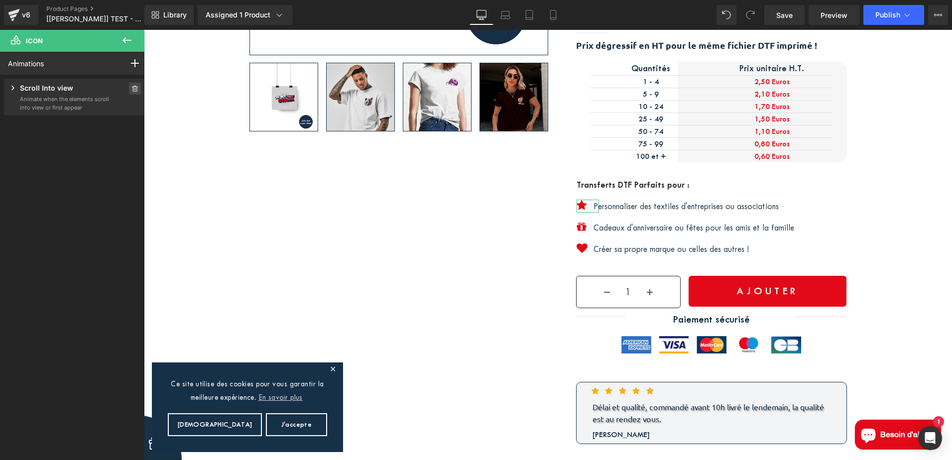
click at [131, 86] on icon at bounding box center [134, 89] width 7 height 6
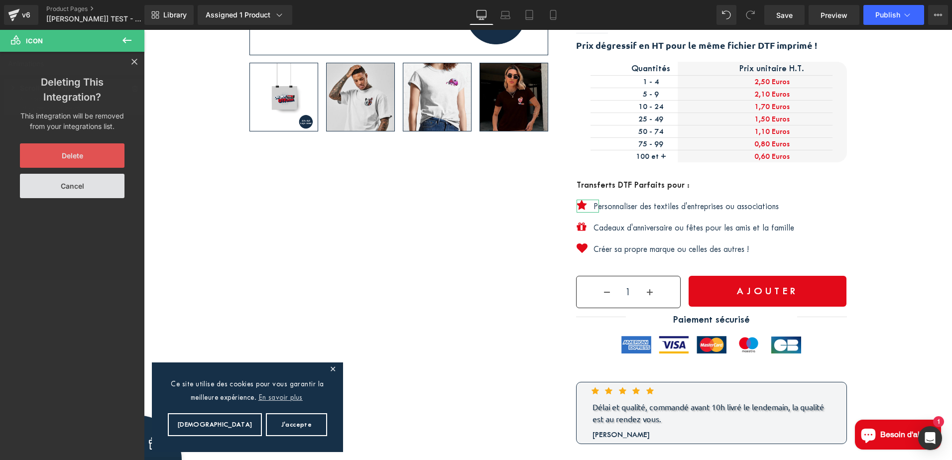
click at [78, 161] on button "Delete" at bounding box center [72, 155] width 105 height 24
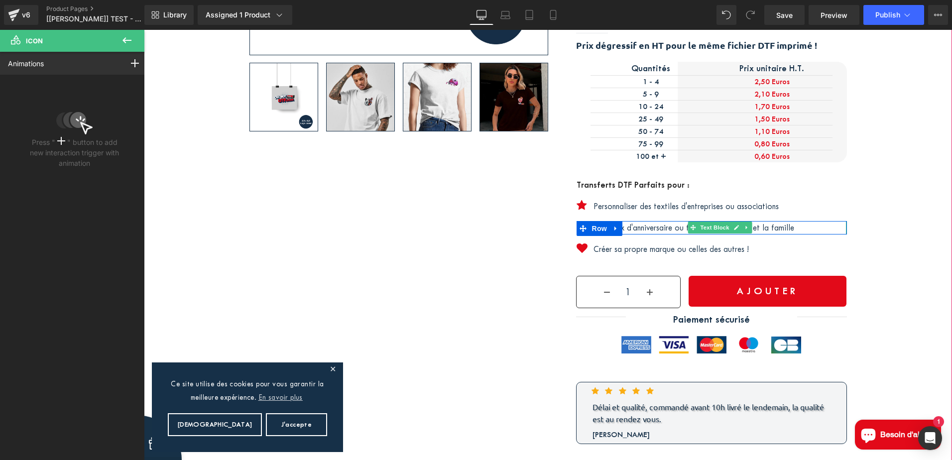
click at [691, 225] on icon at bounding box center [693, 228] width 5 height 6
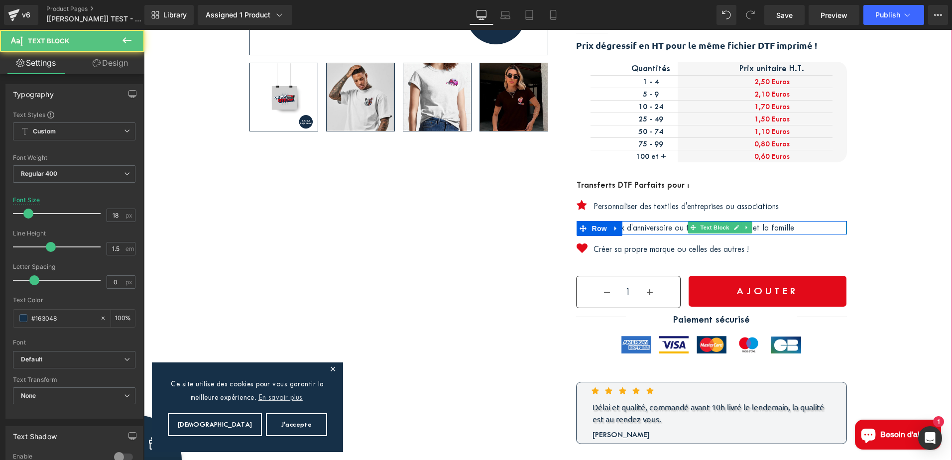
click at [654, 221] on p "Cadeaux d'anniversaire ou fêtes pour les amis et la famille" at bounding box center [719, 227] width 253 height 13
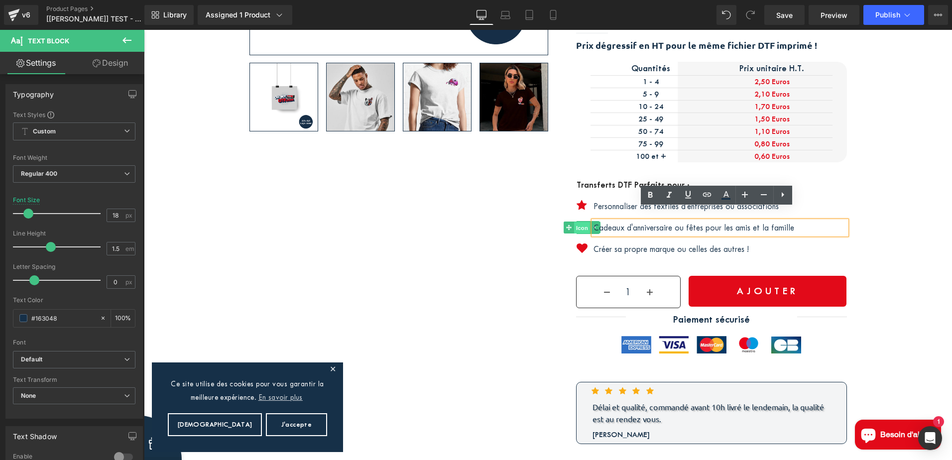
click at [577, 221] on div "Icon" at bounding box center [588, 227] width 22 height 13
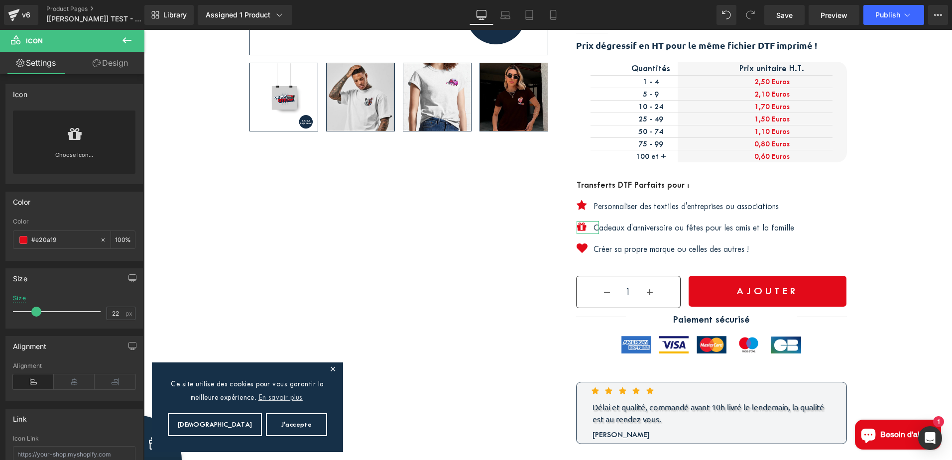
click at [117, 59] on link "Design" at bounding box center [110, 63] width 72 height 22
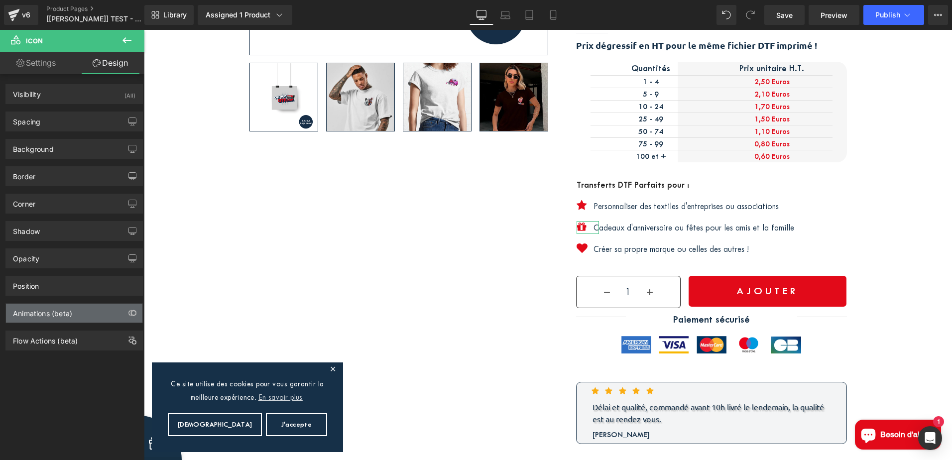
click at [87, 312] on div "Animations (beta)" at bounding box center [74, 313] width 136 height 19
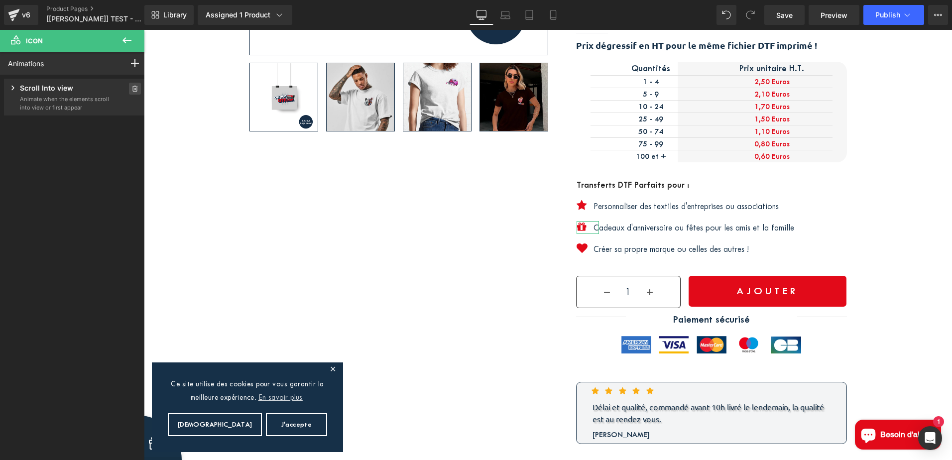
click at [131, 88] on icon at bounding box center [134, 89] width 7 height 6
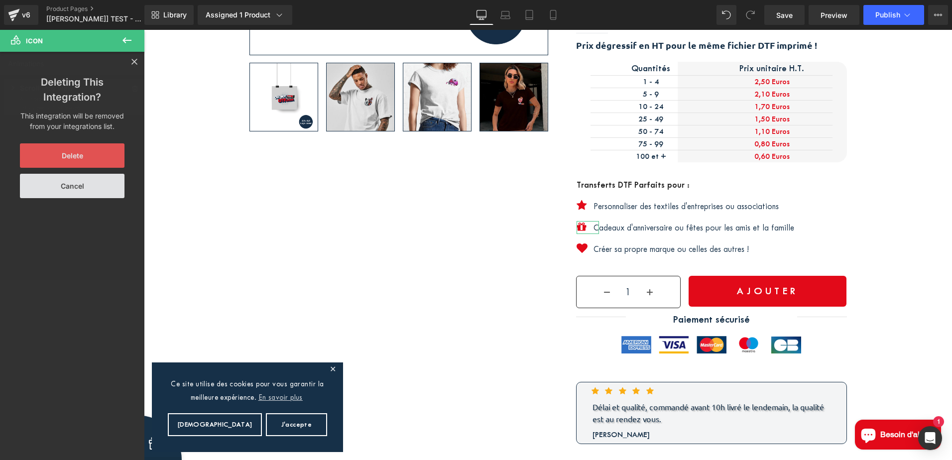
click at [79, 161] on button "Delete" at bounding box center [72, 155] width 105 height 24
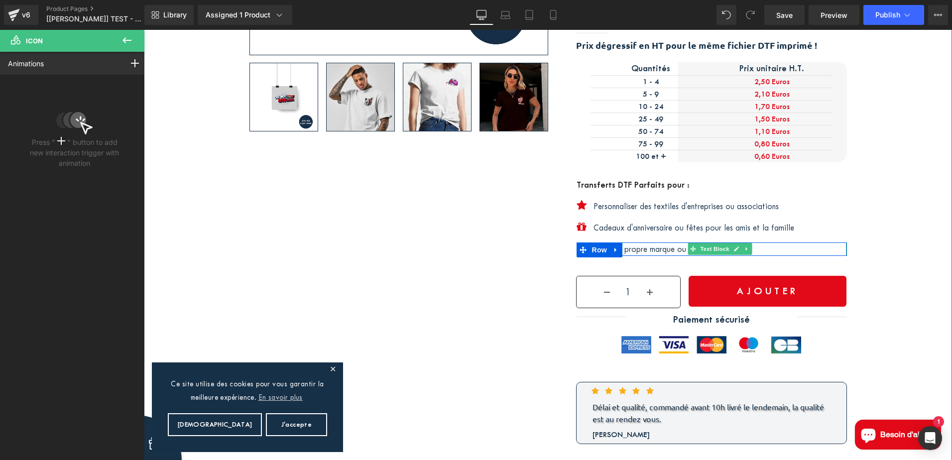
click at [676, 242] on p "Créer sa propre marque ou celles des autres !" at bounding box center [719, 248] width 253 height 13
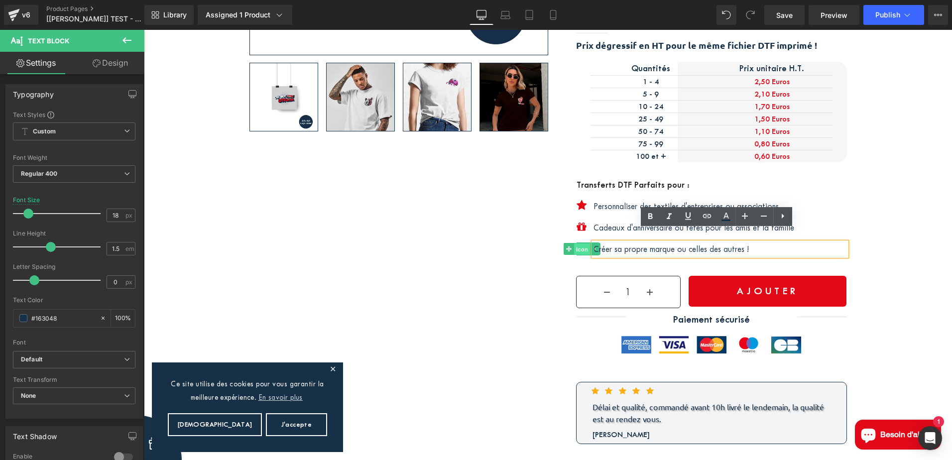
click at [577, 242] on div "Icon" at bounding box center [588, 248] width 22 height 13
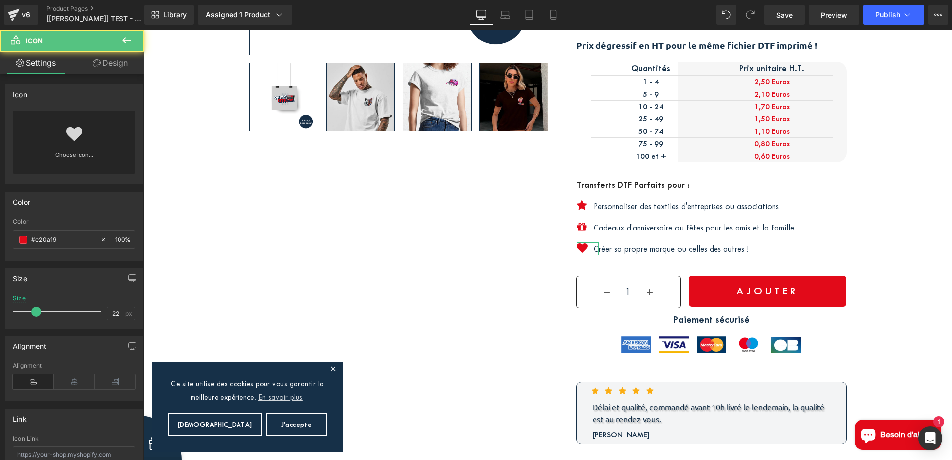
click at [104, 58] on link "Design" at bounding box center [110, 63] width 72 height 22
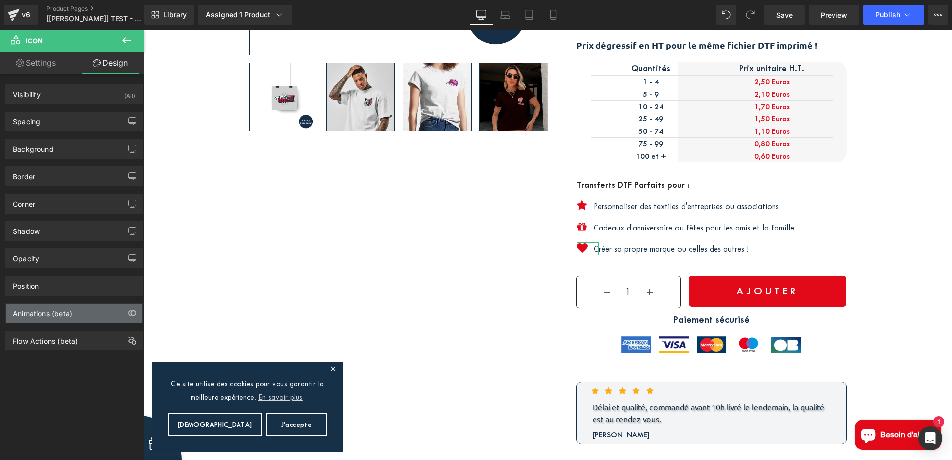
click at [85, 310] on div "Animations (beta)" at bounding box center [74, 313] width 136 height 19
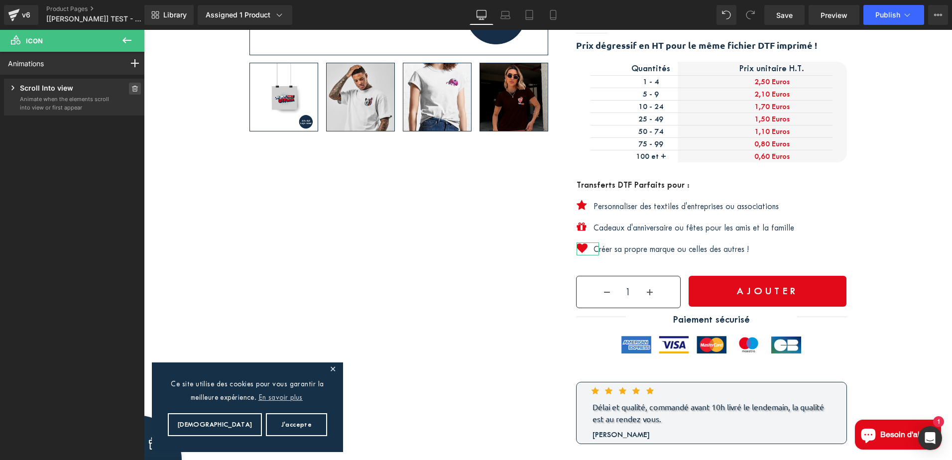
click at [132, 87] on icon at bounding box center [135, 89] width 6 height 6
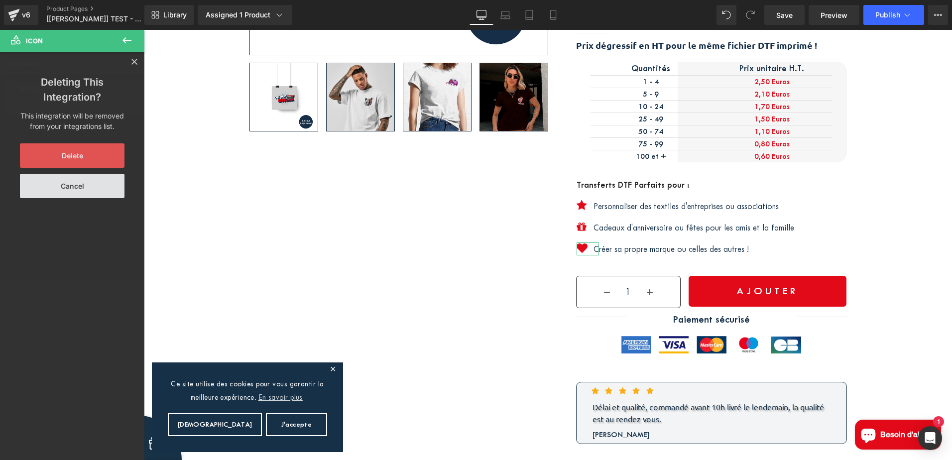
click at [89, 154] on button "Delete" at bounding box center [72, 155] width 105 height 24
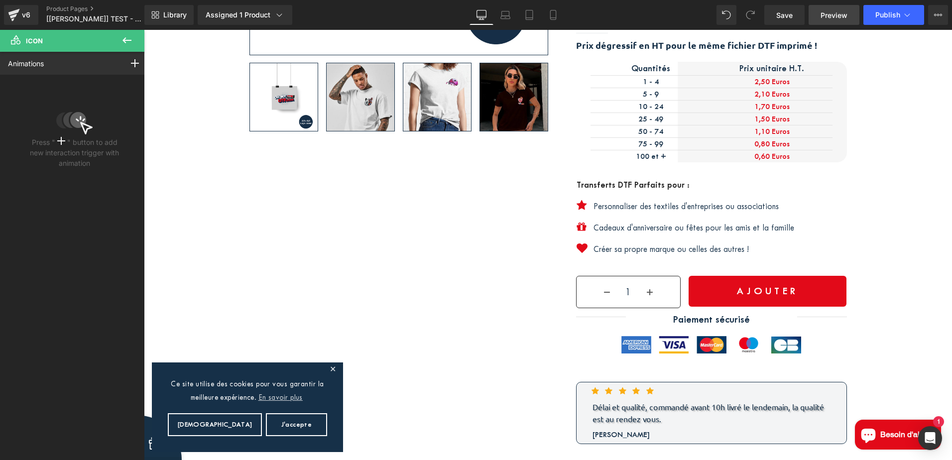
click at [859, 18] on link "Preview" at bounding box center [834, 15] width 51 height 20
click at [907, 14] on icon at bounding box center [907, 15] width 10 height 10
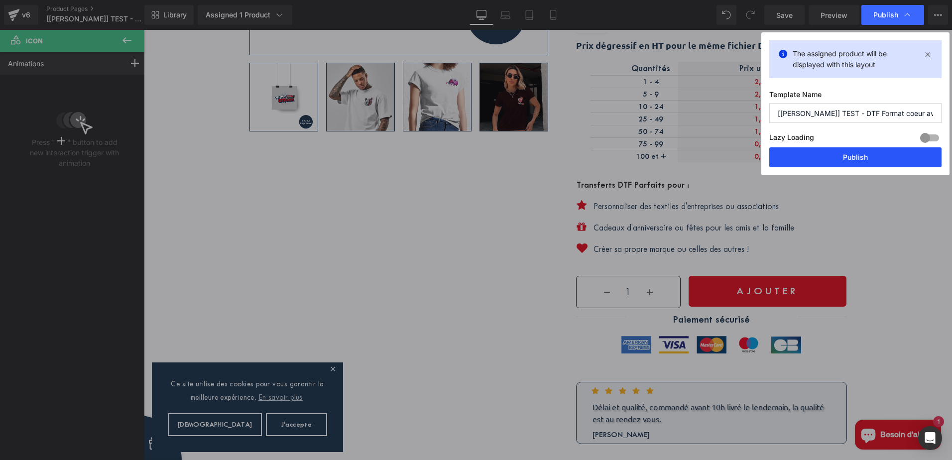
click at [881, 161] on button "Publish" at bounding box center [855, 157] width 172 height 20
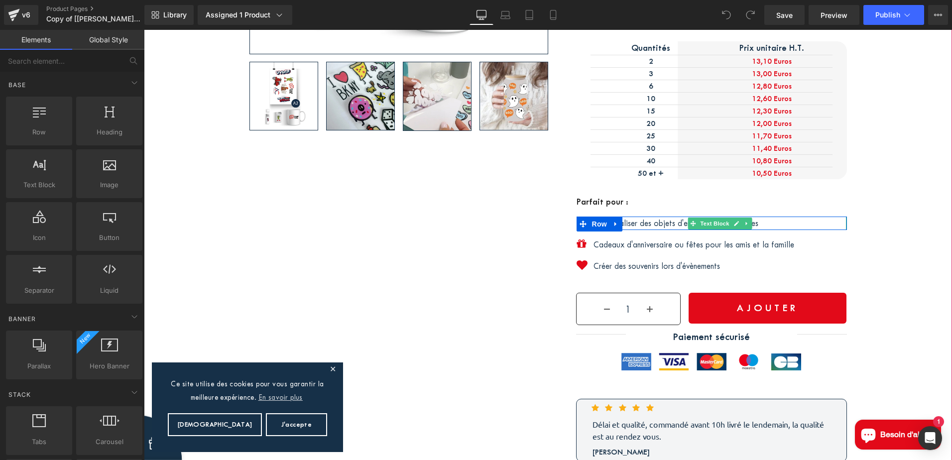
click at [678, 223] on p "Personnaliser des objets d'entreprise ou marques" at bounding box center [719, 223] width 253 height 13
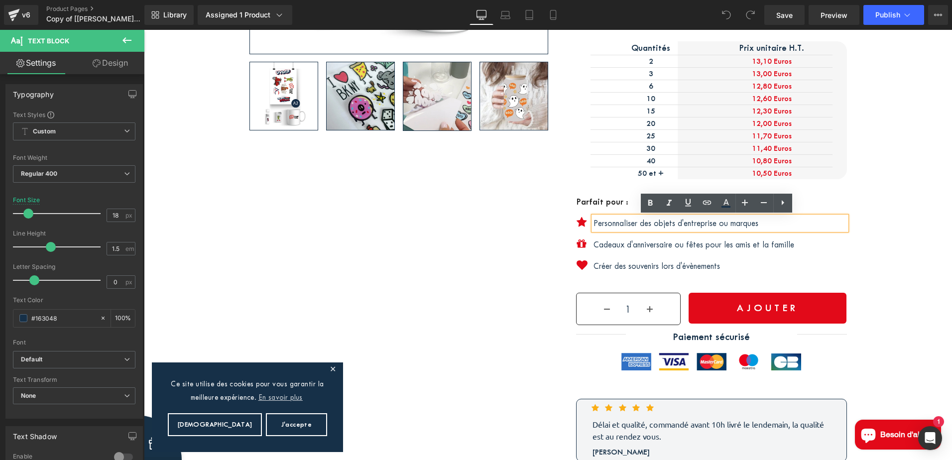
click at [581, 223] on span at bounding box center [586, 224] width 10 height 12
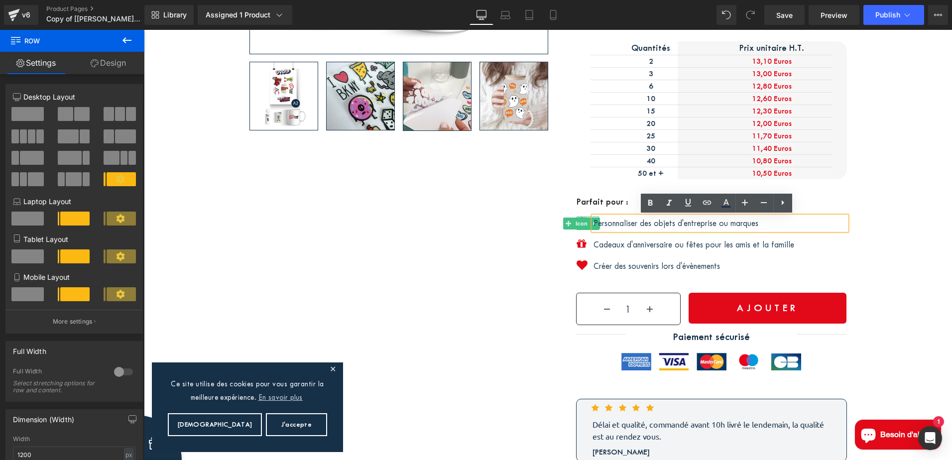
click at [575, 222] on span "Icon" at bounding box center [582, 224] width 16 height 12
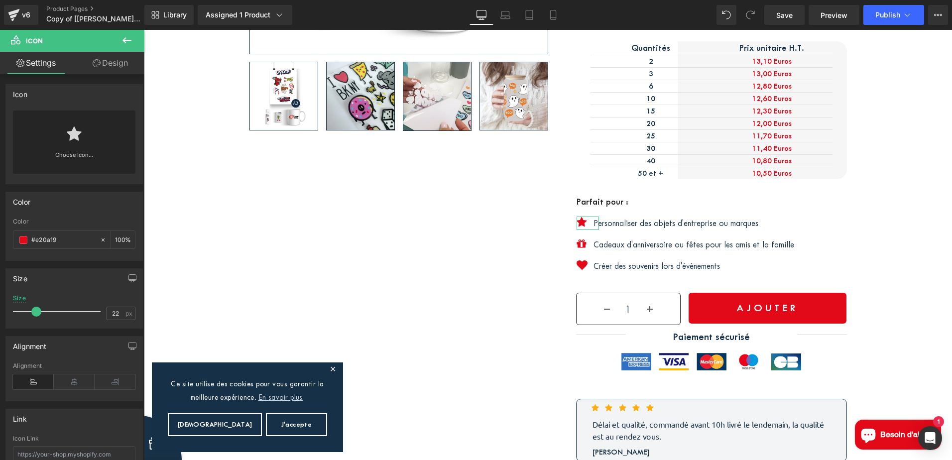
click at [122, 58] on link "Design" at bounding box center [110, 63] width 72 height 22
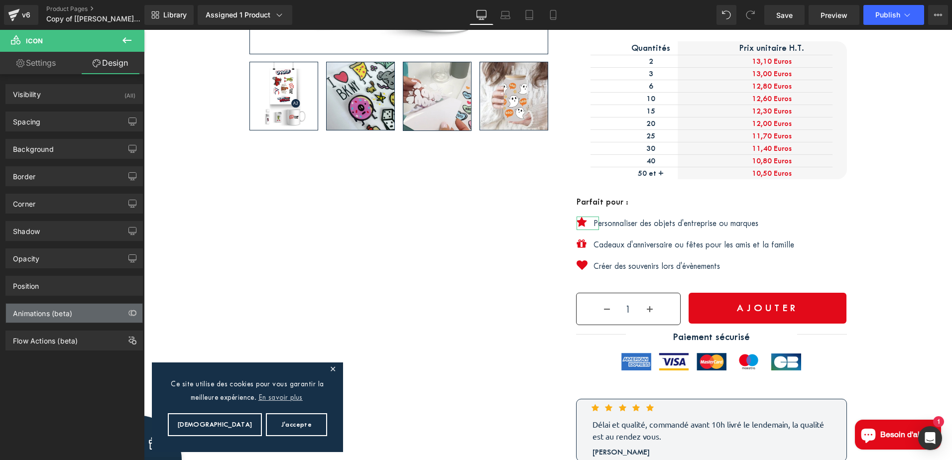
click at [58, 309] on div "Animations (beta)" at bounding box center [42, 311] width 59 height 14
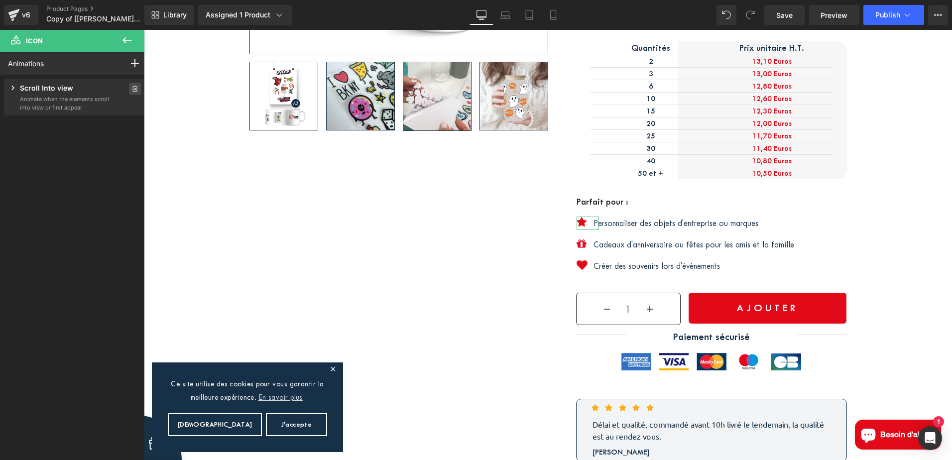
click at [132, 87] on icon at bounding box center [135, 89] width 6 height 6
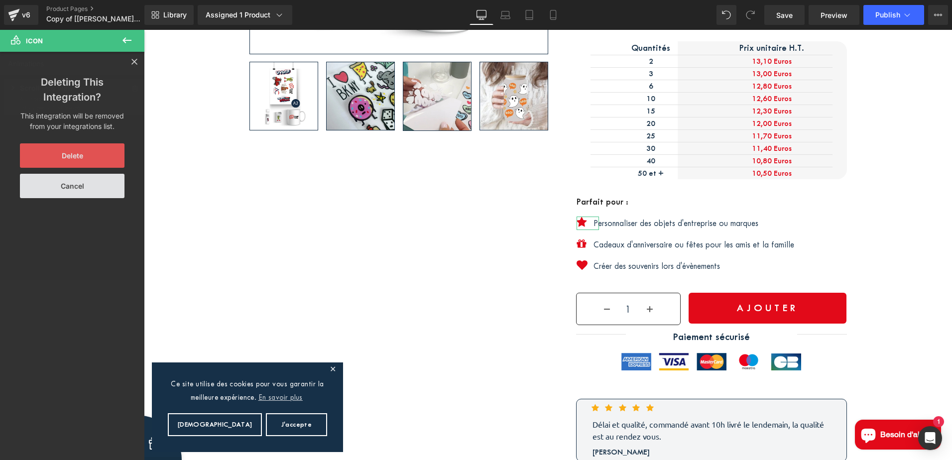
drag, startPoint x: 87, startPoint y: 158, endPoint x: 159, endPoint y: 154, distance: 72.3
click at [87, 158] on button "Delete" at bounding box center [72, 155] width 105 height 24
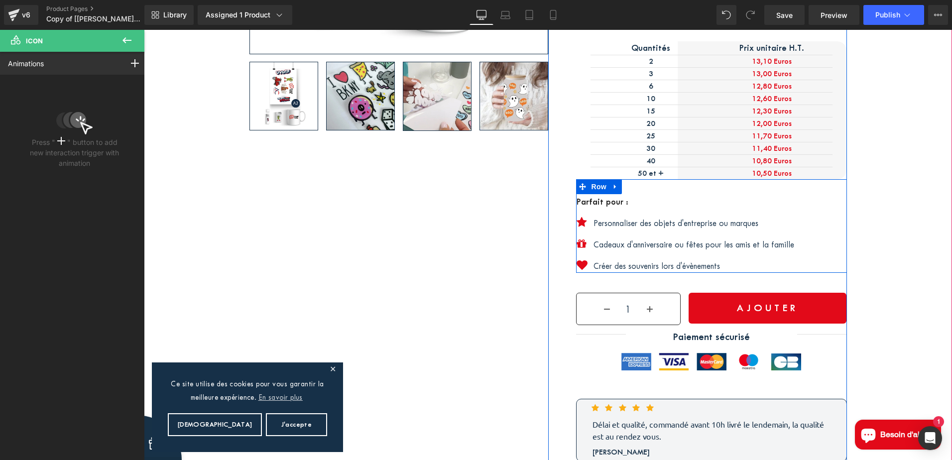
click at [684, 244] on p "Cadeaux d'anniversaire ou fêtes pour les amis et la famille" at bounding box center [719, 244] width 253 height 13
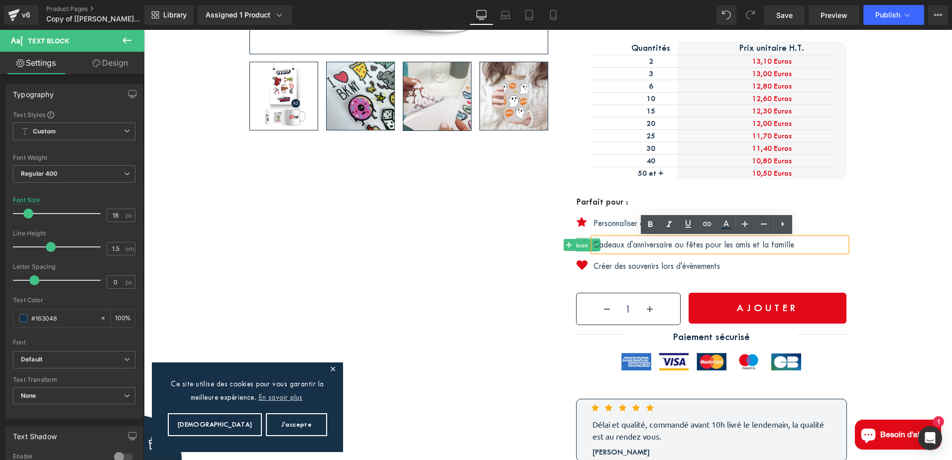
click at [577, 243] on div "Icon" at bounding box center [588, 244] width 22 height 13
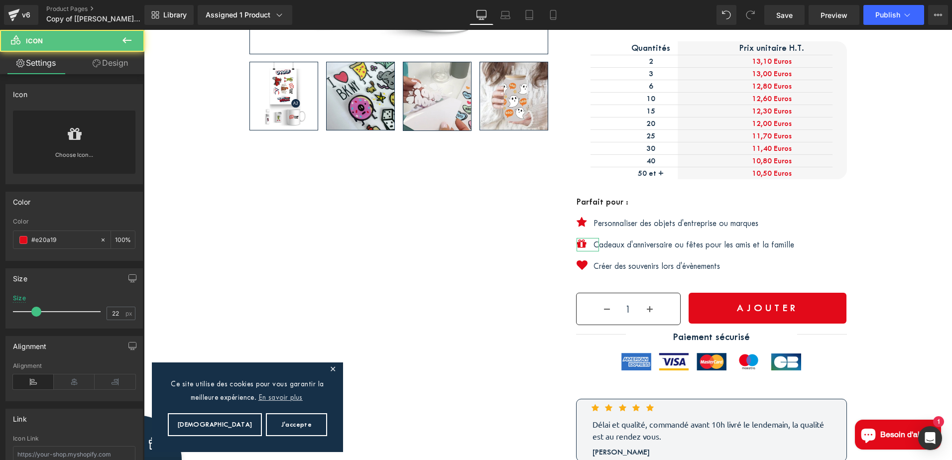
click at [112, 63] on link "Design" at bounding box center [110, 63] width 72 height 22
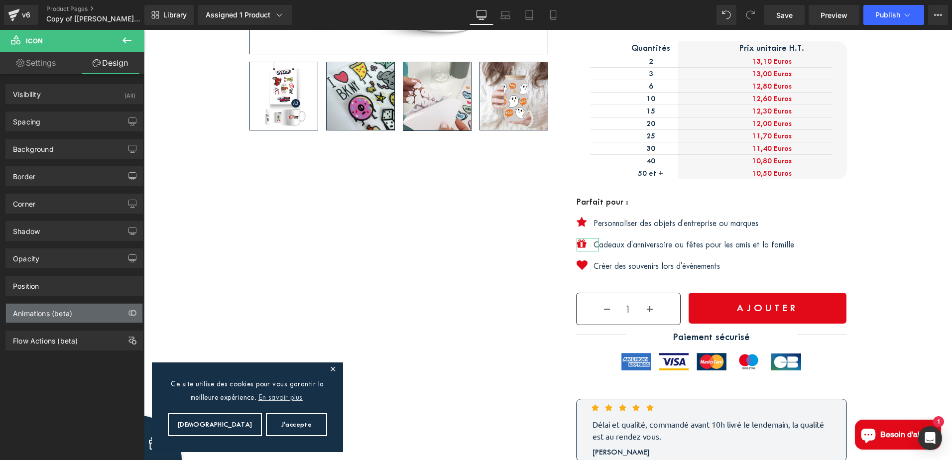
click at [55, 312] on div "Animations (beta)" at bounding box center [42, 311] width 59 height 14
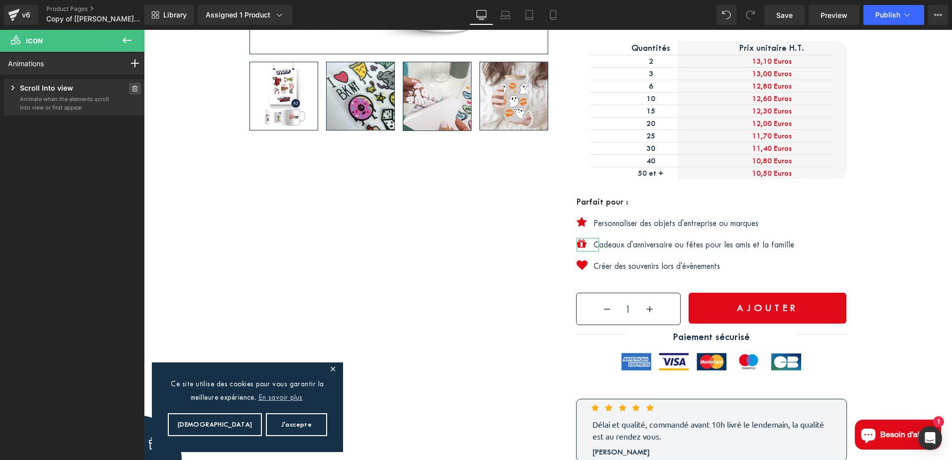
click at [131, 88] on icon at bounding box center [134, 89] width 7 height 6
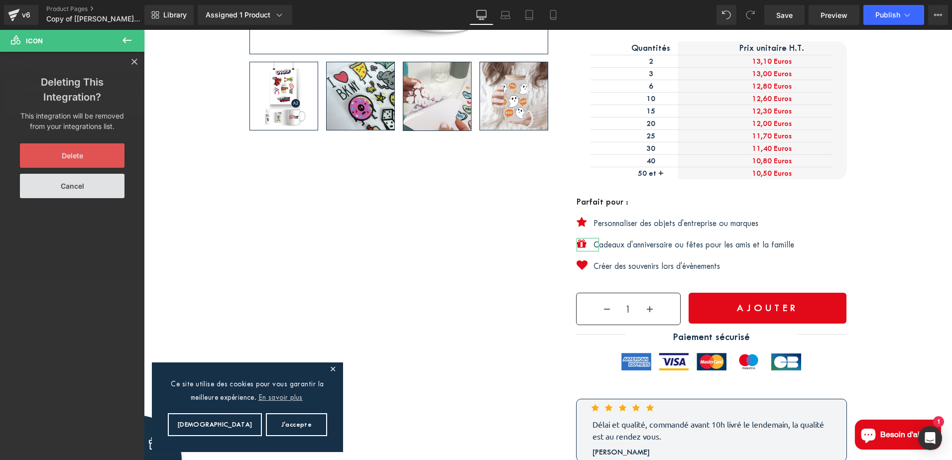
click at [66, 158] on button "Delete" at bounding box center [72, 155] width 105 height 24
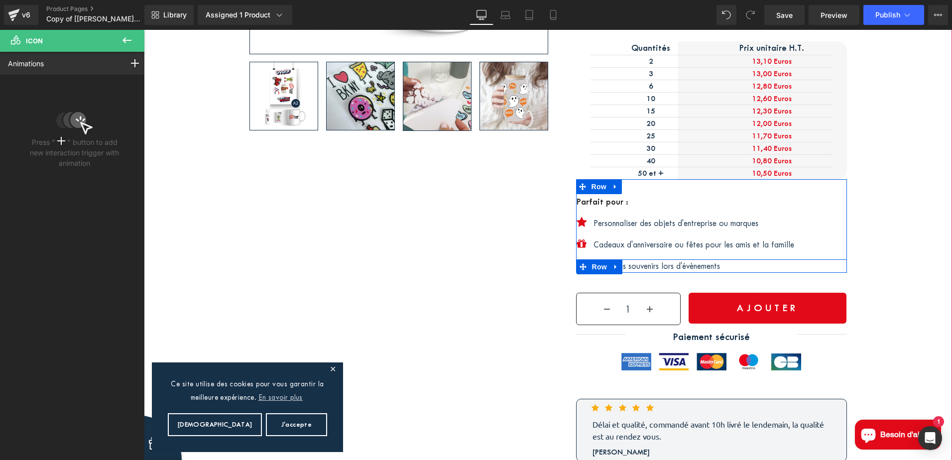
click at [678, 265] on p "Créer des souvenirs lors d'évènements" at bounding box center [719, 265] width 253 height 13
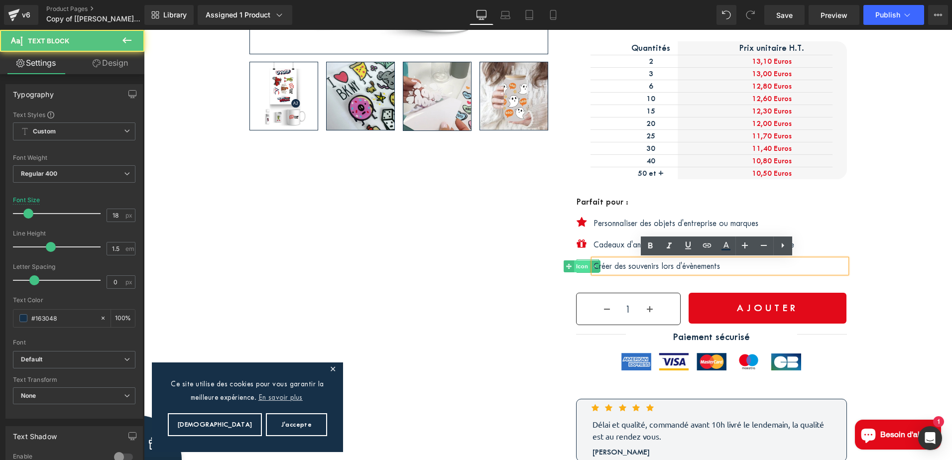
click at [577, 265] on div "Icon" at bounding box center [588, 265] width 22 height 13
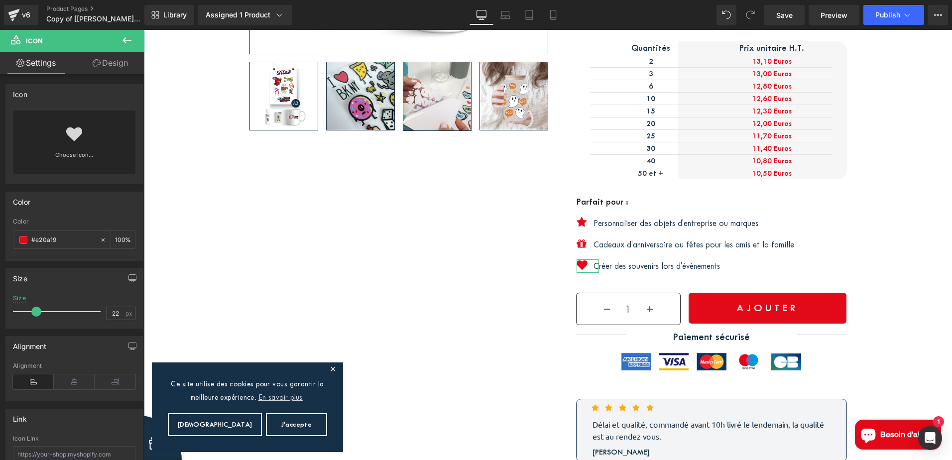
drag, startPoint x: 110, startPoint y: 67, endPoint x: 91, endPoint y: 169, distance: 103.9
click at [111, 67] on link "Design" at bounding box center [110, 63] width 72 height 22
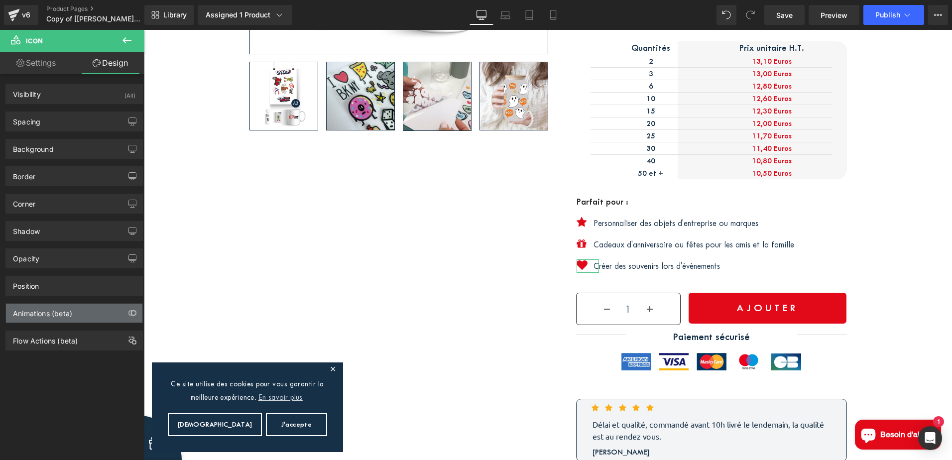
click at [58, 317] on div "Animations (beta)" at bounding box center [42, 311] width 59 height 14
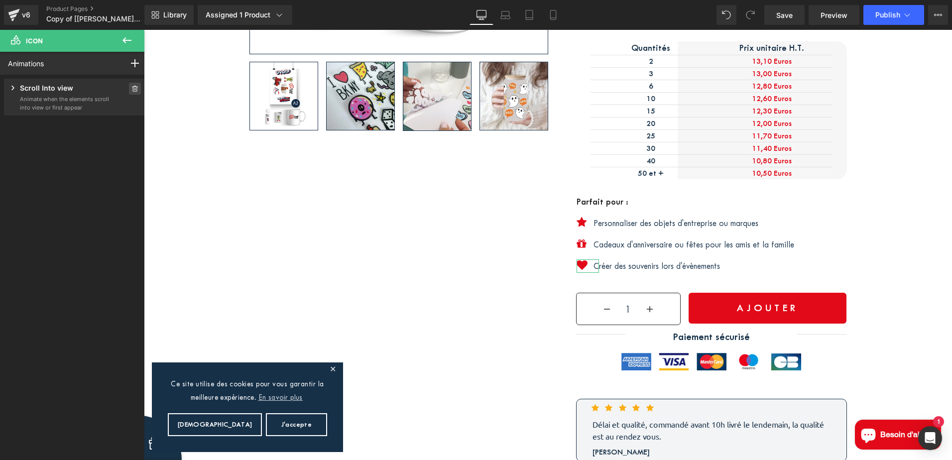
click at [135, 85] on span at bounding box center [135, 89] width 12 height 12
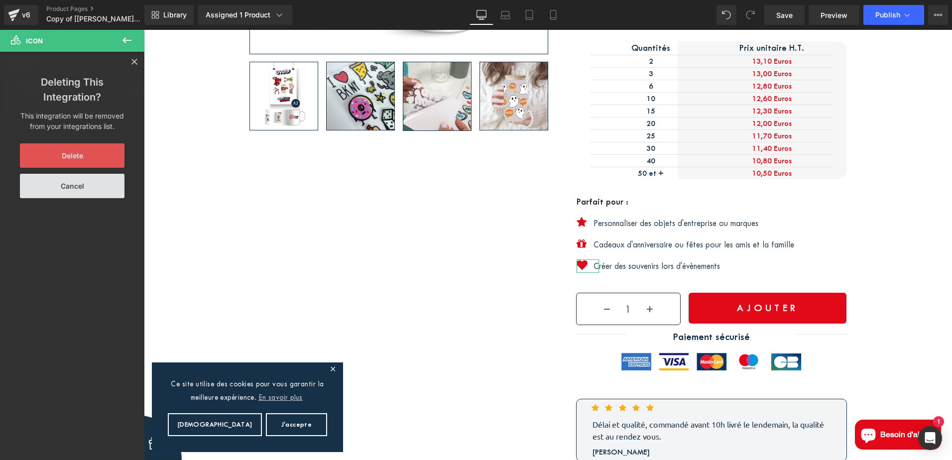
click at [73, 158] on button "Delete" at bounding box center [72, 155] width 105 height 24
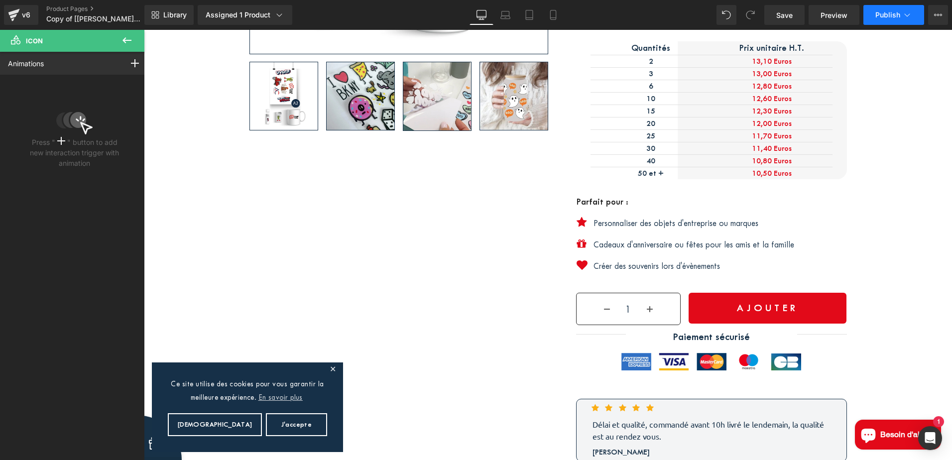
click at [892, 16] on span "Publish" at bounding box center [887, 15] width 25 height 8
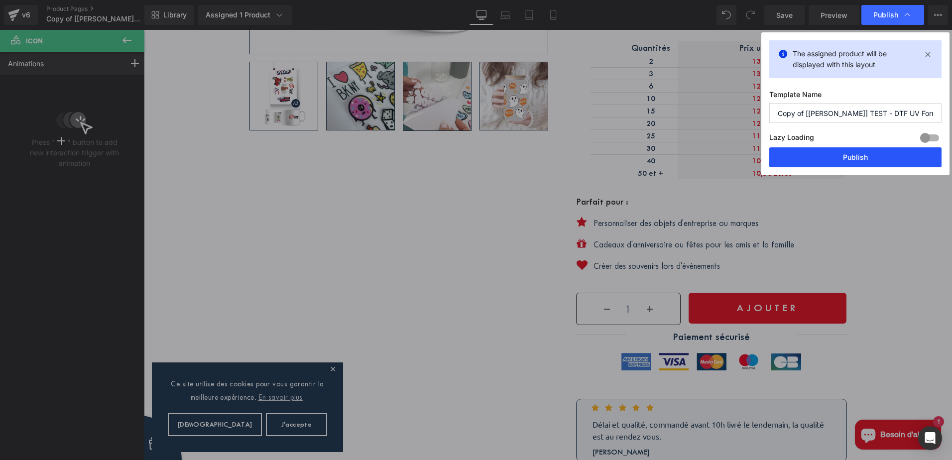
click at [872, 161] on button "Publish" at bounding box center [855, 157] width 172 height 20
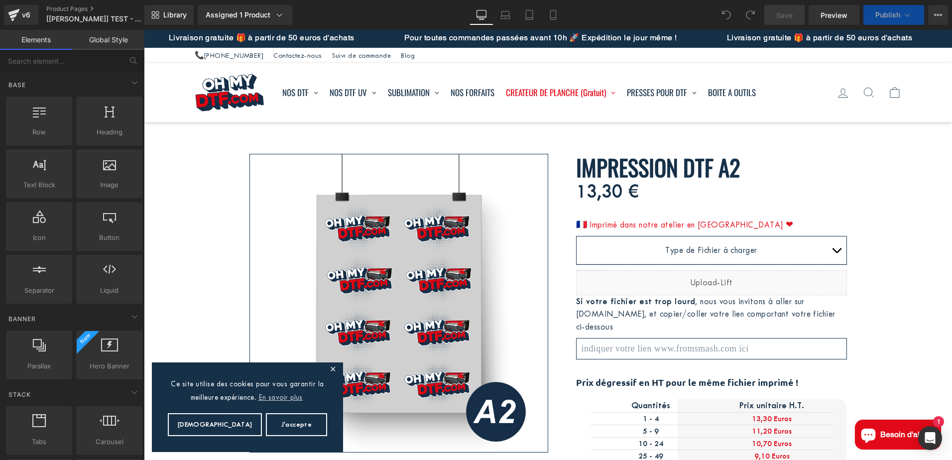
scroll to position [299, 0]
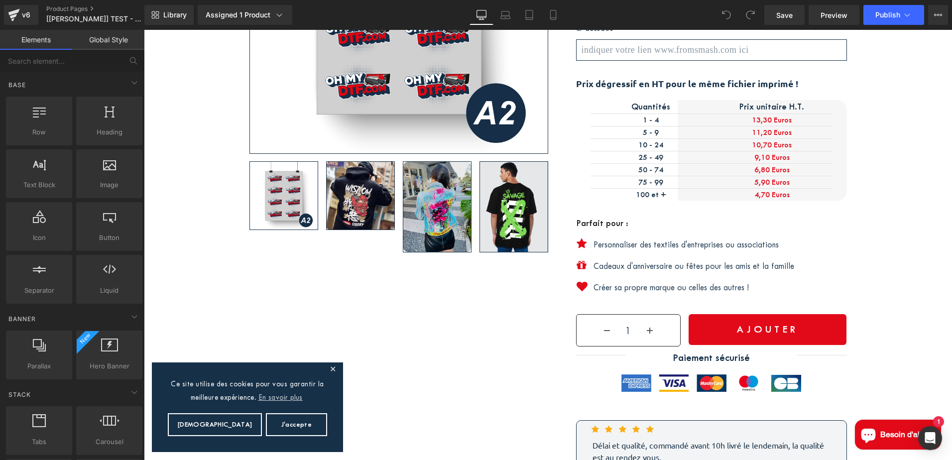
click at [679, 242] on p "Personnaliser des textiles d'entreprises ou associations" at bounding box center [719, 244] width 253 height 13
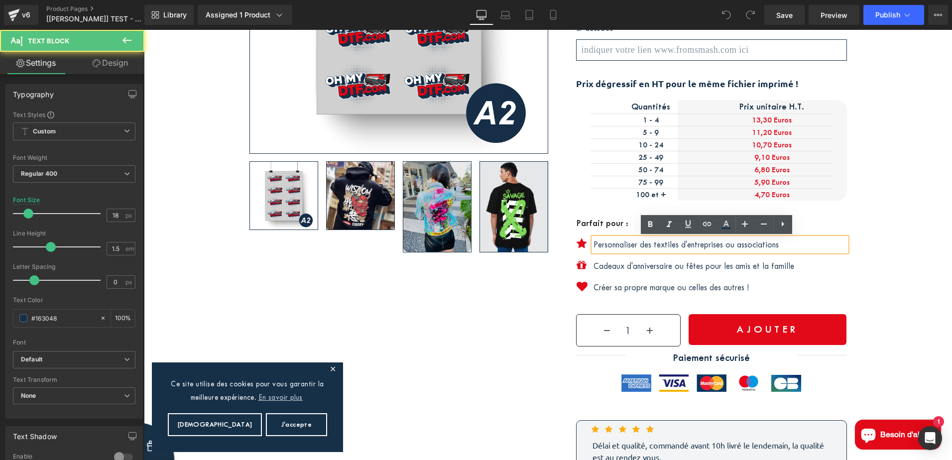
scroll to position [0, 0]
click at [695, 243] on p "Personnaliser des textiles d'entreprises ou associations" at bounding box center [719, 244] width 253 height 13
click at [577, 242] on div "Icon" at bounding box center [588, 244] width 22 height 13
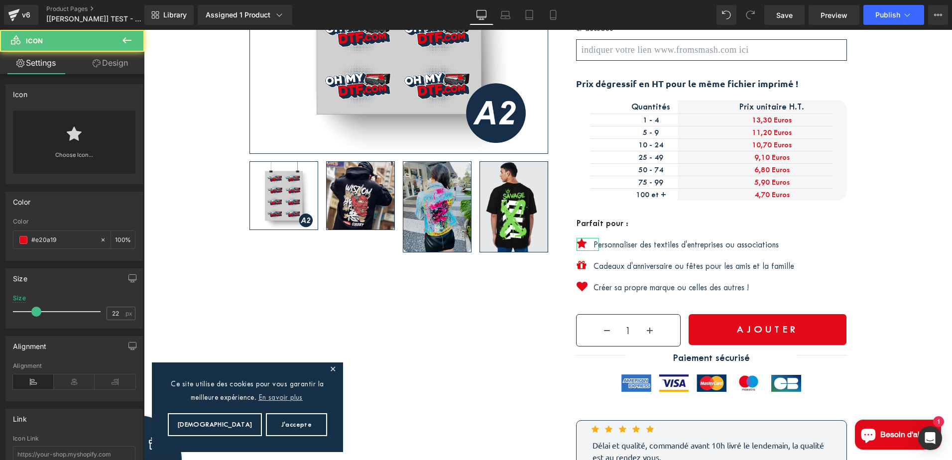
click at [137, 66] on link "Design" at bounding box center [110, 63] width 72 height 22
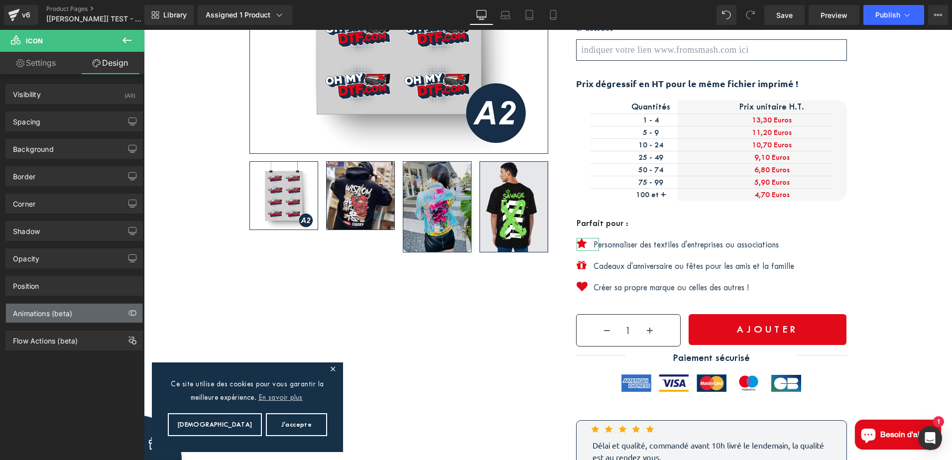
click at [79, 316] on div "Animations (beta)" at bounding box center [74, 313] width 136 height 19
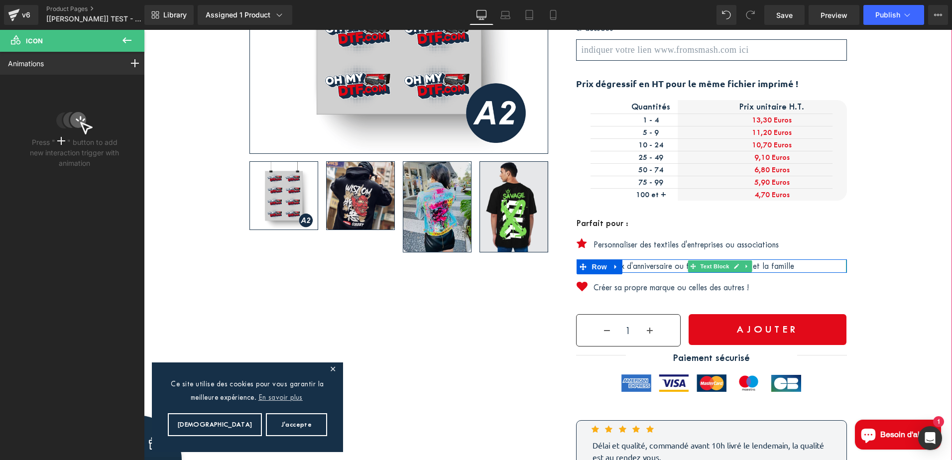
click at [720, 263] on div "Cadeaux d'anniversaire ou fêtes pour les amis et la famille Text Block" at bounding box center [719, 265] width 253 height 13
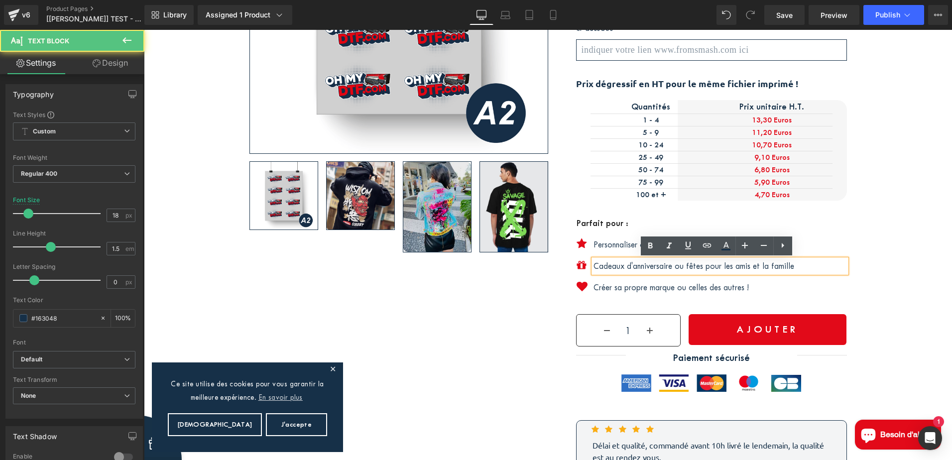
click at [581, 266] on span at bounding box center [586, 267] width 10 height 12
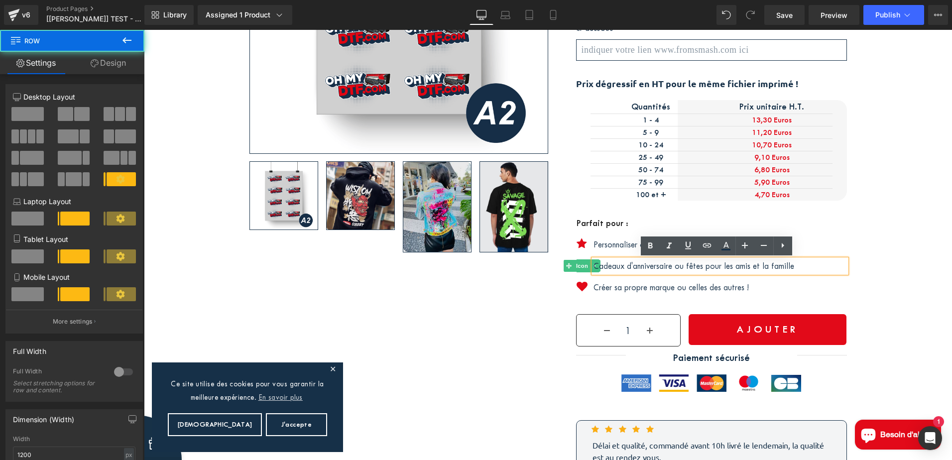
click at [577, 265] on div "Icon" at bounding box center [588, 265] width 22 height 13
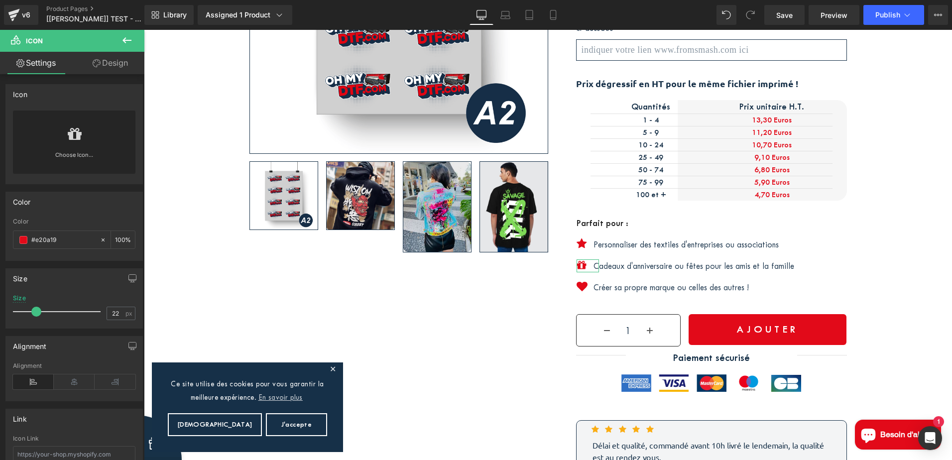
click at [117, 65] on link "Design" at bounding box center [110, 63] width 72 height 22
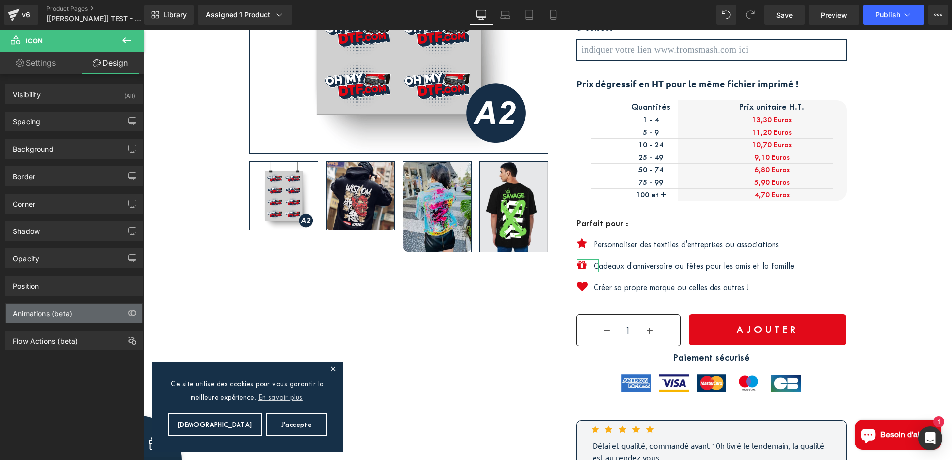
click at [61, 315] on div "Animations (beta)" at bounding box center [42, 311] width 59 height 14
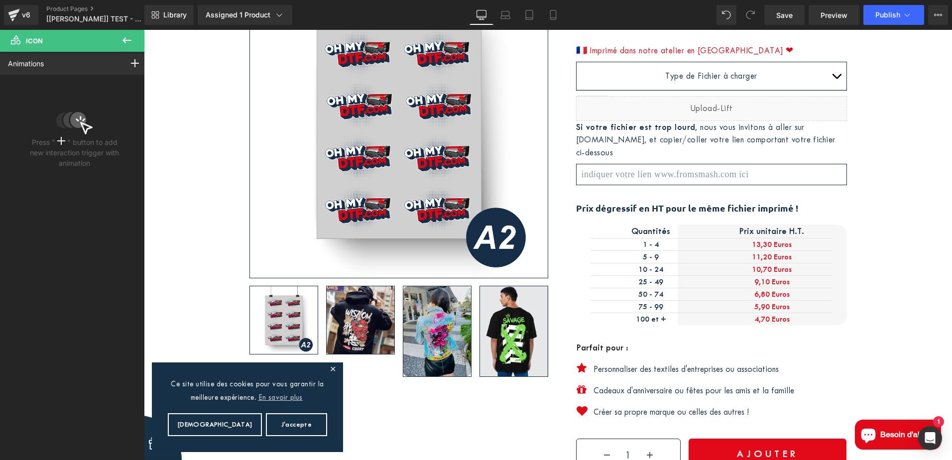
scroll to position [50, 0]
